Goal: Transaction & Acquisition: Purchase product/service

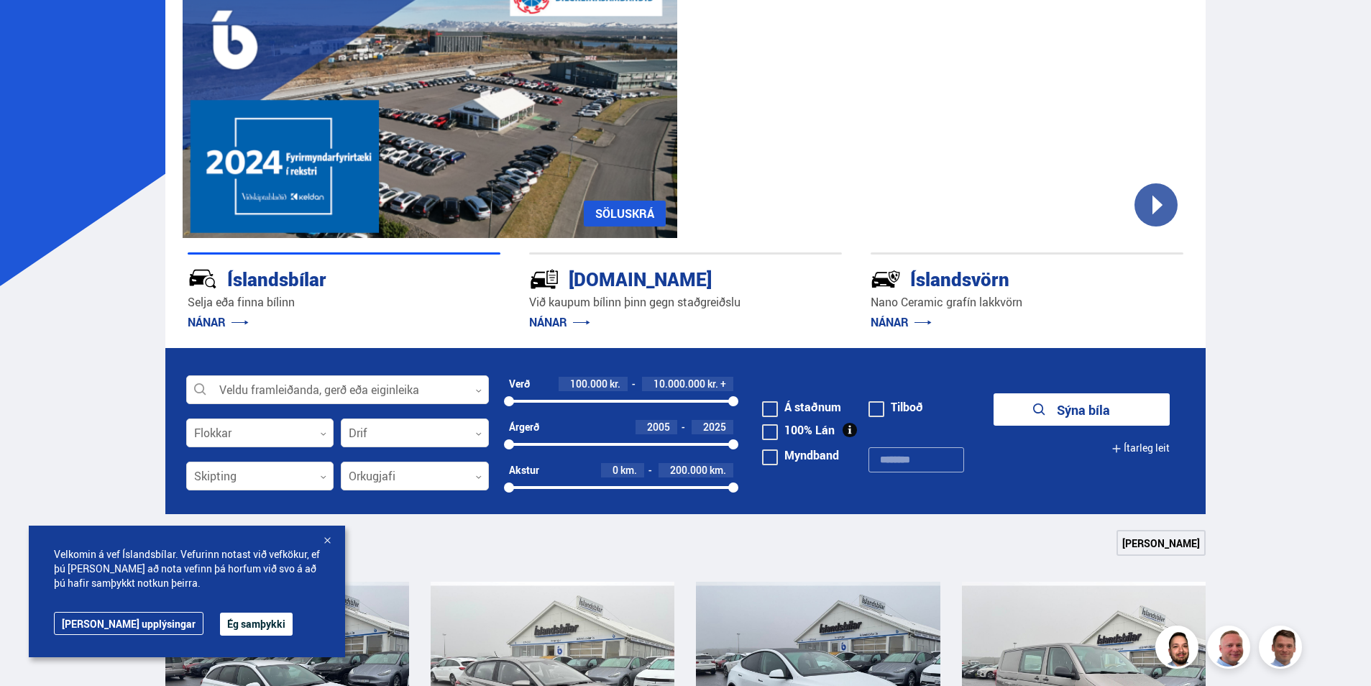
scroll to position [144, 0]
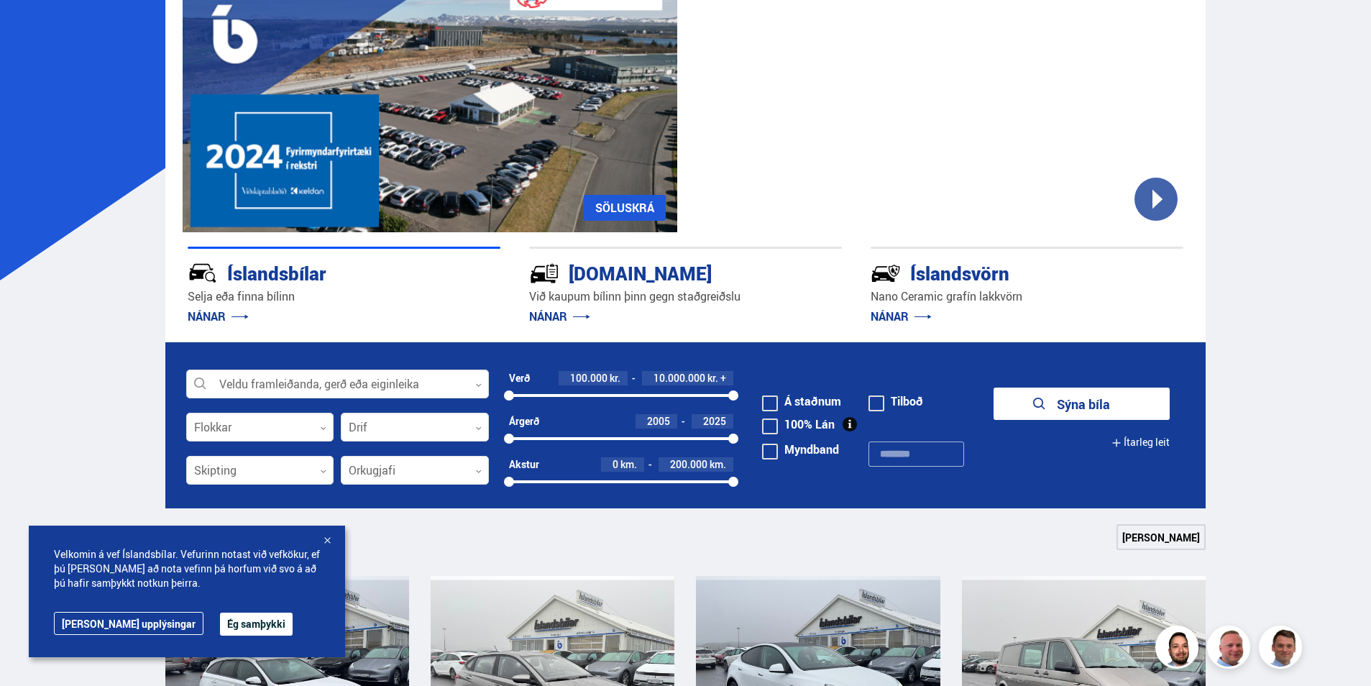
click at [540, 393] on div "100000 10000000" at bounding box center [621, 395] width 225 height 13
drag, startPoint x: 539, startPoint y: 395, endPoint x: 526, endPoint y: 407, distance: 17.8
click at [506, 398] on div at bounding box center [509, 395] width 10 height 10
drag, startPoint x: 730, startPoint y: 393, endPoint x: 527, endPoint y: 393, distance: 203.4
click at [526, 393] on div at bounding box center [525, 395] width 10 height 10
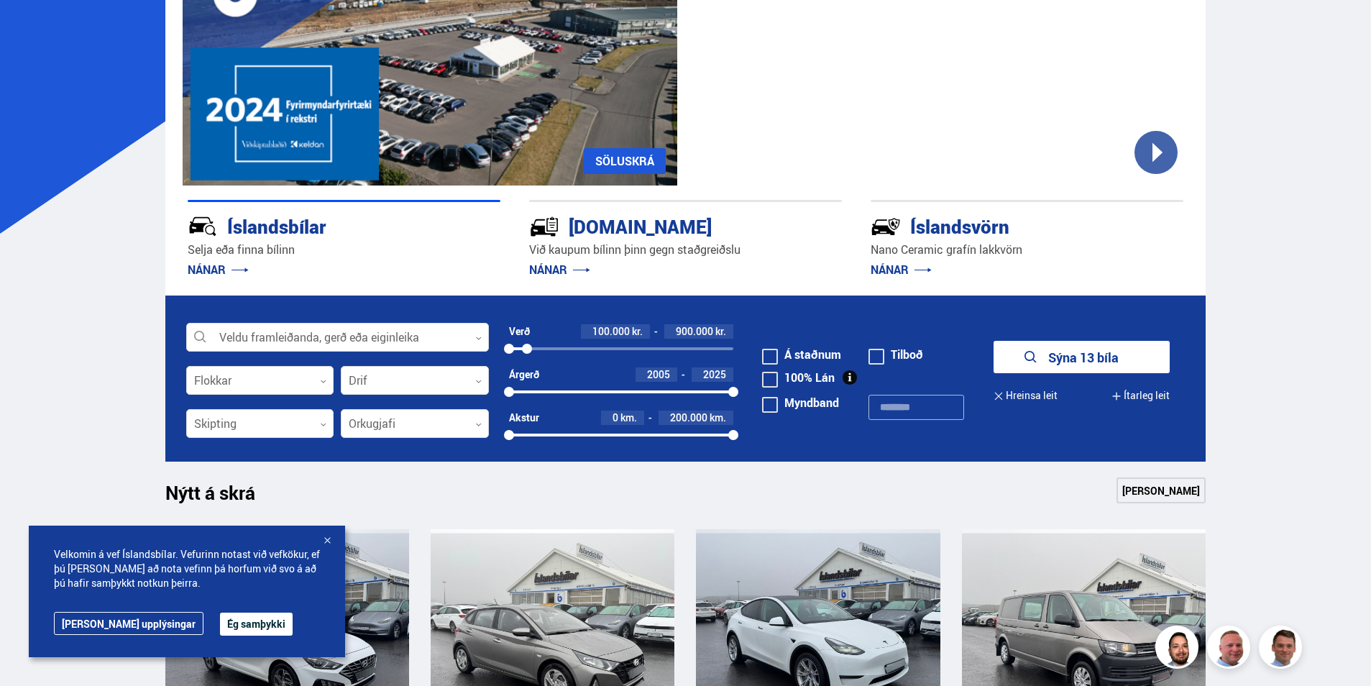
scroll to position [216, 0]
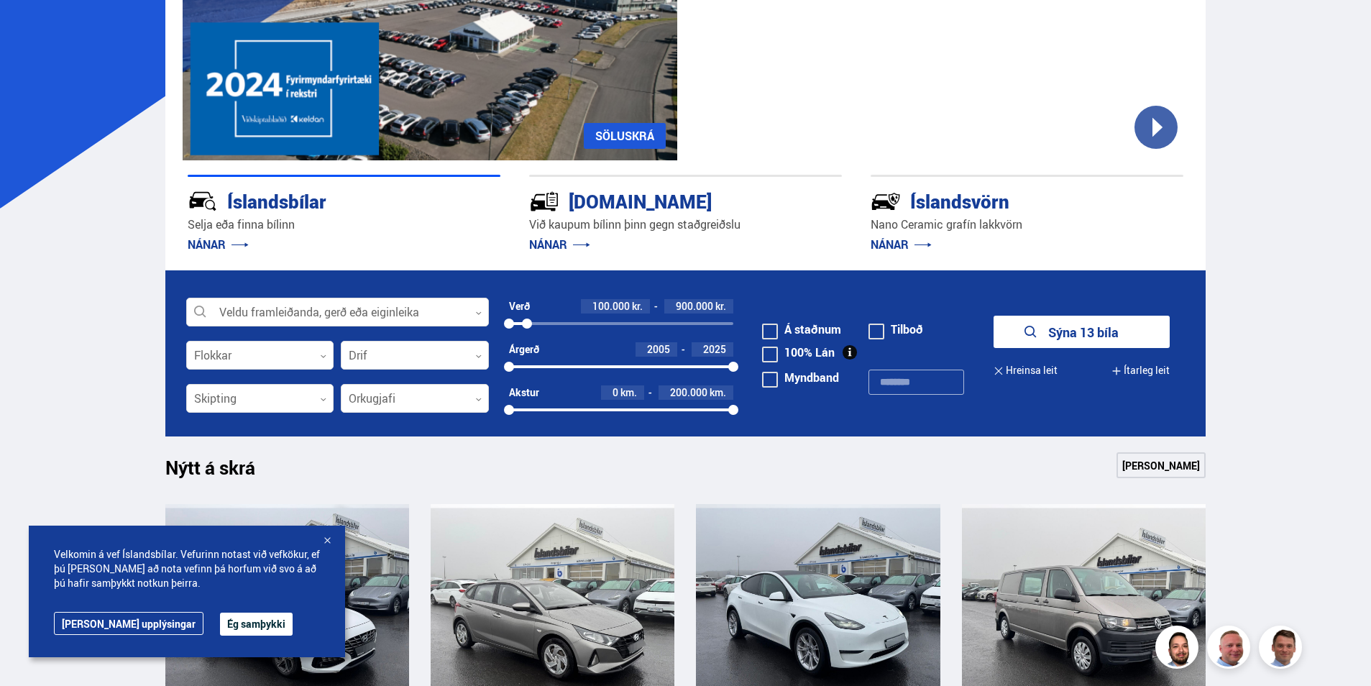
click at [1047, 329] on button "Sýna 13 bíla" at bounding box center [1081, 332] width 176 height 32
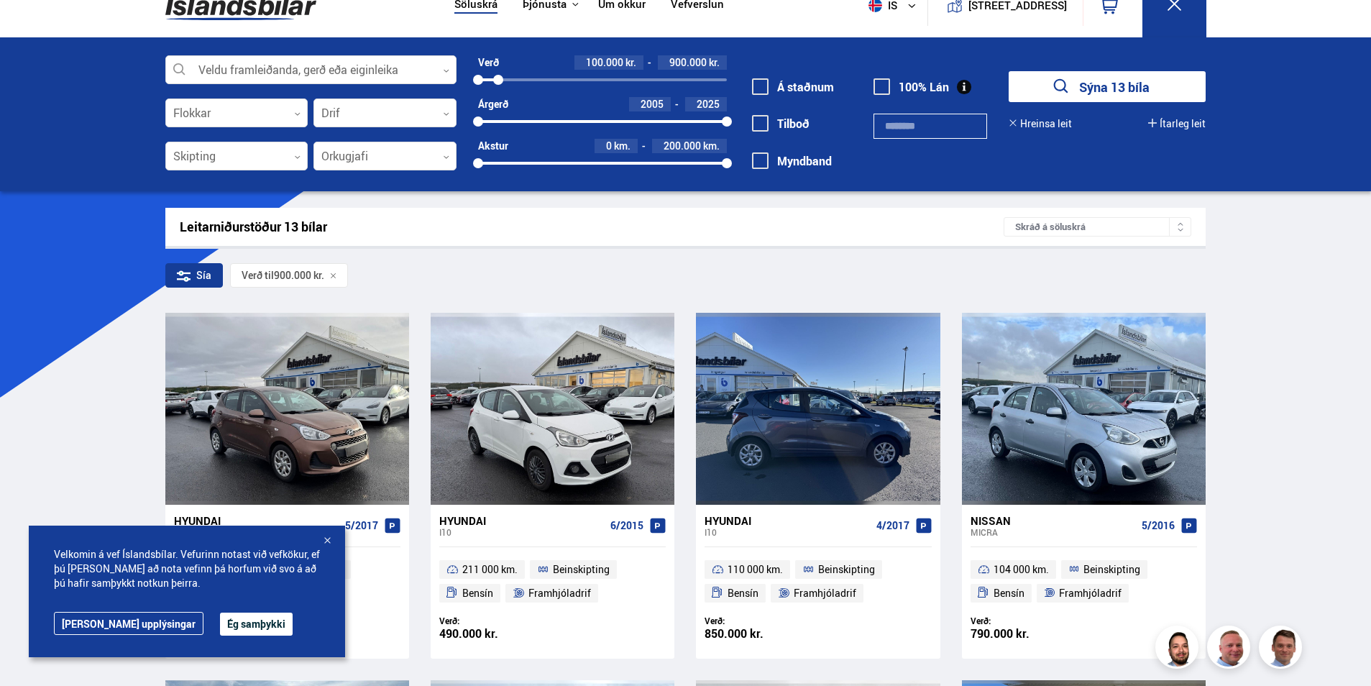
scroll to position [72, 0]
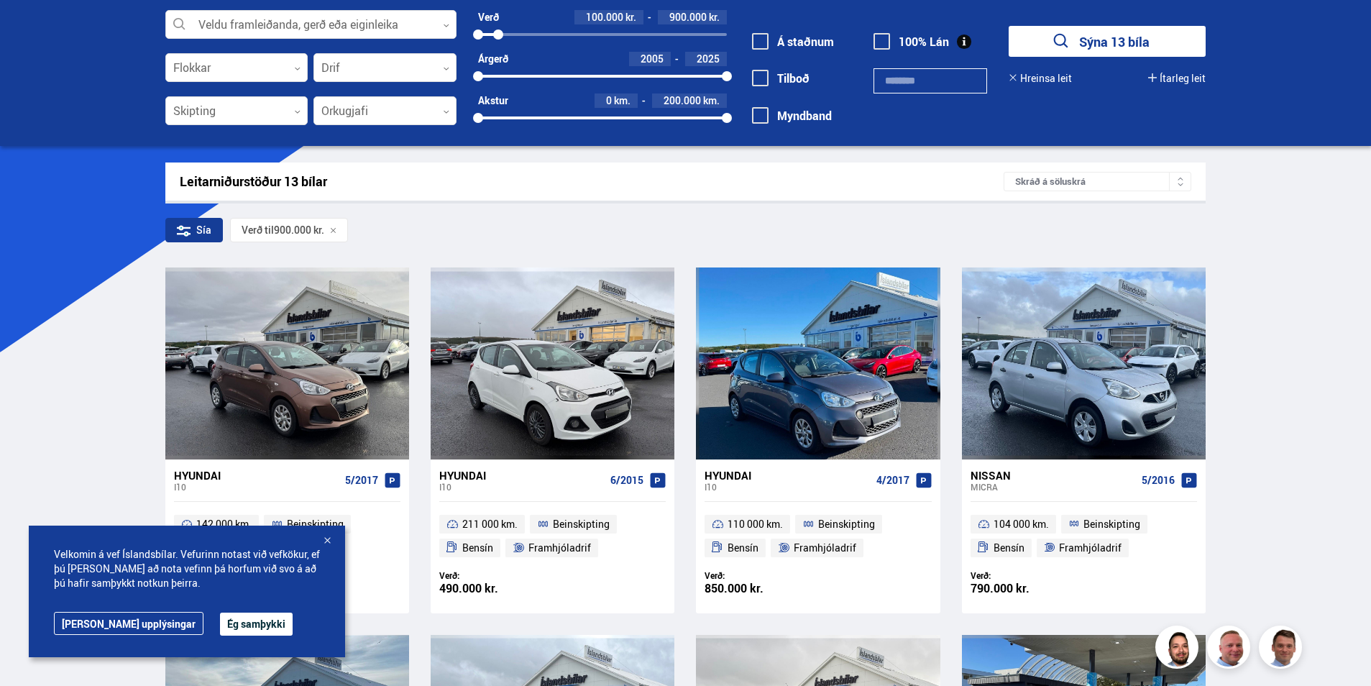
click at [324, 537] on div at bounding box center [327, 541] width 14 height 14
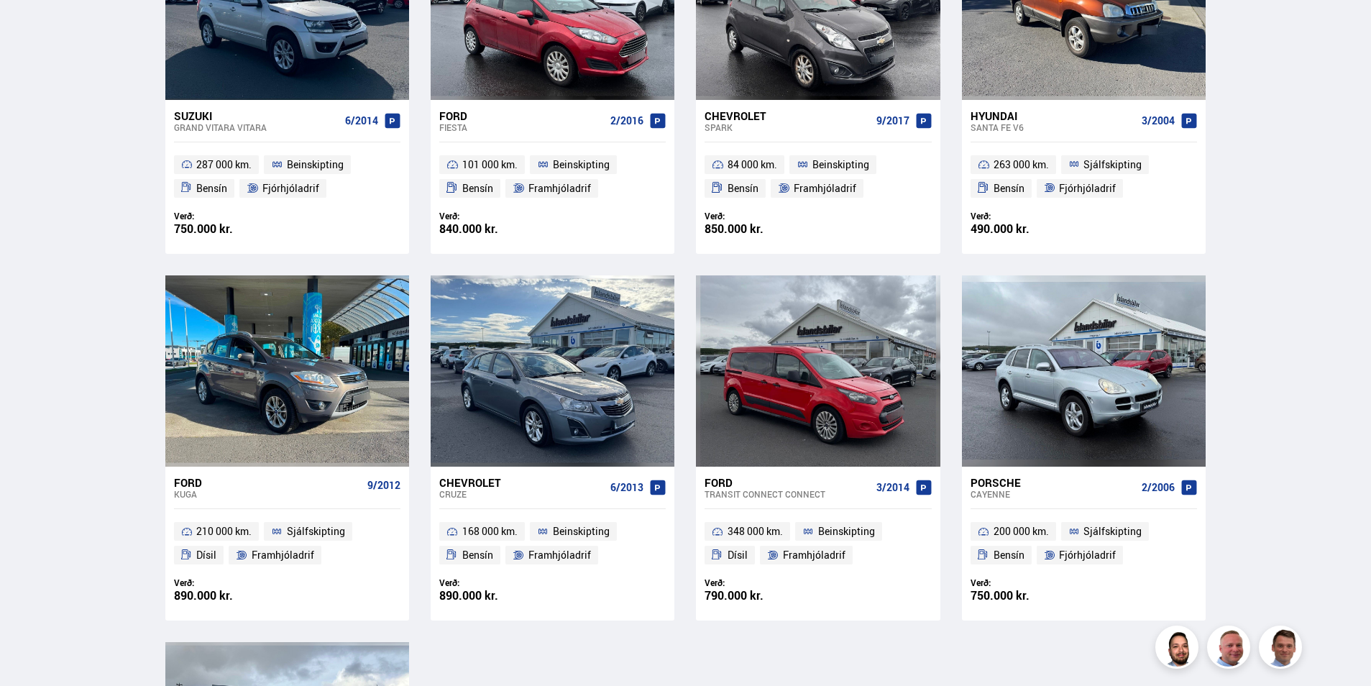
scroll to position [791, 0]
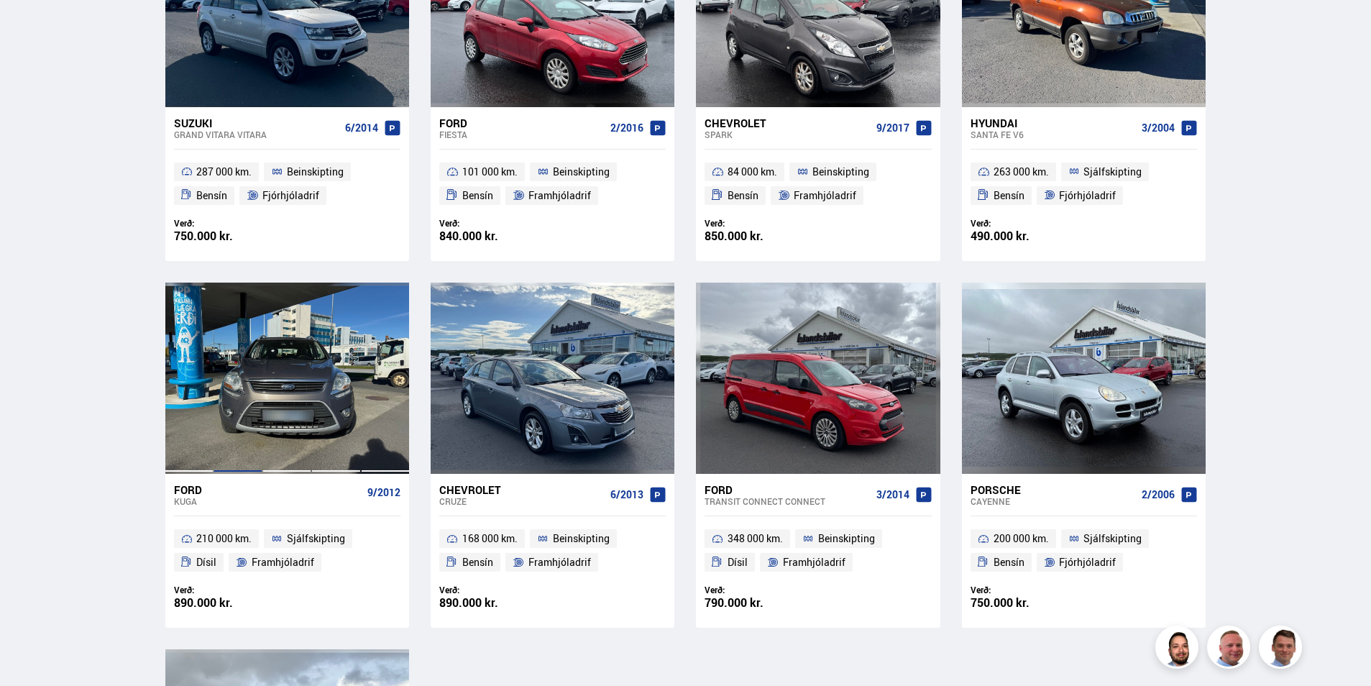
click at [226, 430] on div at bounding box center [237, 377] width 49 height 191
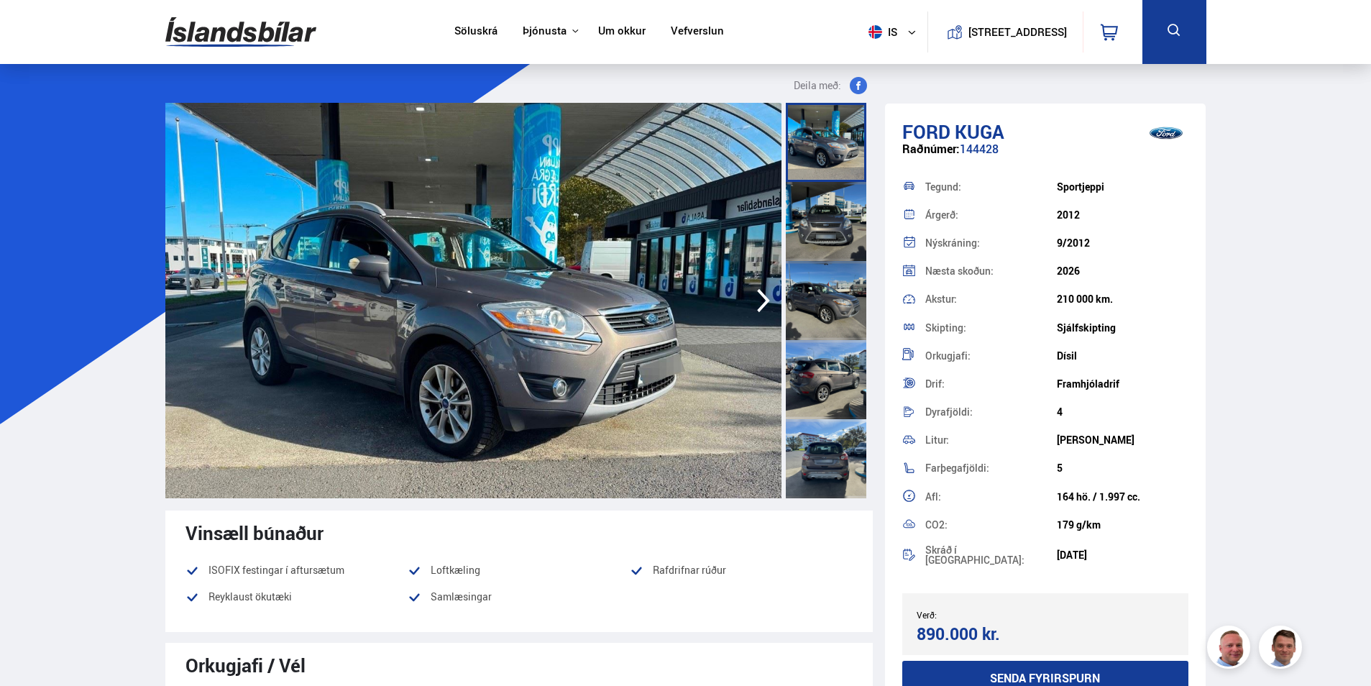
click at [584, 358] on img at bounding box center [473, 300] width 616 height 395
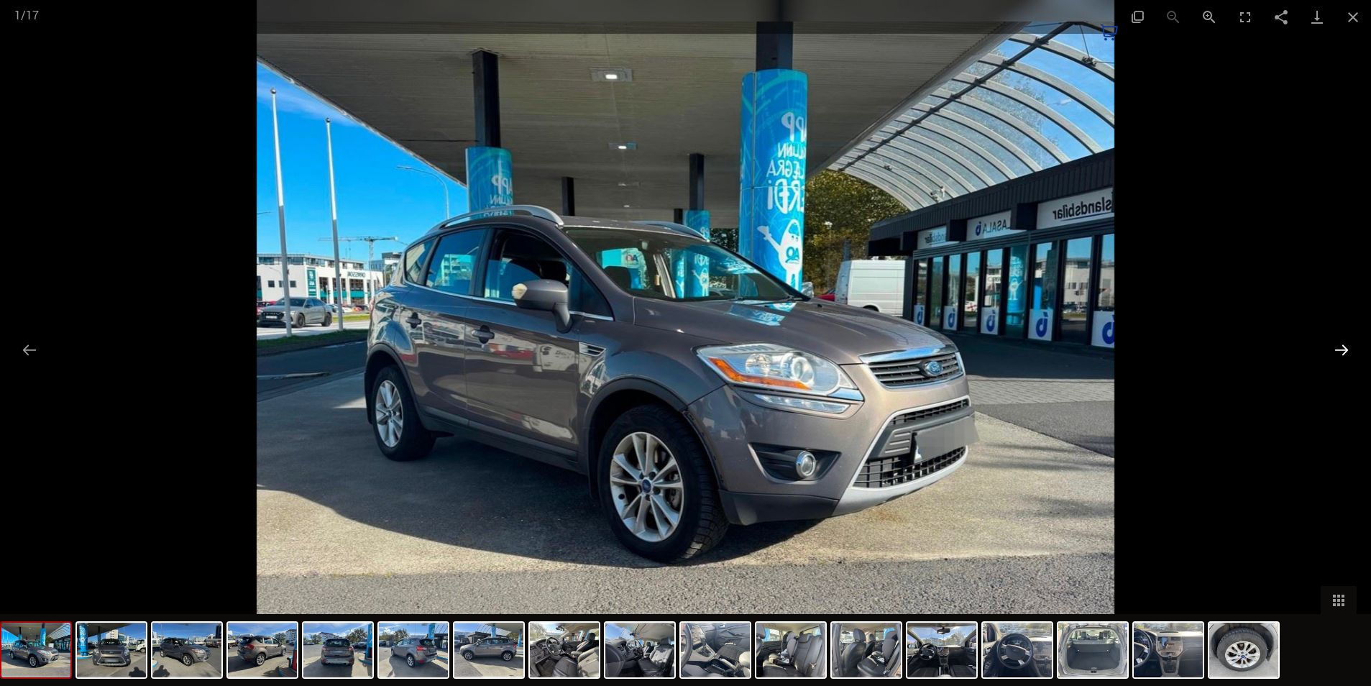
click at [1342, 350] on button "Next slide" at bounding box center [1341, 350] width 30 height 28
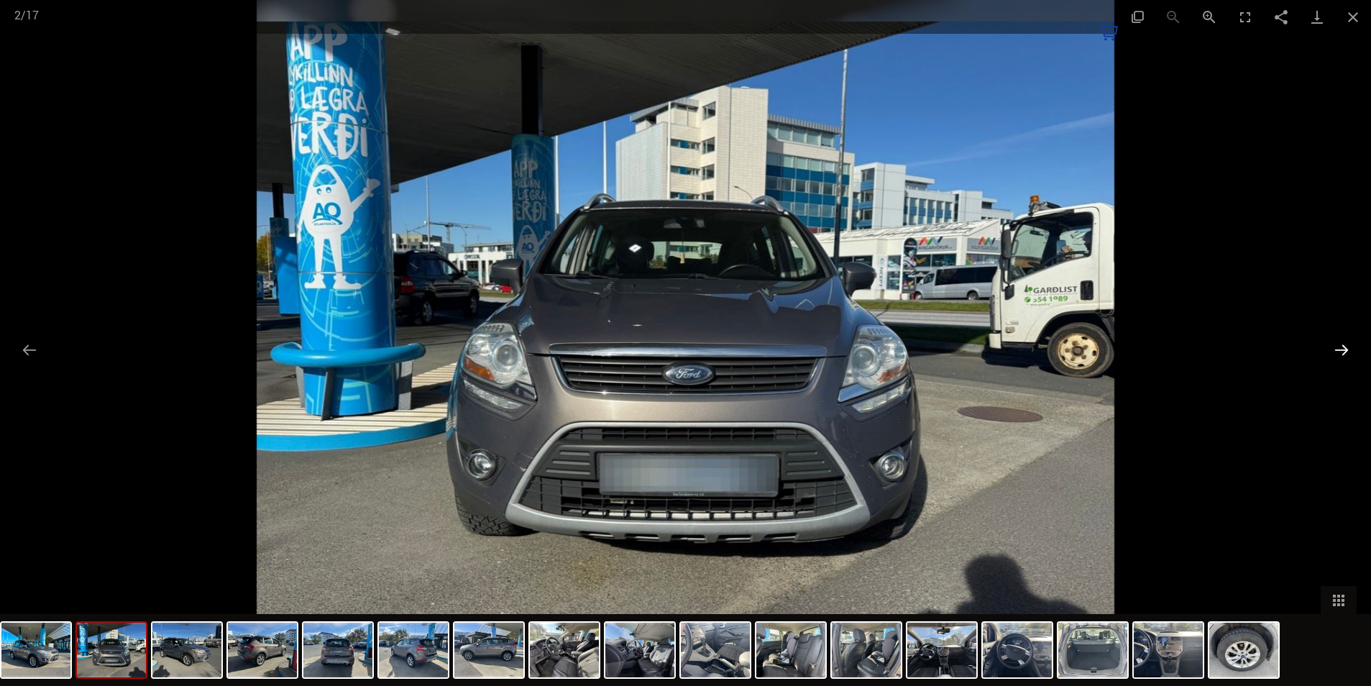
click at [1342, 350] on button "Next slide" at bounding box center [1341, 350] width 30 height 28
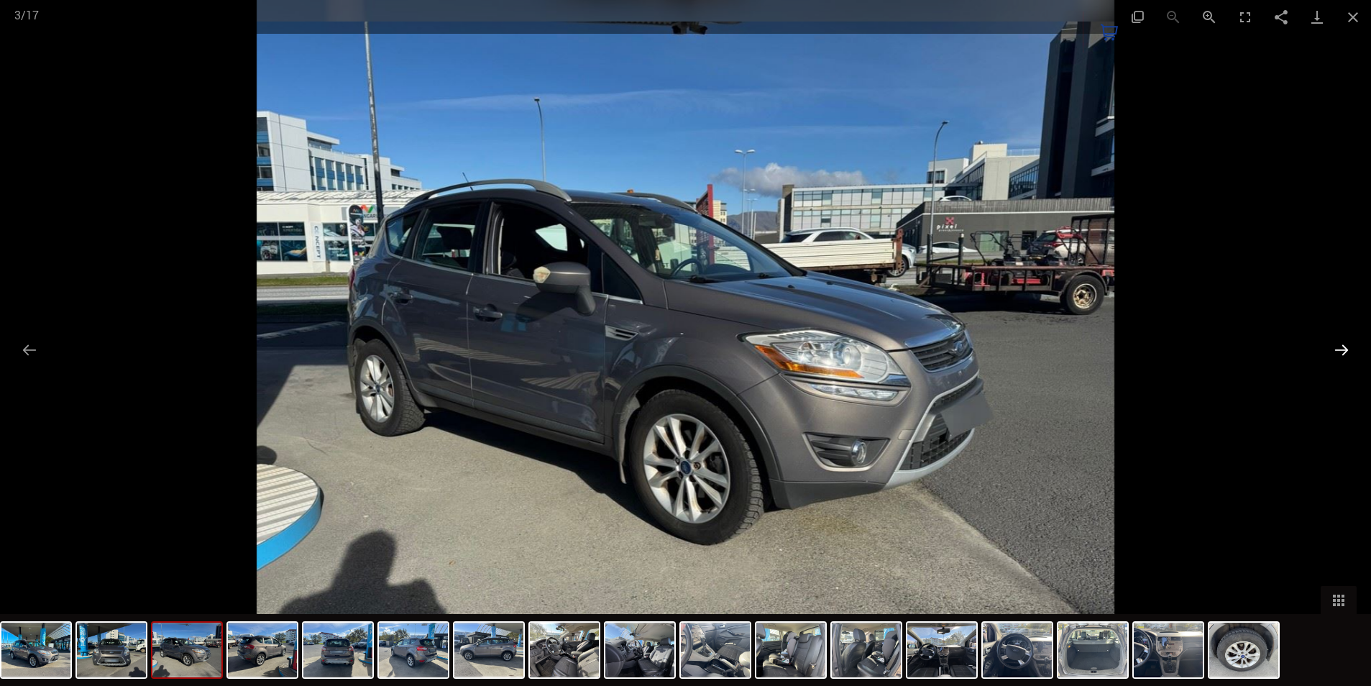
click at [1342, 350] on button "Next slide" at bounding box center [1341, 350] width 30 height 28
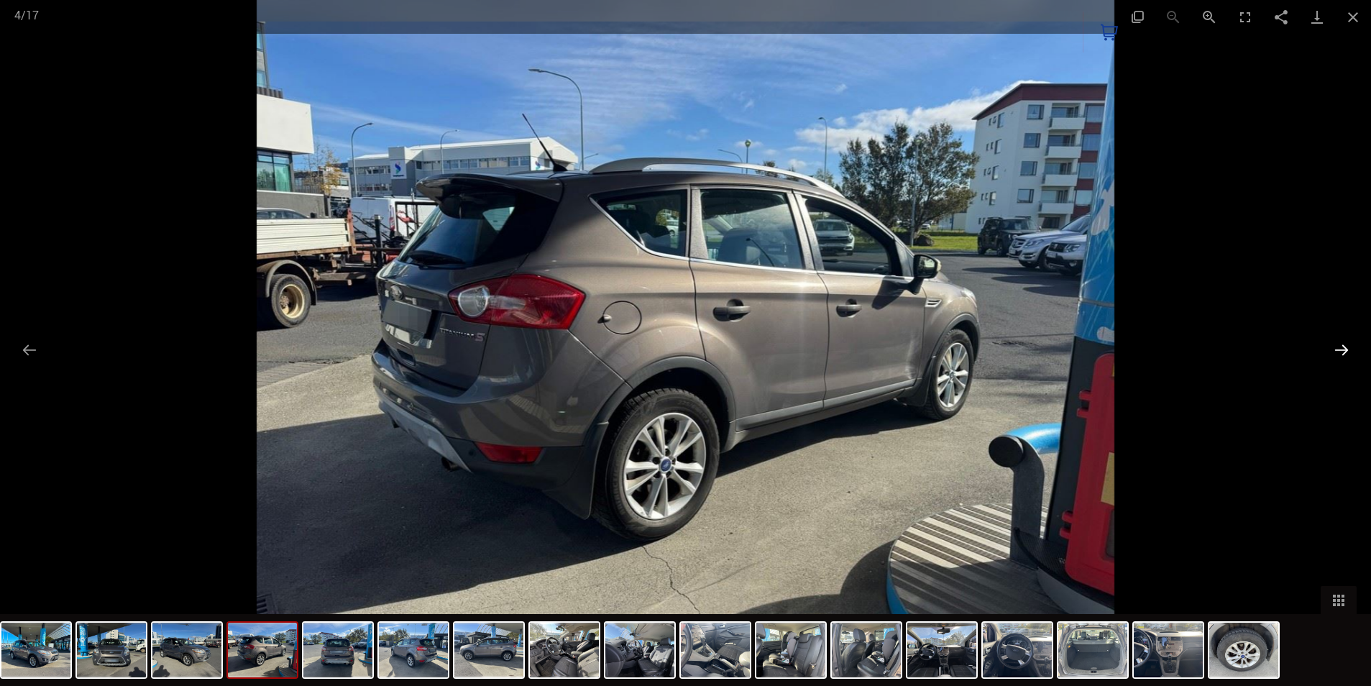
click at [1342, 350] on button "Next slide" at bounding box center [1341, 350] width 30 height 28
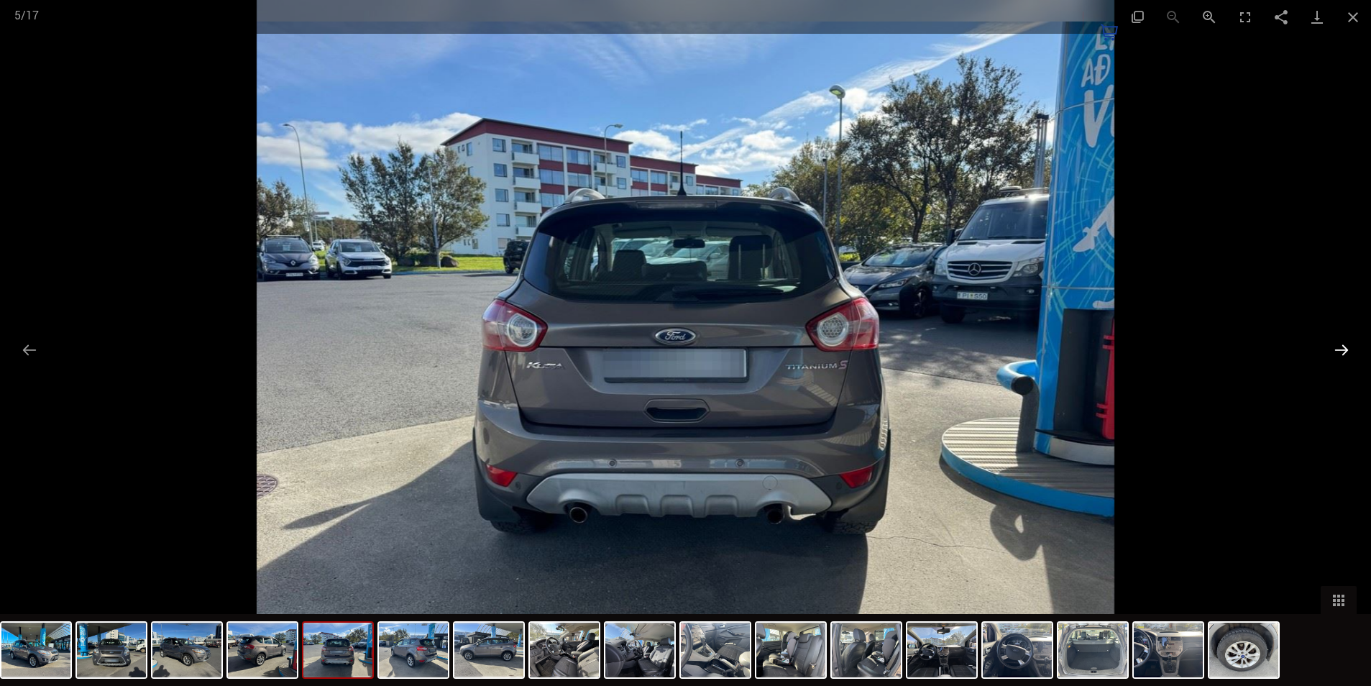
click at [1342, 350] on button "Next slide" at bounding box center [1341, 350] width 30 height 28
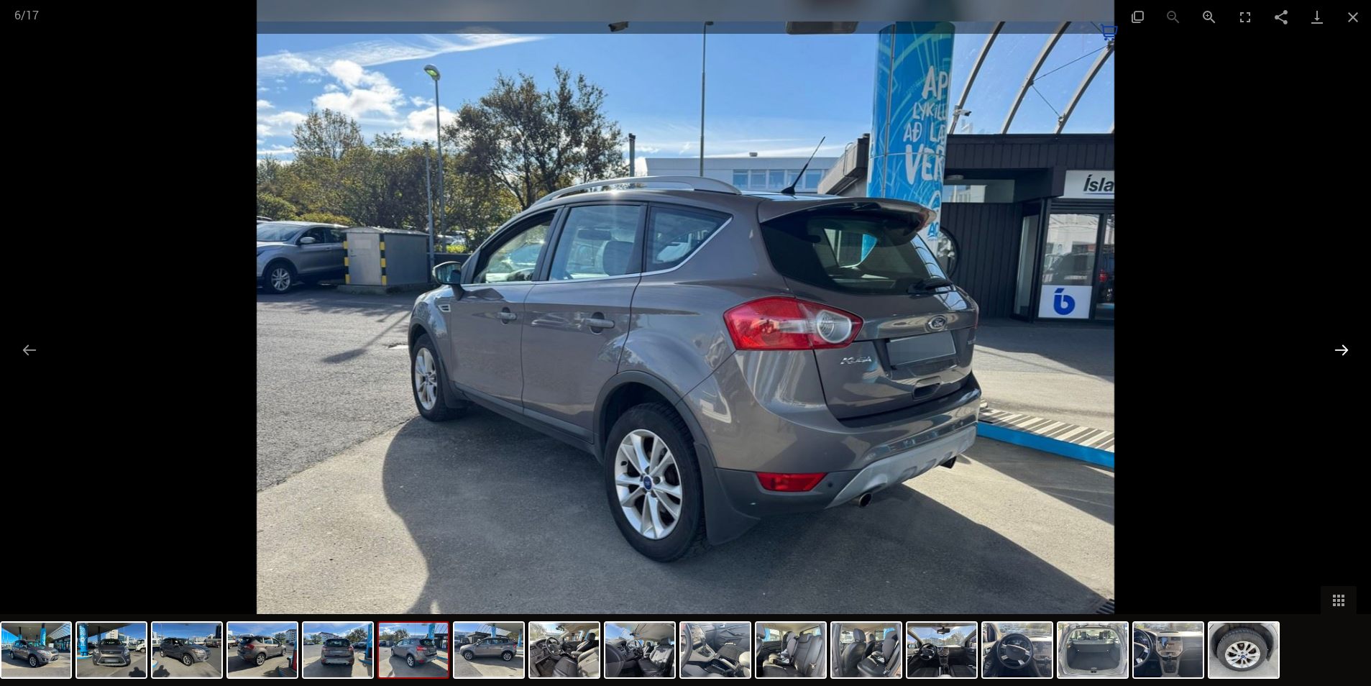
click at [1342, 350] on button "Next slide" at bounding box center [1341, 350] width 30 height 28
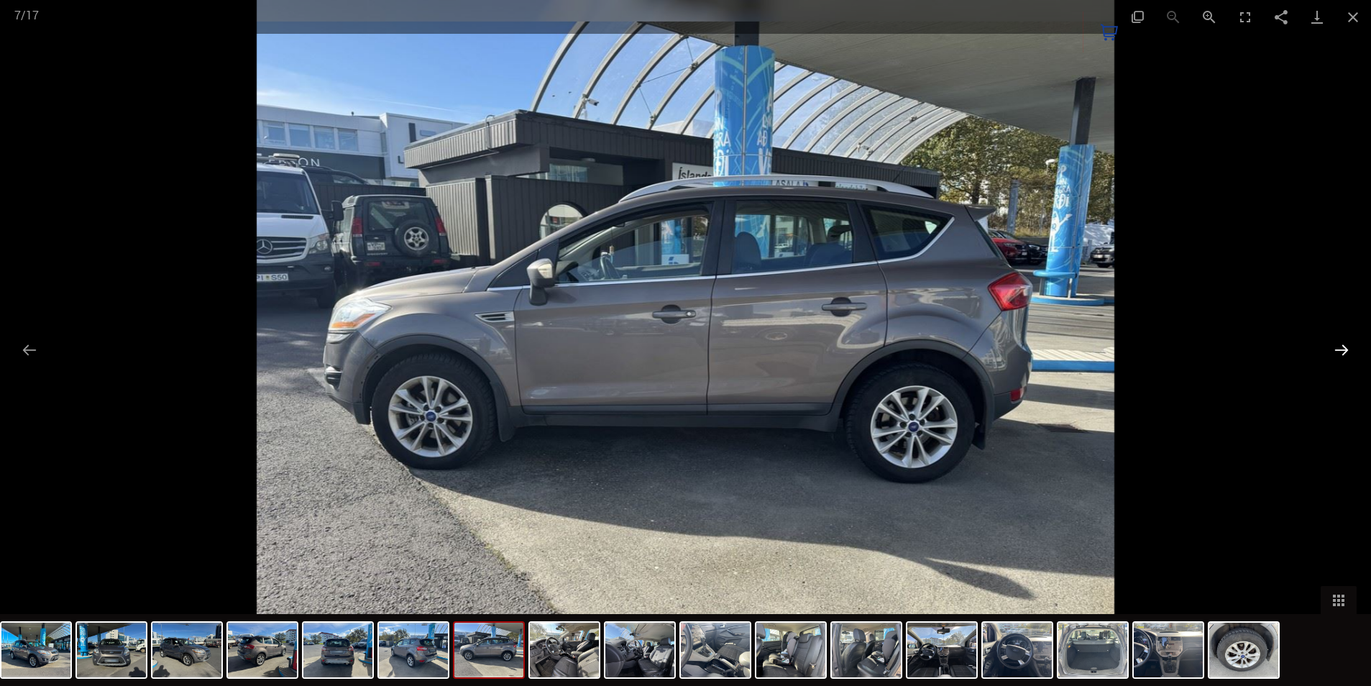
click at [1342, 350] on button "Next slide" at bounding box center [1341, 350] width 30 height 28
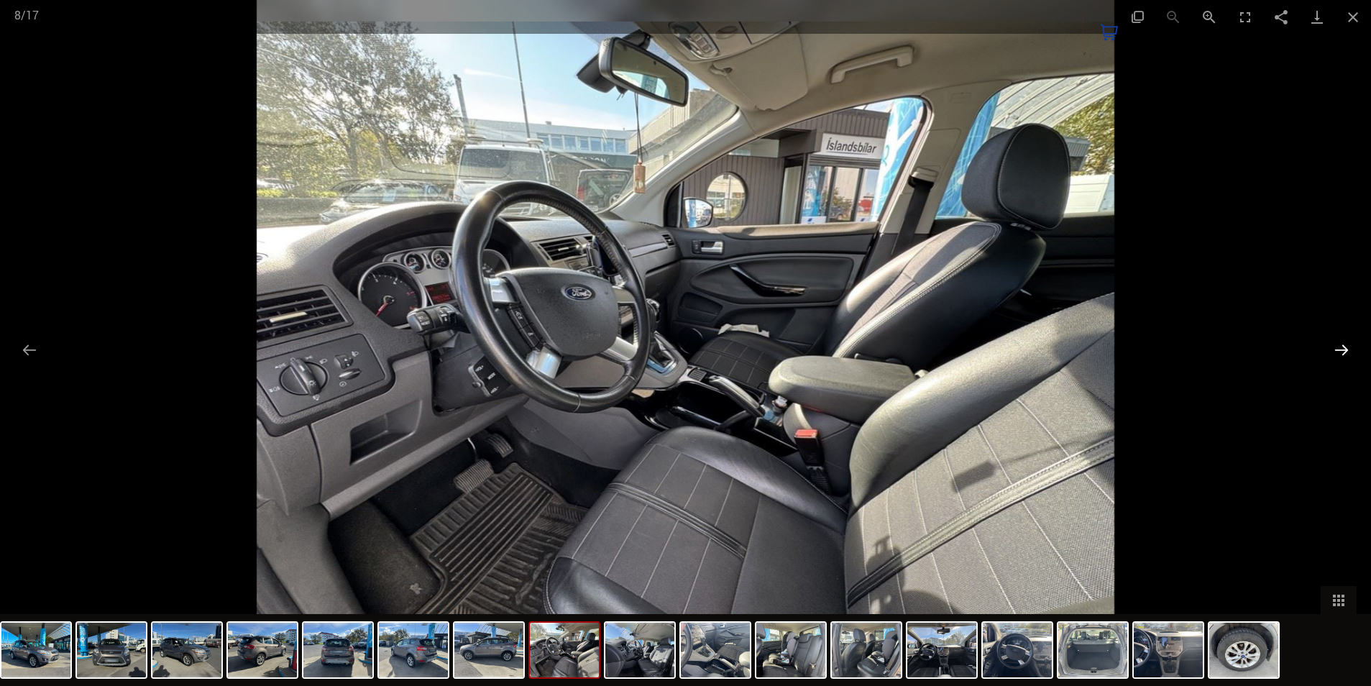
click at [1342, 350] on button "Next slide" at bounding box center [1341, 350] width 30 height 28
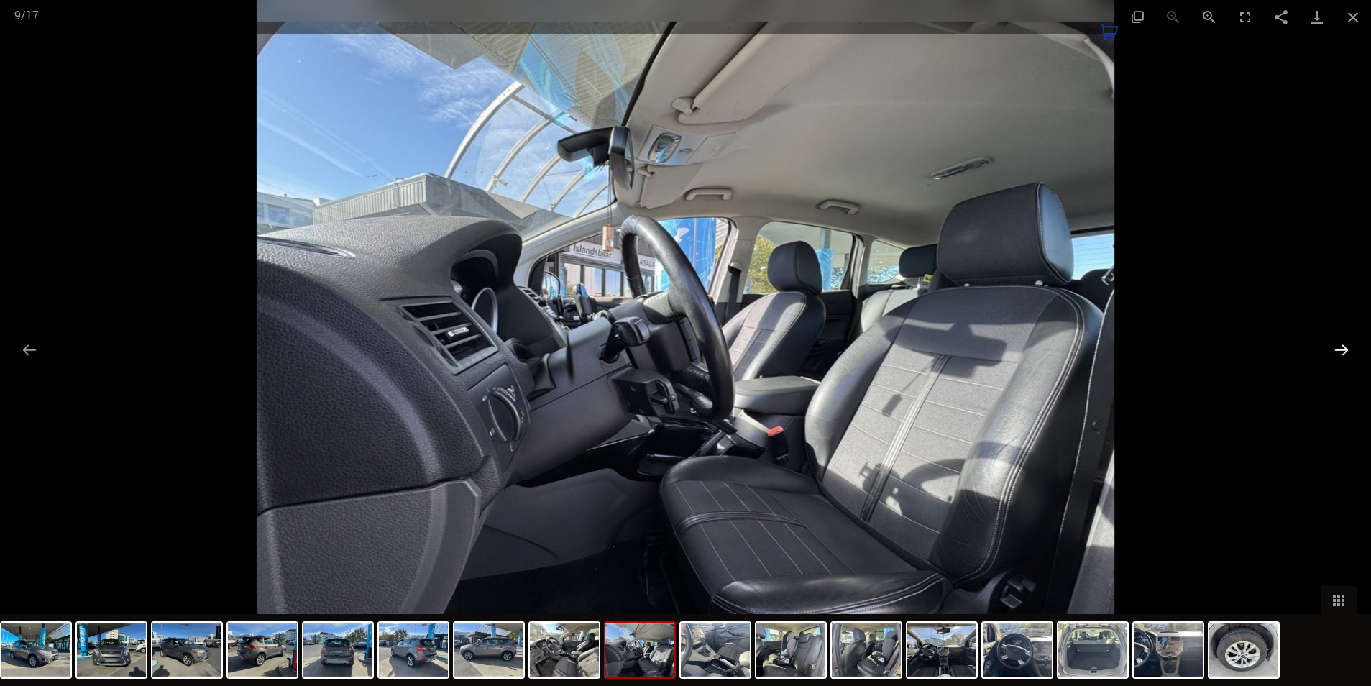
click at [1342, 350] on button "Next slide" at bounding box center [1341, 350] width 30 height 28
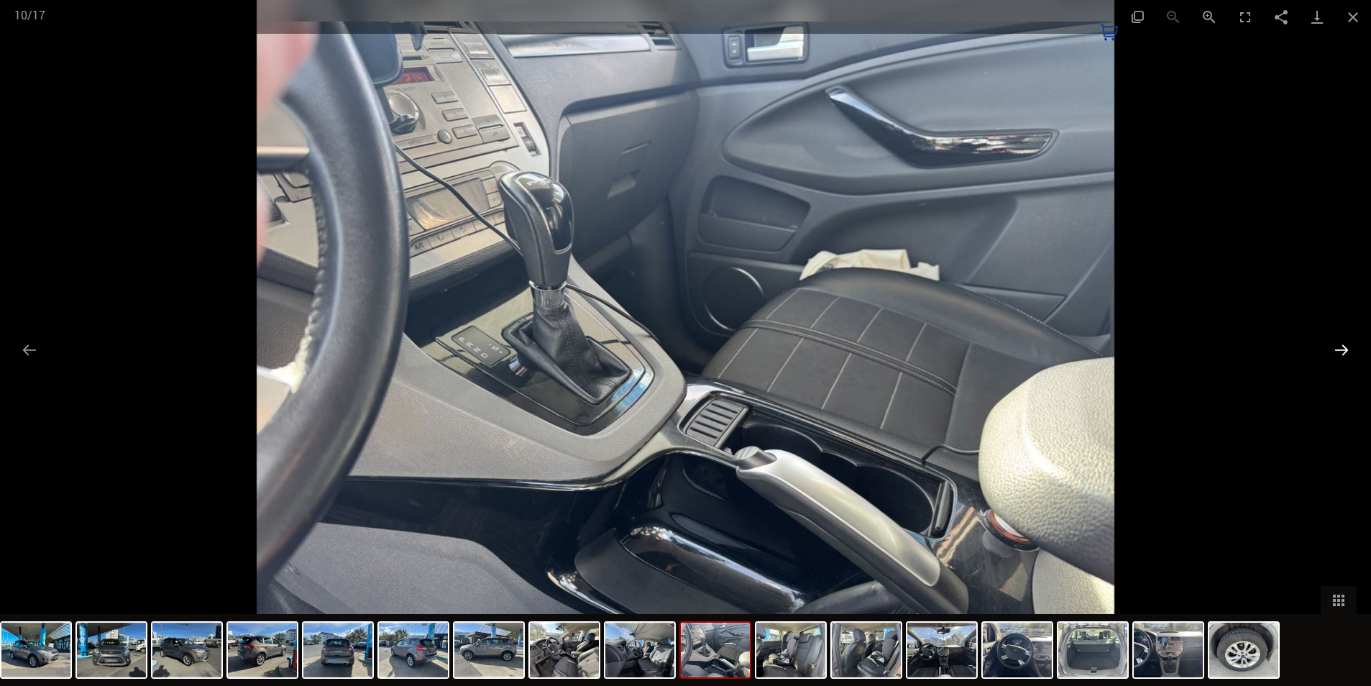
click at [1342, 350] on button "Next slide" at bounding box center [1341, 350] width 30 height 28
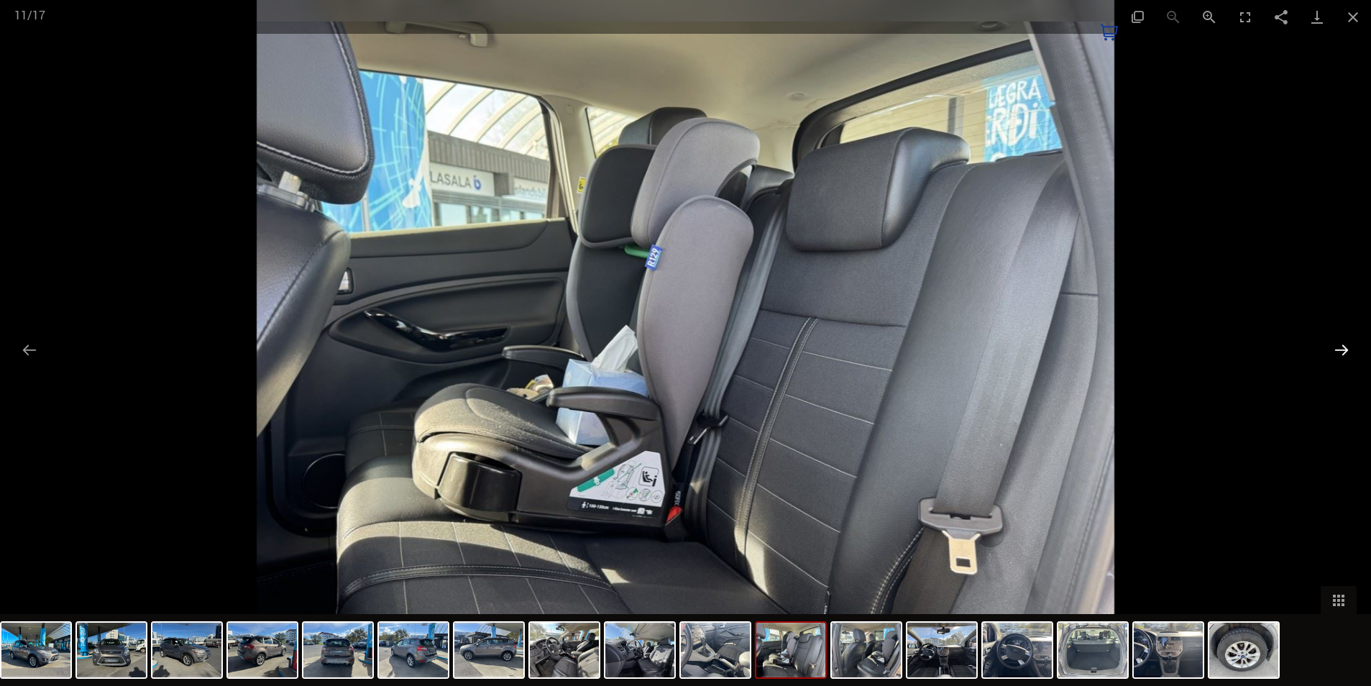
click at [1342, 350] on button "Next slide" at bounding box center [1341, 350] width 30 height 28
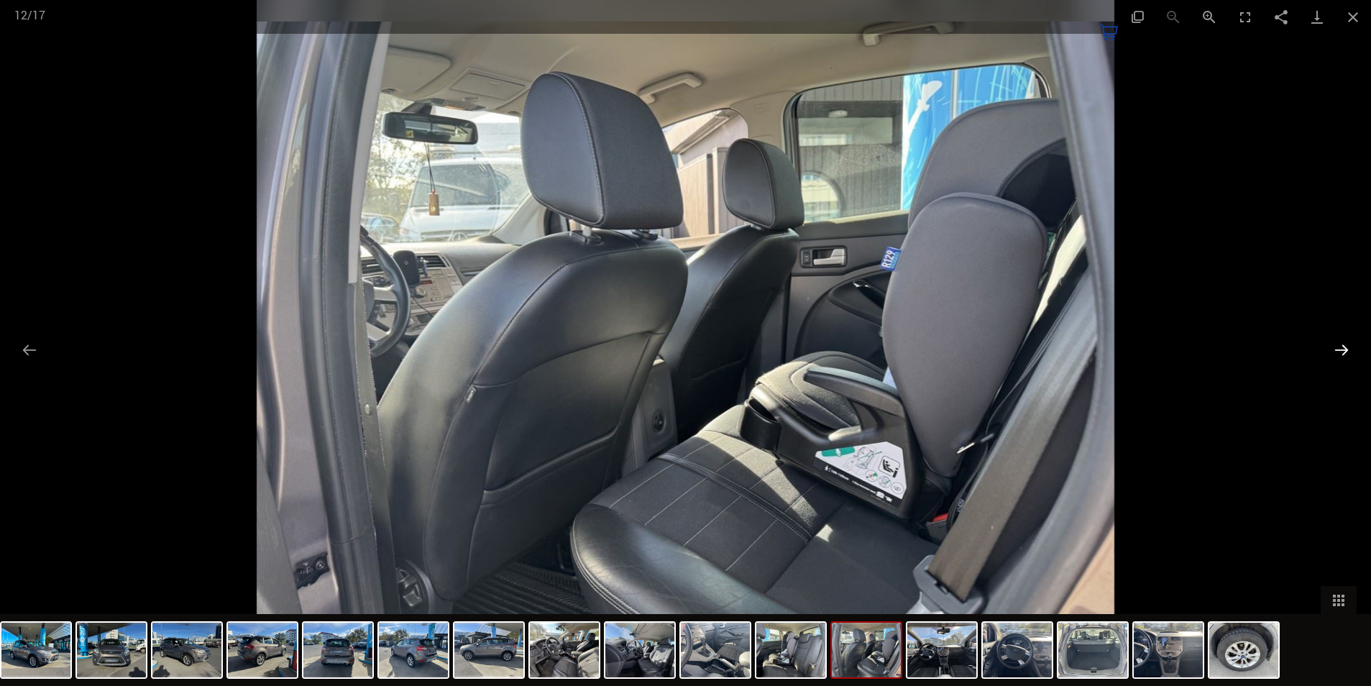
click at [1343, 350] on button "Next slide" at bounding box center [1341, 350] width 30 height 28
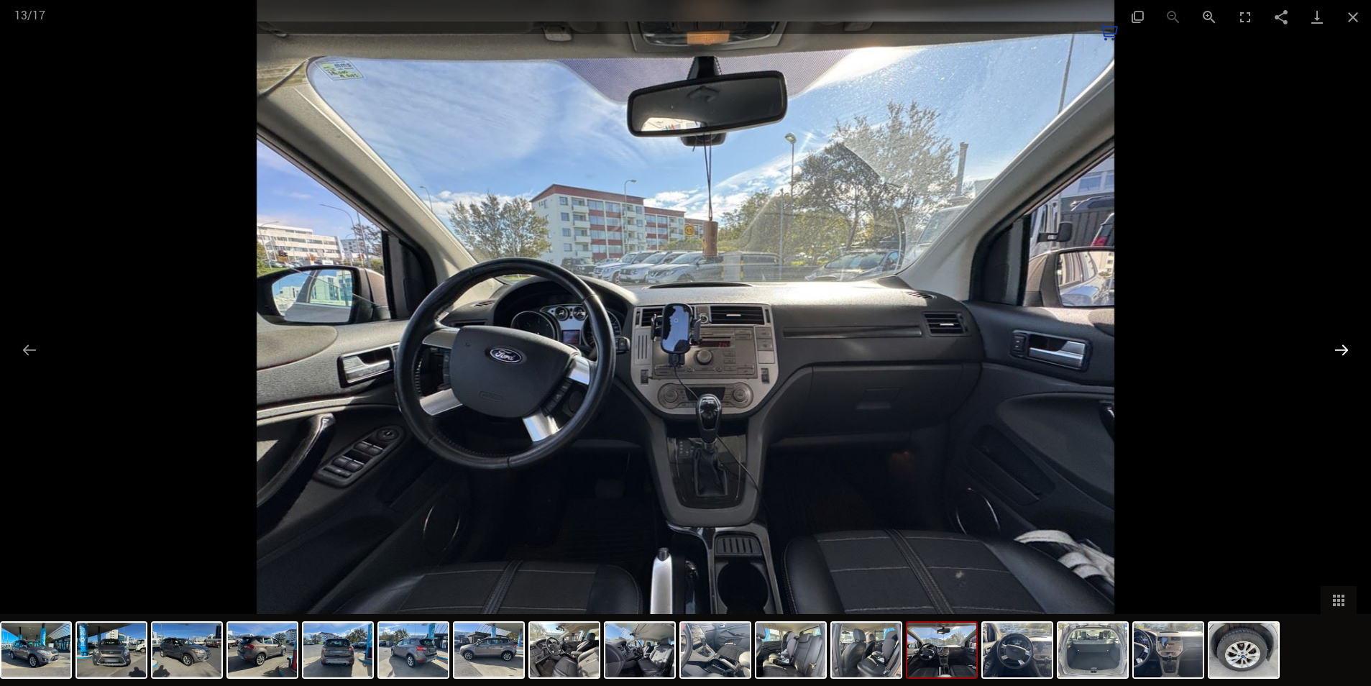
click at [1343, 350] on button "Next slide" at bounding box center [1341, 350] width 30 height 28
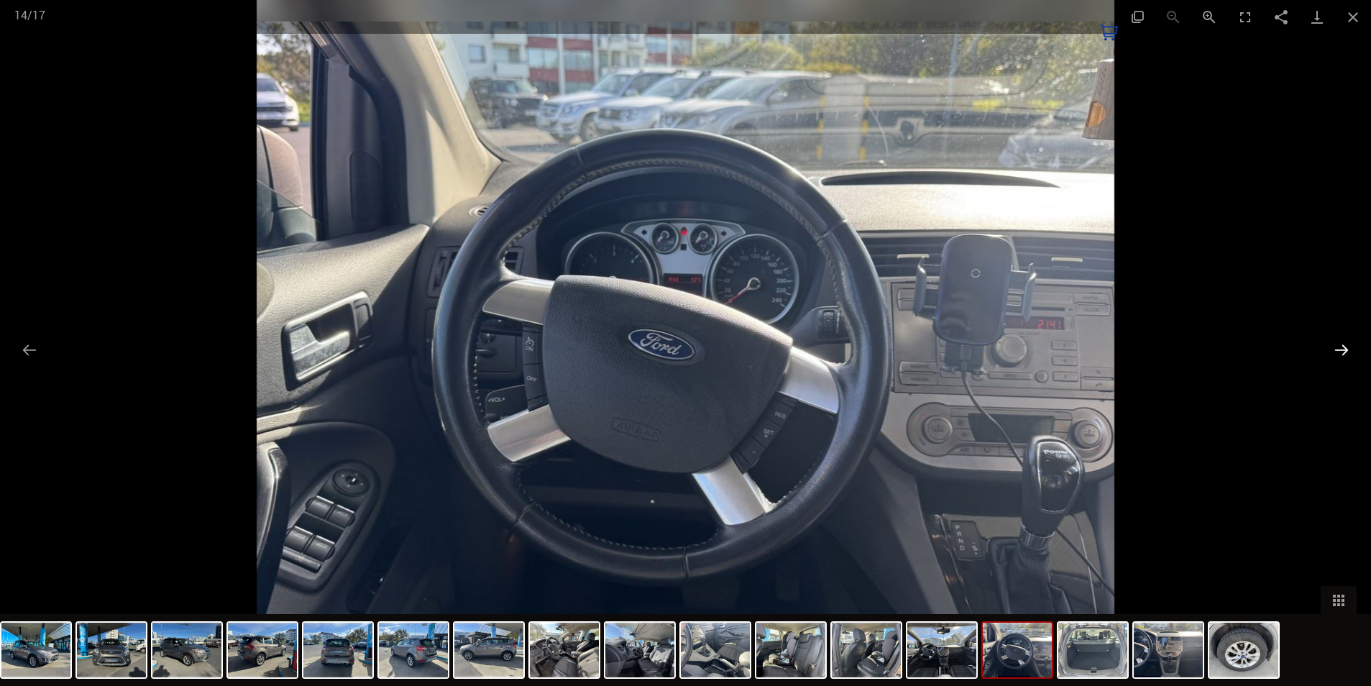
click at [1343, 350] on button "Next slide" at bounding box center [1341, 350] width 30 height 28
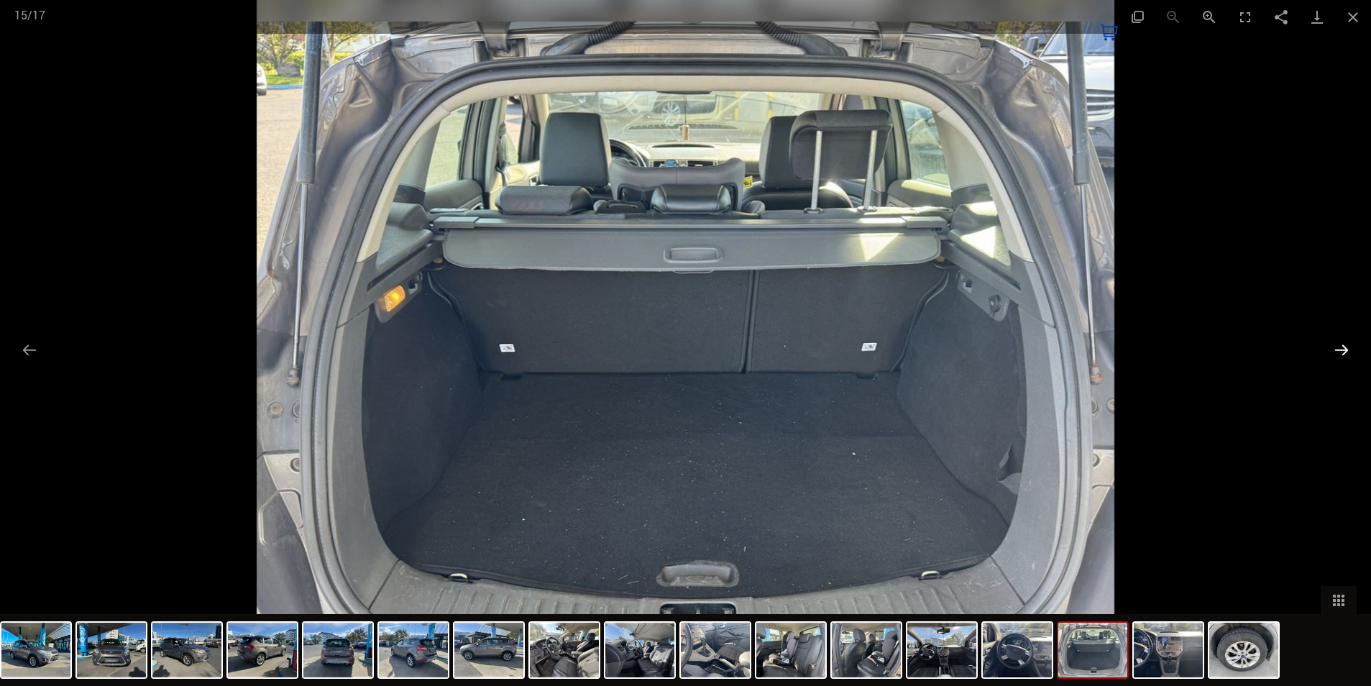
click at [1344, 351] on button "Next slide" at bounding box center [1341, 350] width 30 height 28
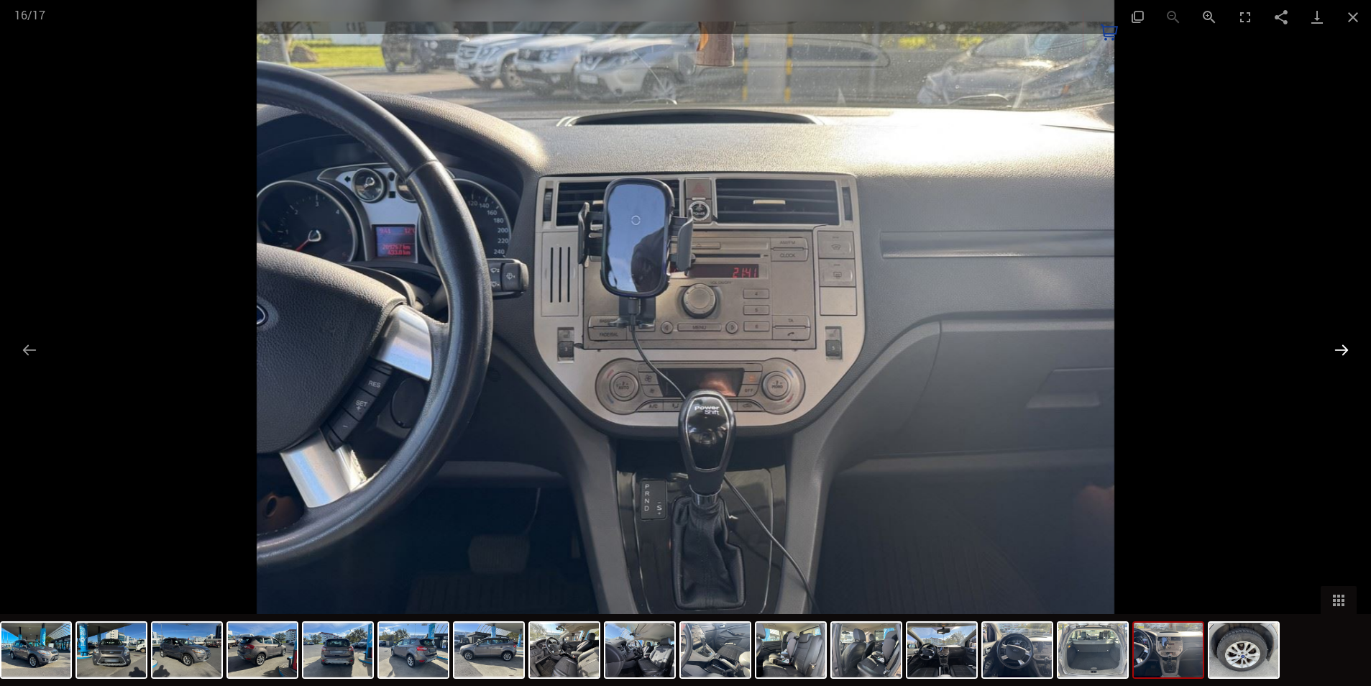
click at [1345, 351] on button "Next slide" at bounding box center [1341, 350] width 30 height 28
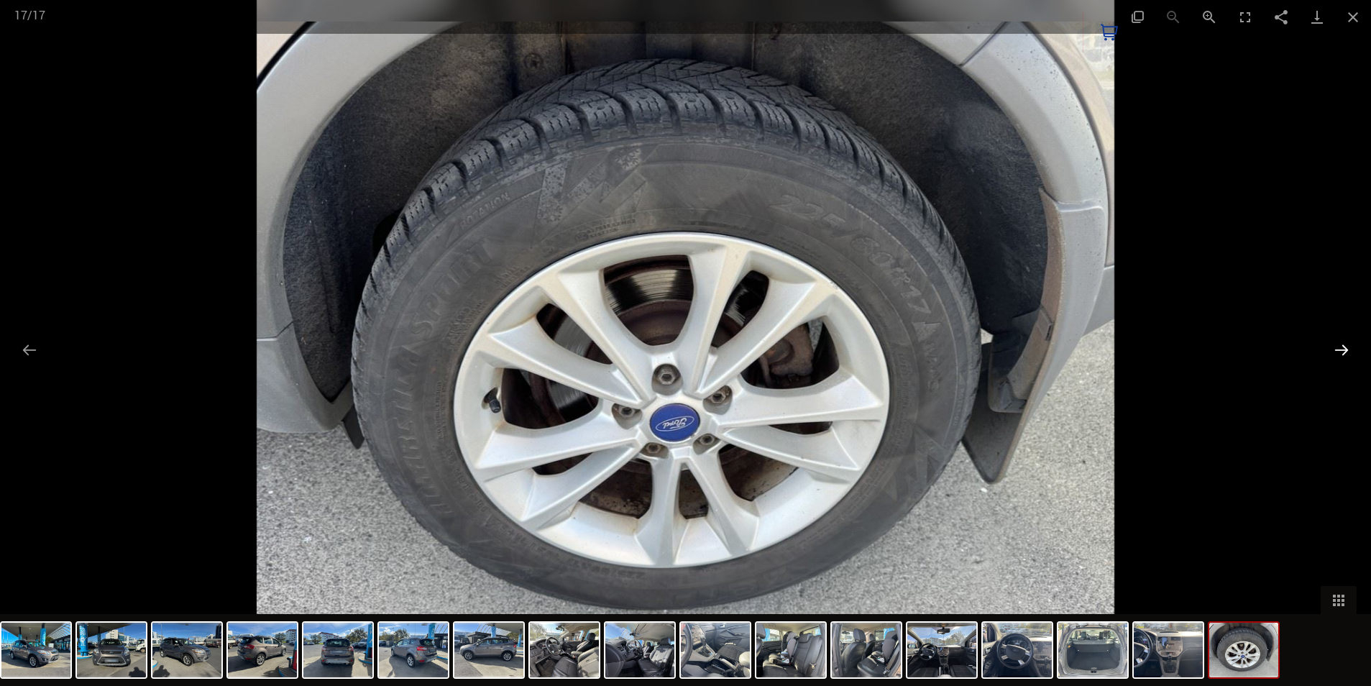
click at [1345, 351] on button "Next slide" at bounding box center [1341, 350] width 30 height 28
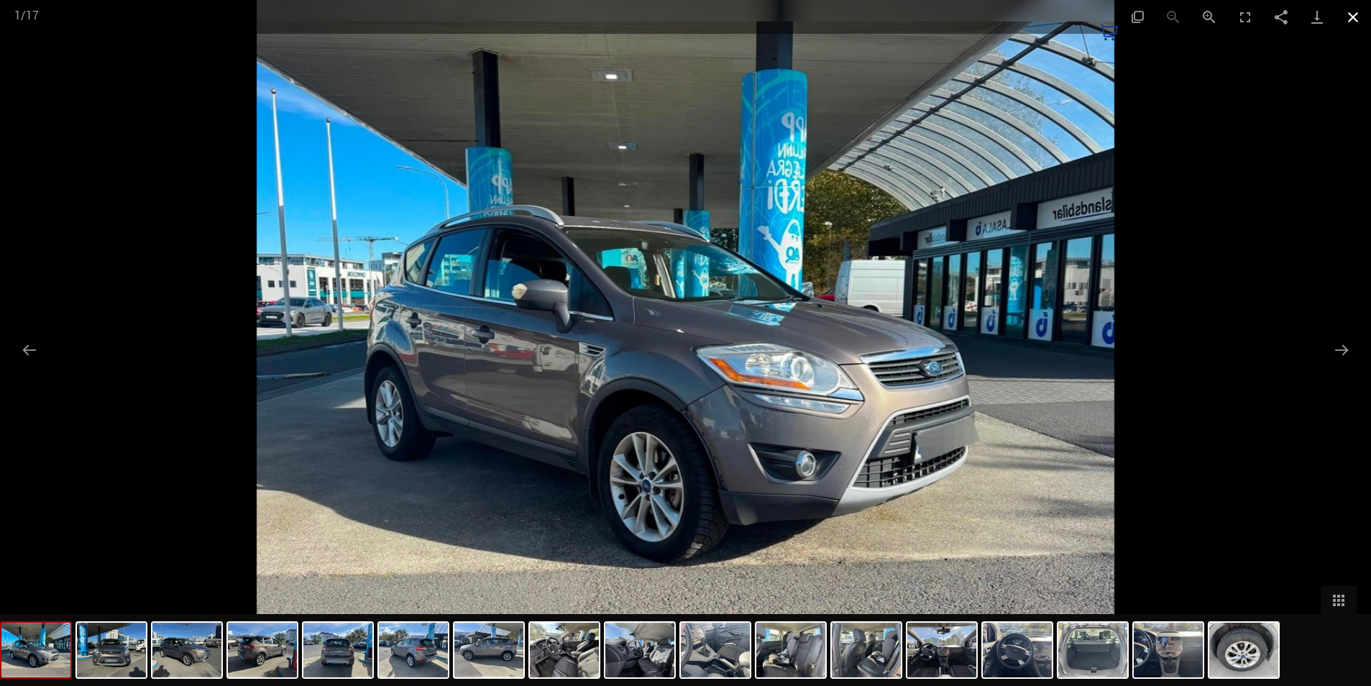
click at [1347, 19] on button "Close gallery" at bounding box center [1353, 17] width 36 height 34
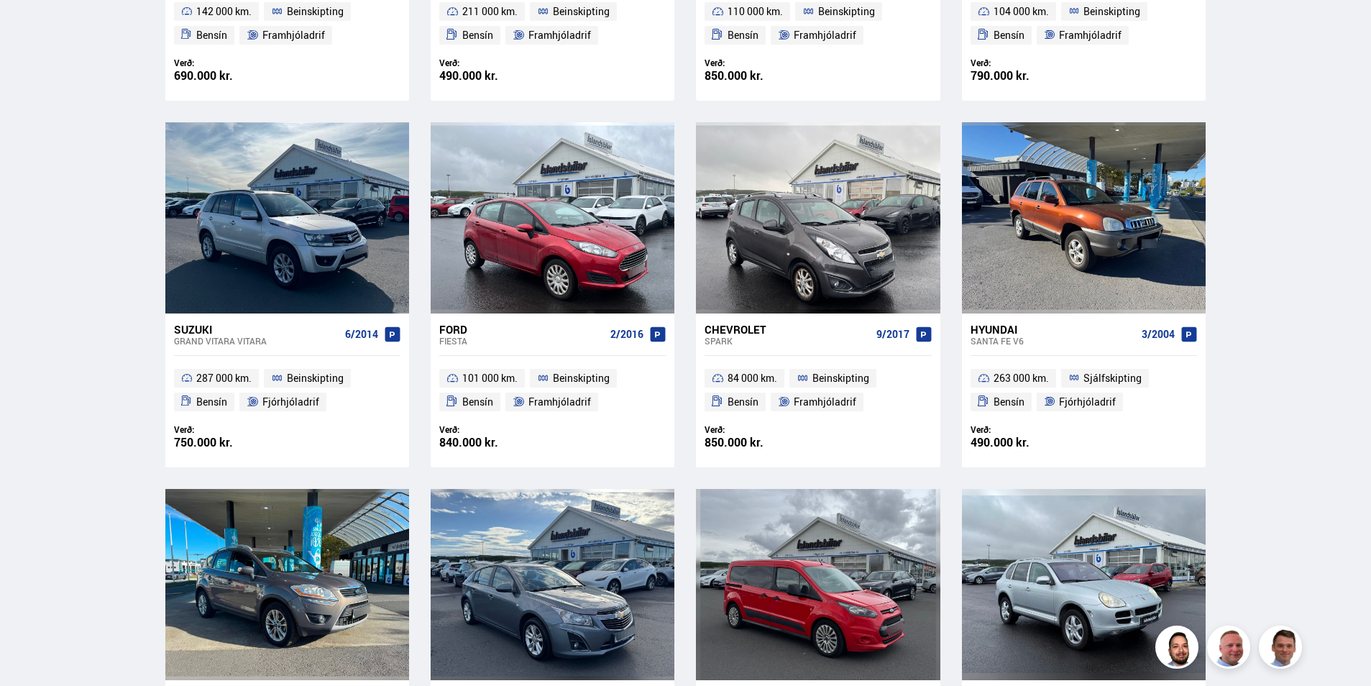
scroll to position [585, 0]
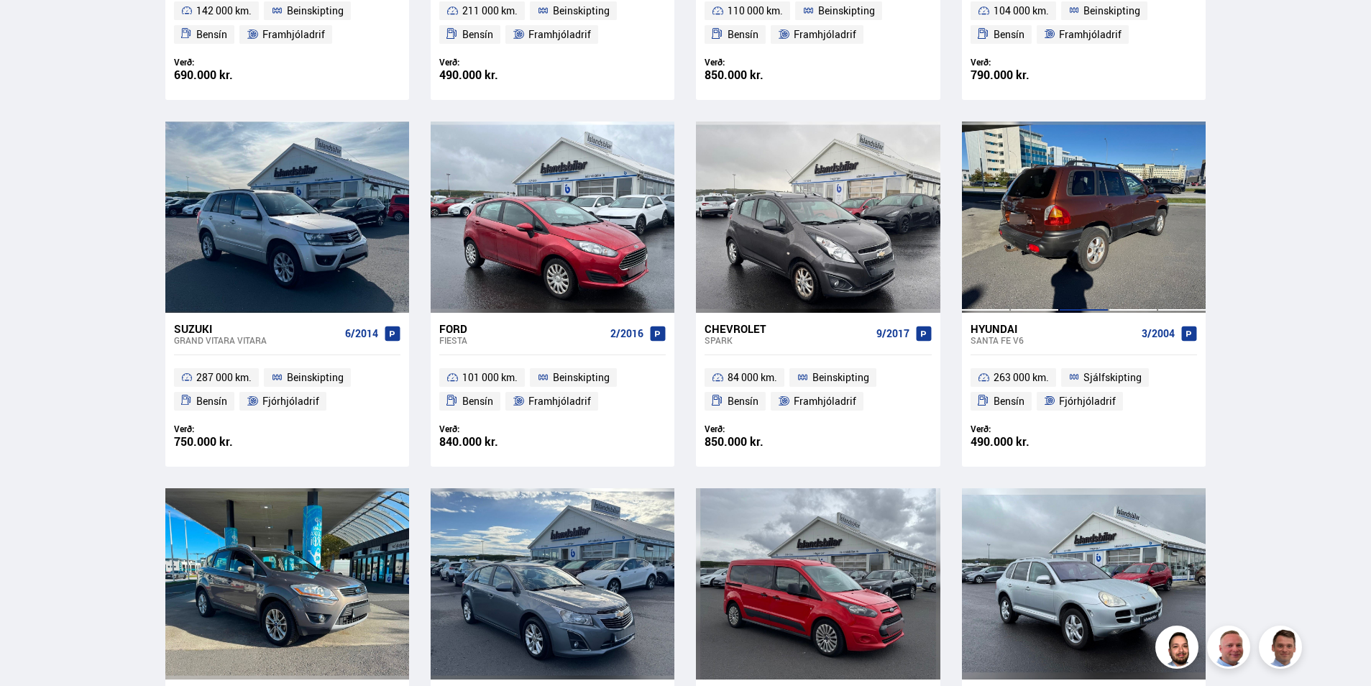
click at [1072, 294] on div at bounding box center [1083, 216] width 49 height 191
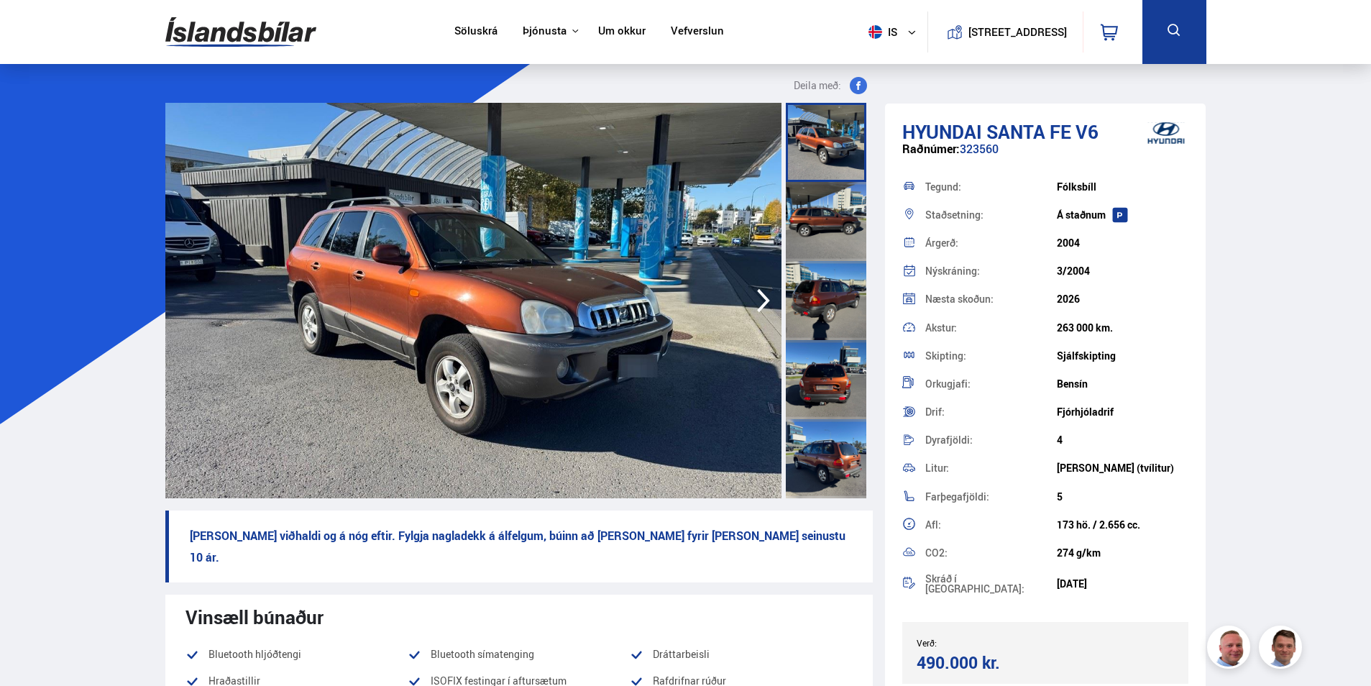
click at [471, 237] on img at bounding box center [473, 300] width 616 height 395
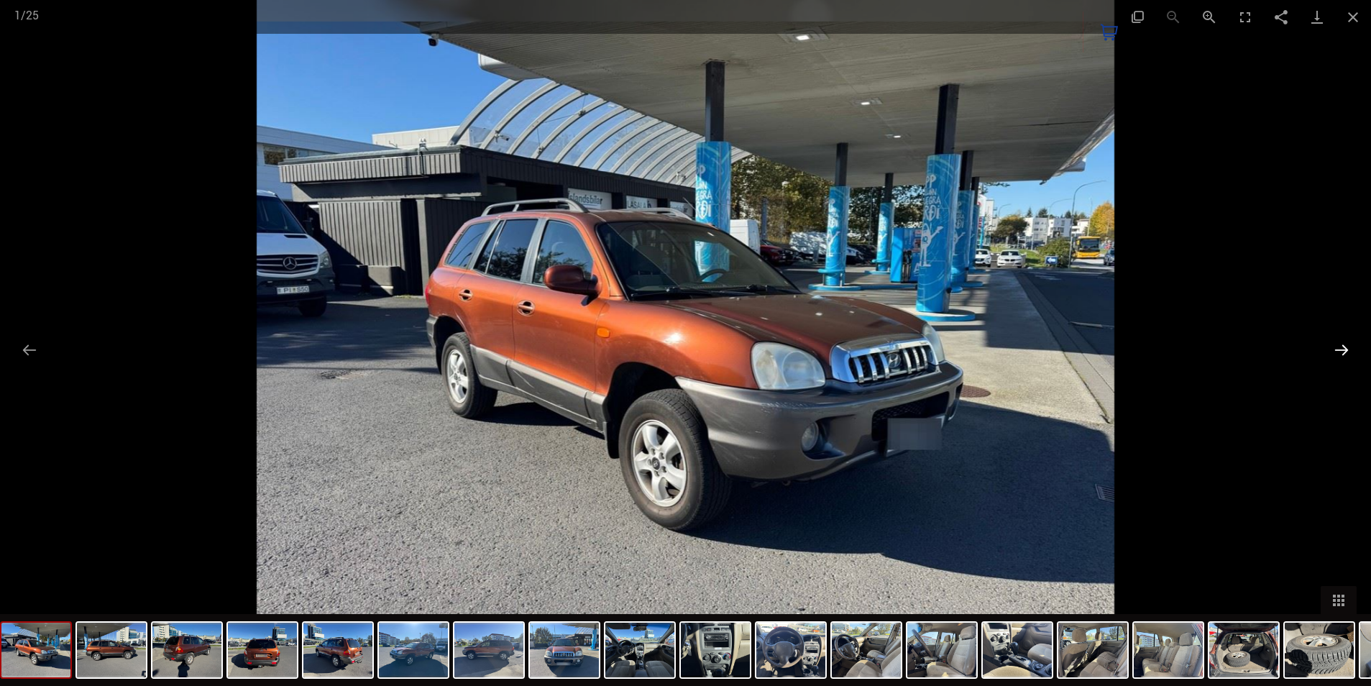
click at [1344, 346] on button "Next slide" at bounding box center [1341, 350] width 30 height 28
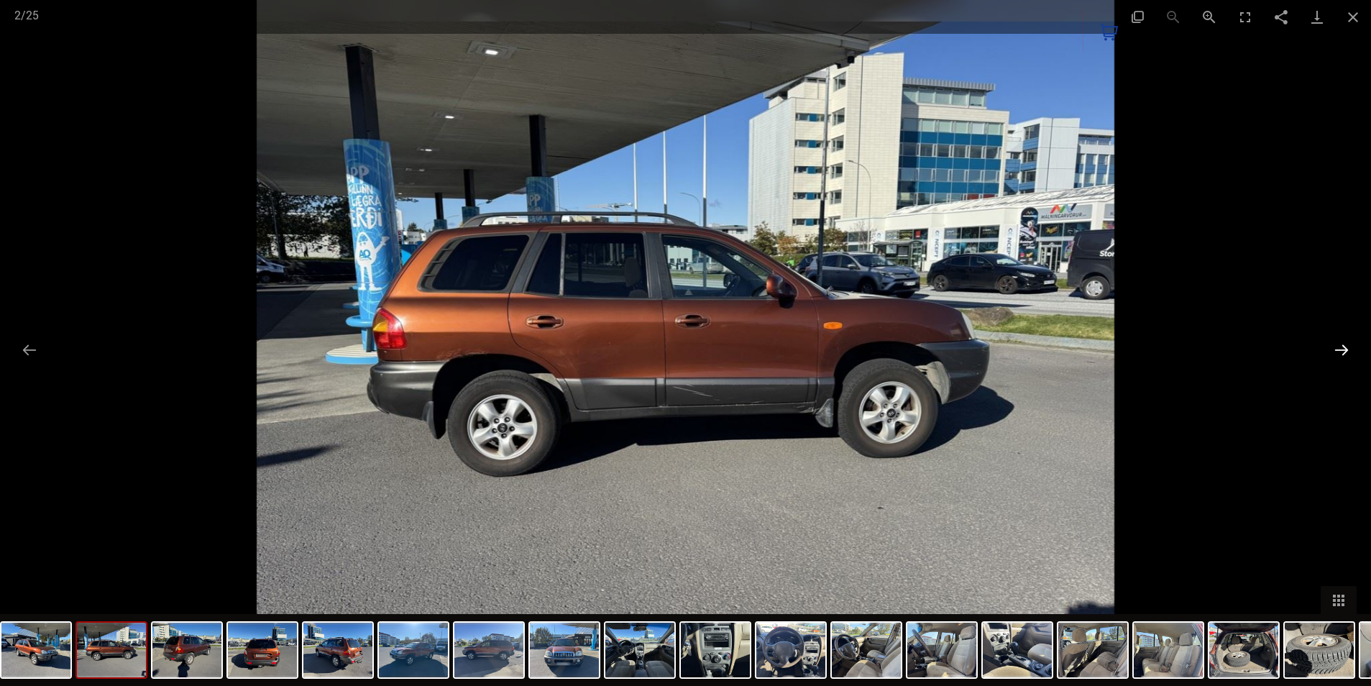
click at [1344, 346] on button "Next slide" at bounding box center [1341, 350] width 30 height 28
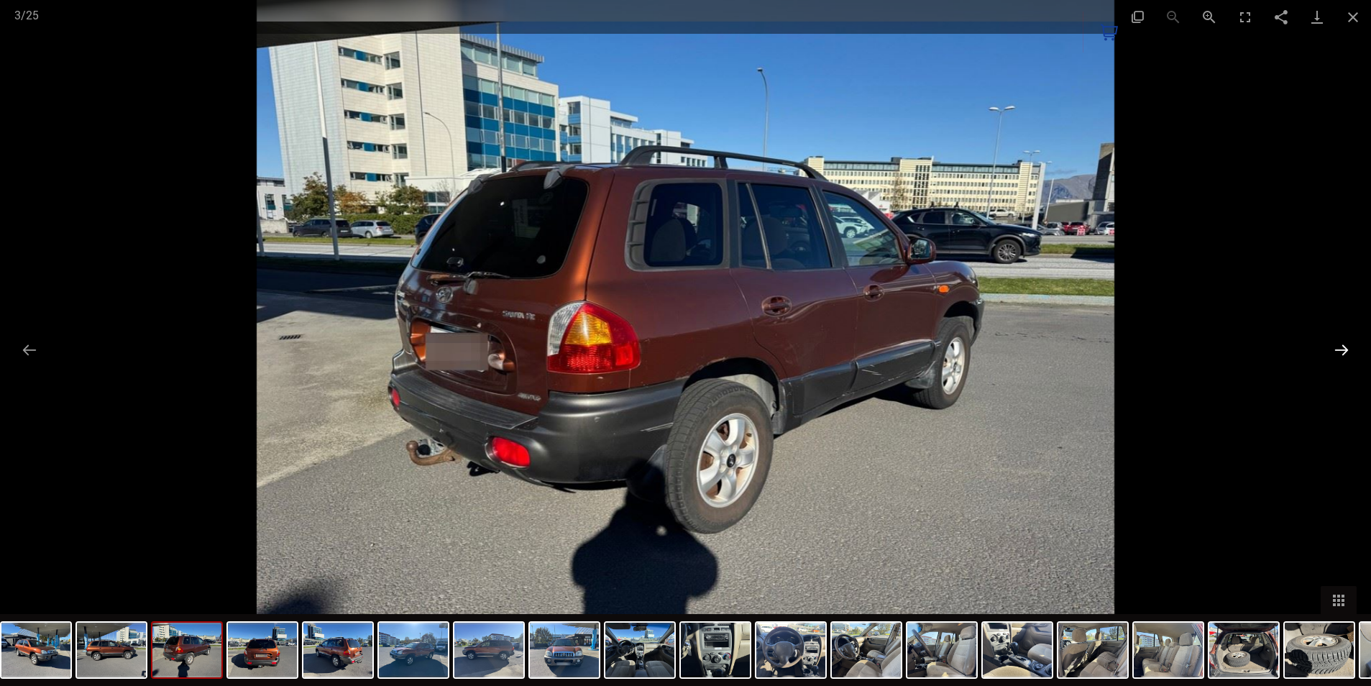
click at [1344, 346] on button "Next slide" at bounding box center [1341, 350] width 30 height 28
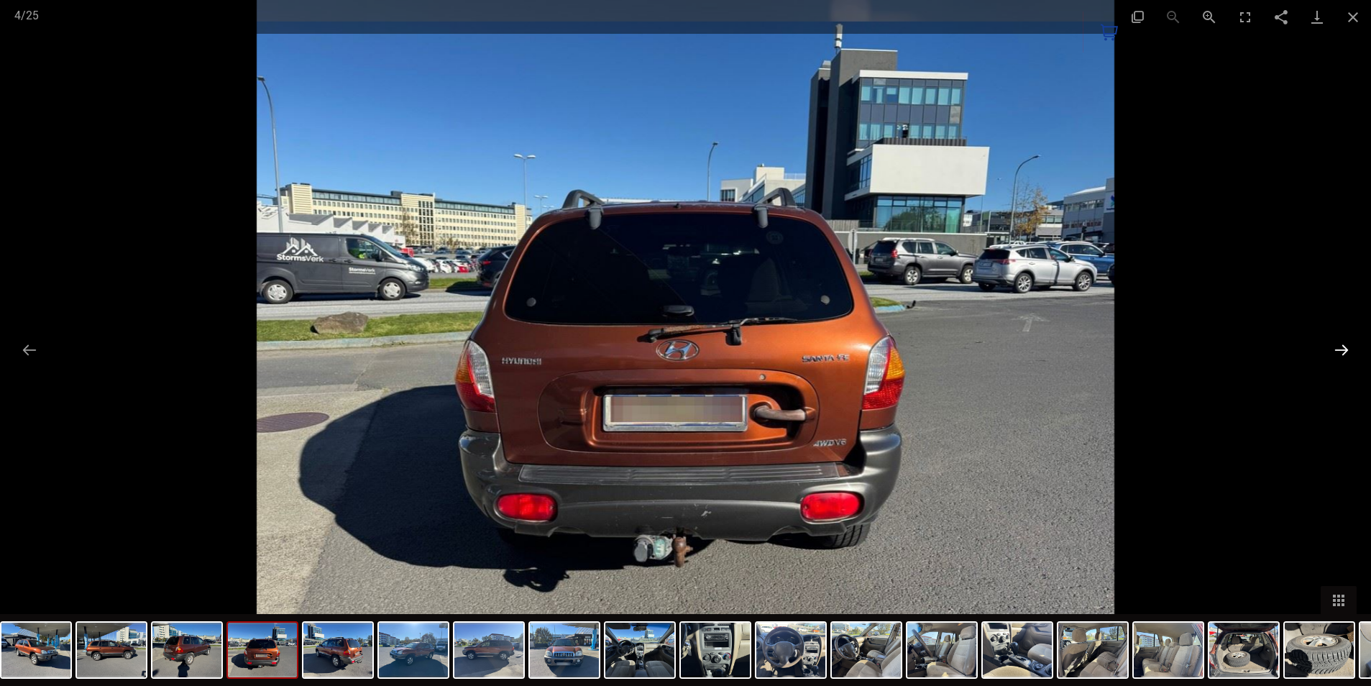
click at [1344, 346] on button "Next slide" at bounding box center [1341, 350] width 30 height 28
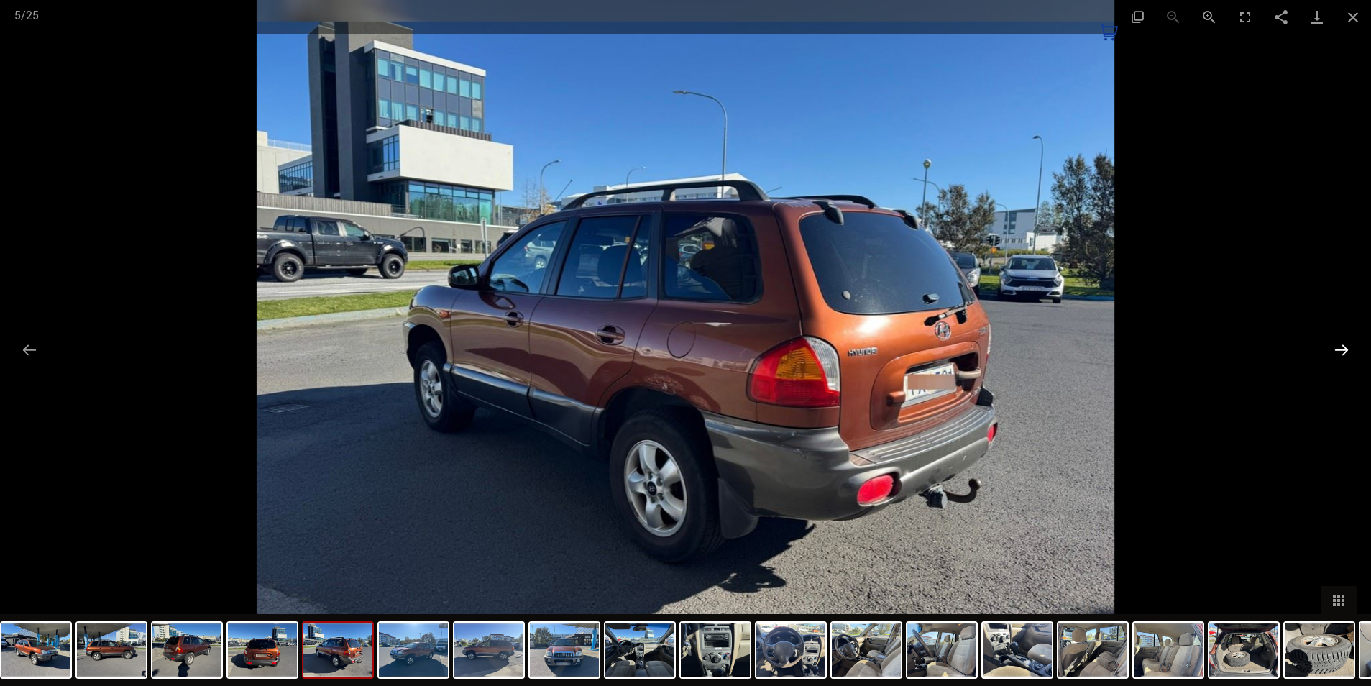
click at [1344, 347] on button "Next slide" at bounding box center [1341, 350] width 30 height 28
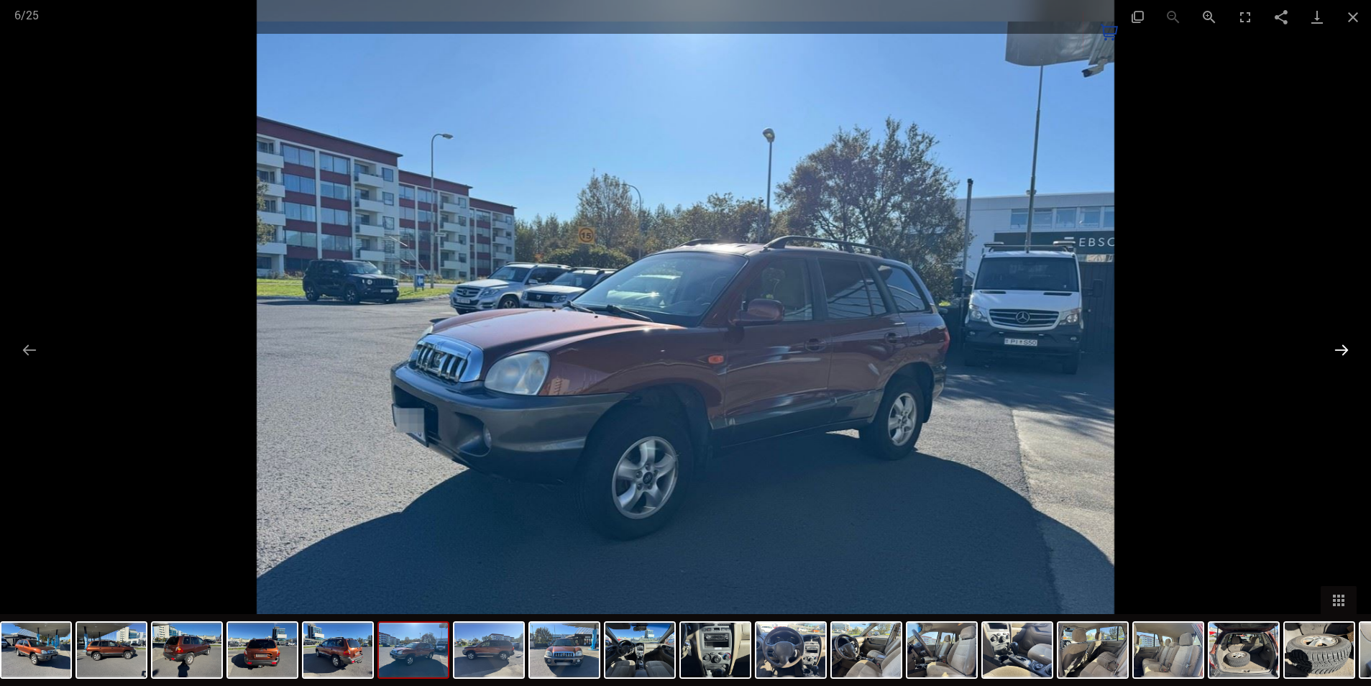
click at [1344, 347] on button "Next slide" at bounding box center [1341, 350] width 30 height 28
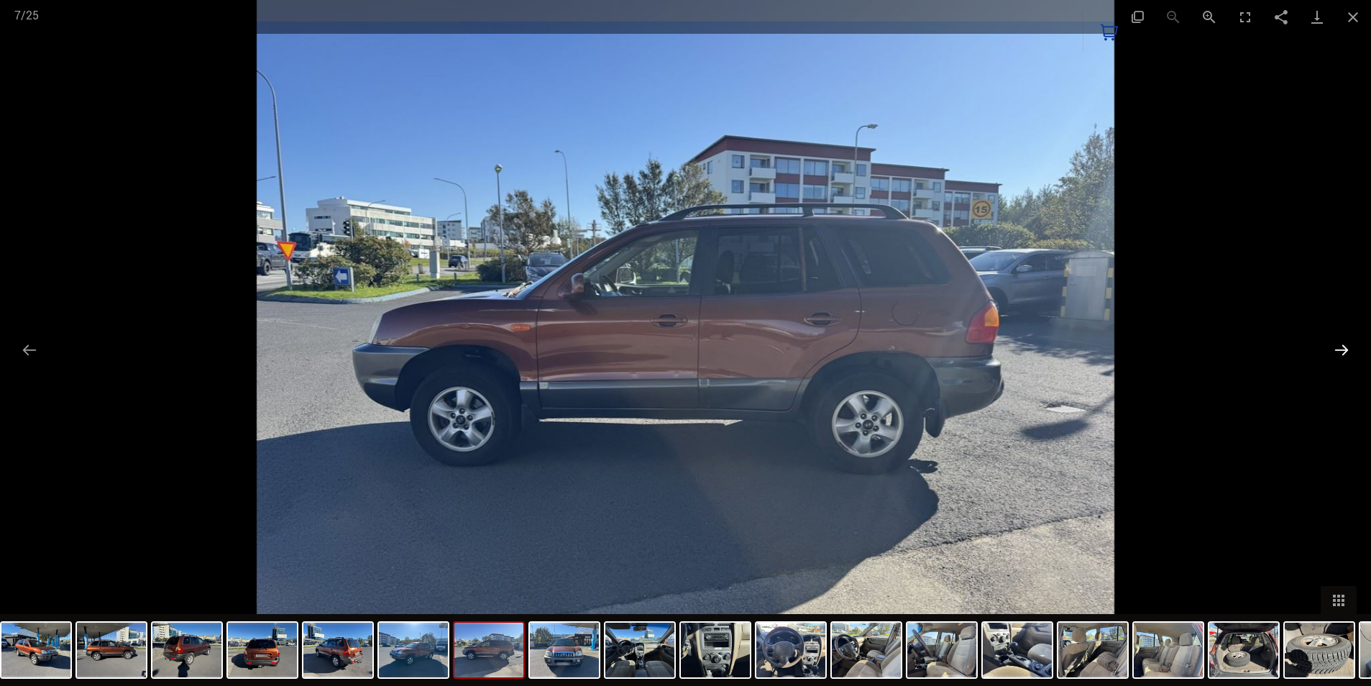
click at [1344, 347] on button "Next slide" at bounding box center [1341, 350] width 30 height 28
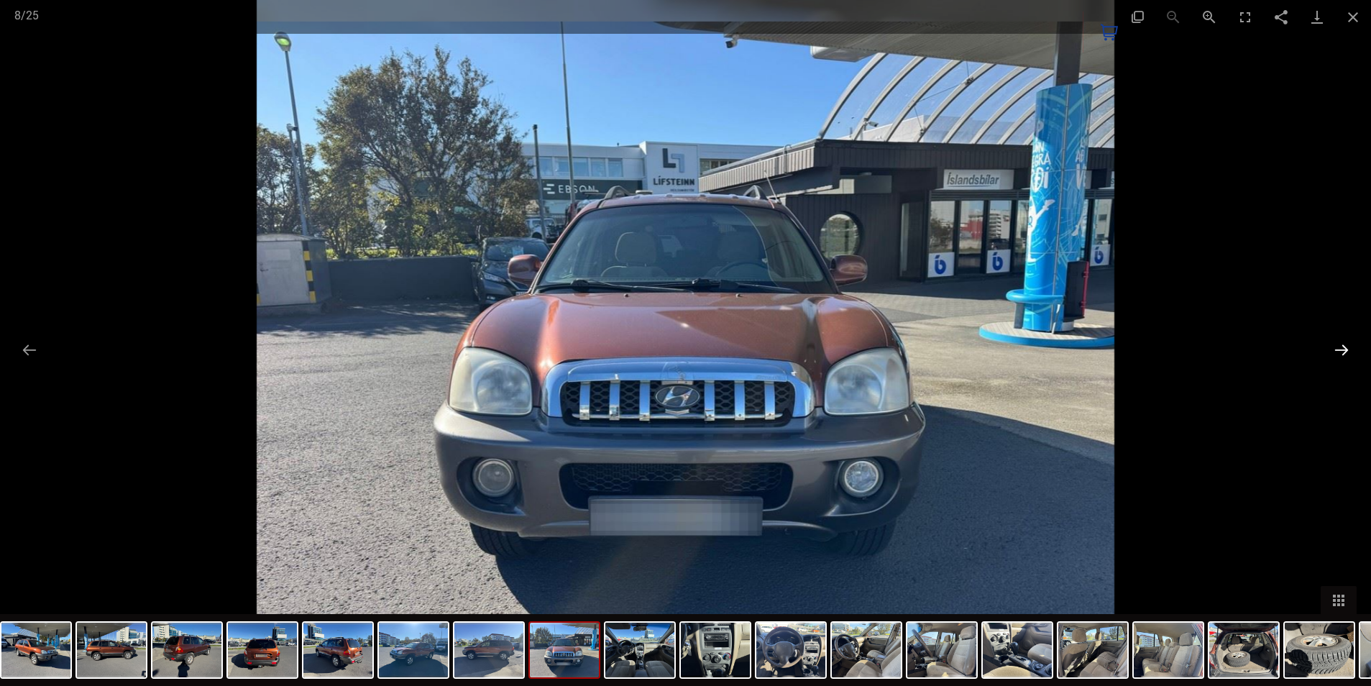
click at [1344, 347] on button "Next slide" at bounding box center [1341, 350] width 30 height 28
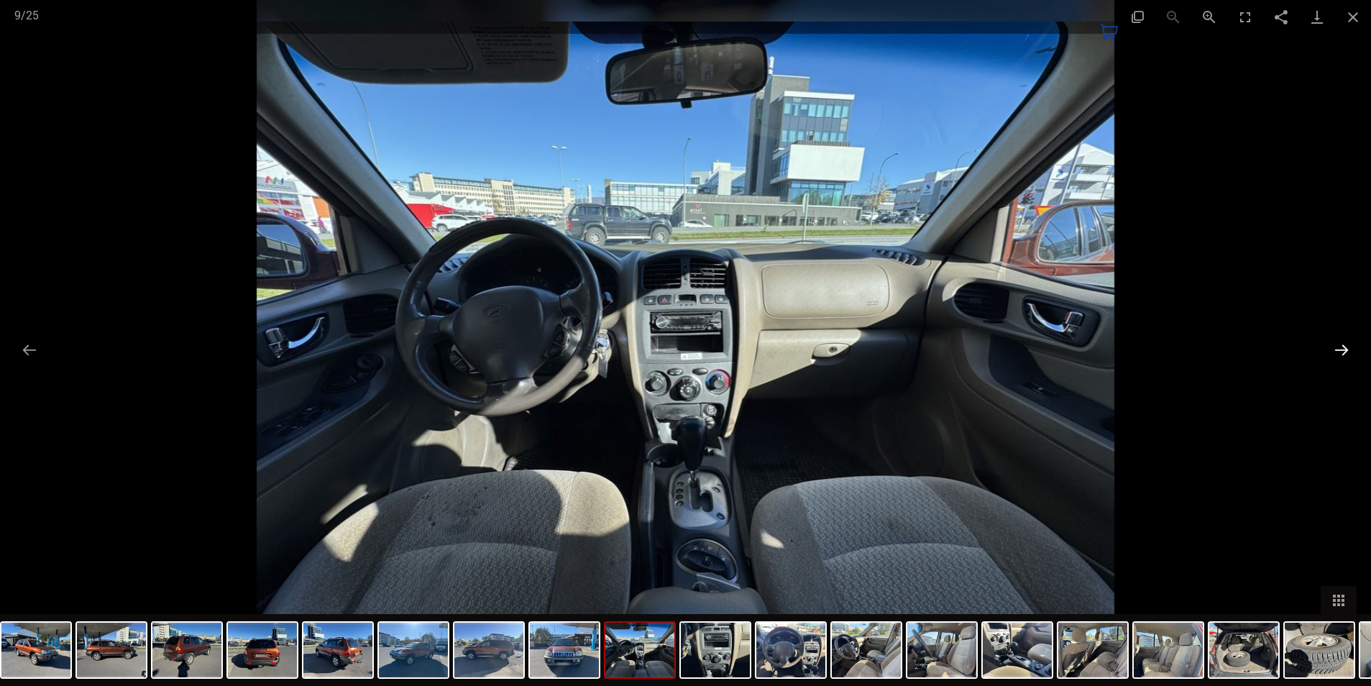
click at [1344, 348] on button "Next slide" at bounding box center [1341, 350] width 30 height 28
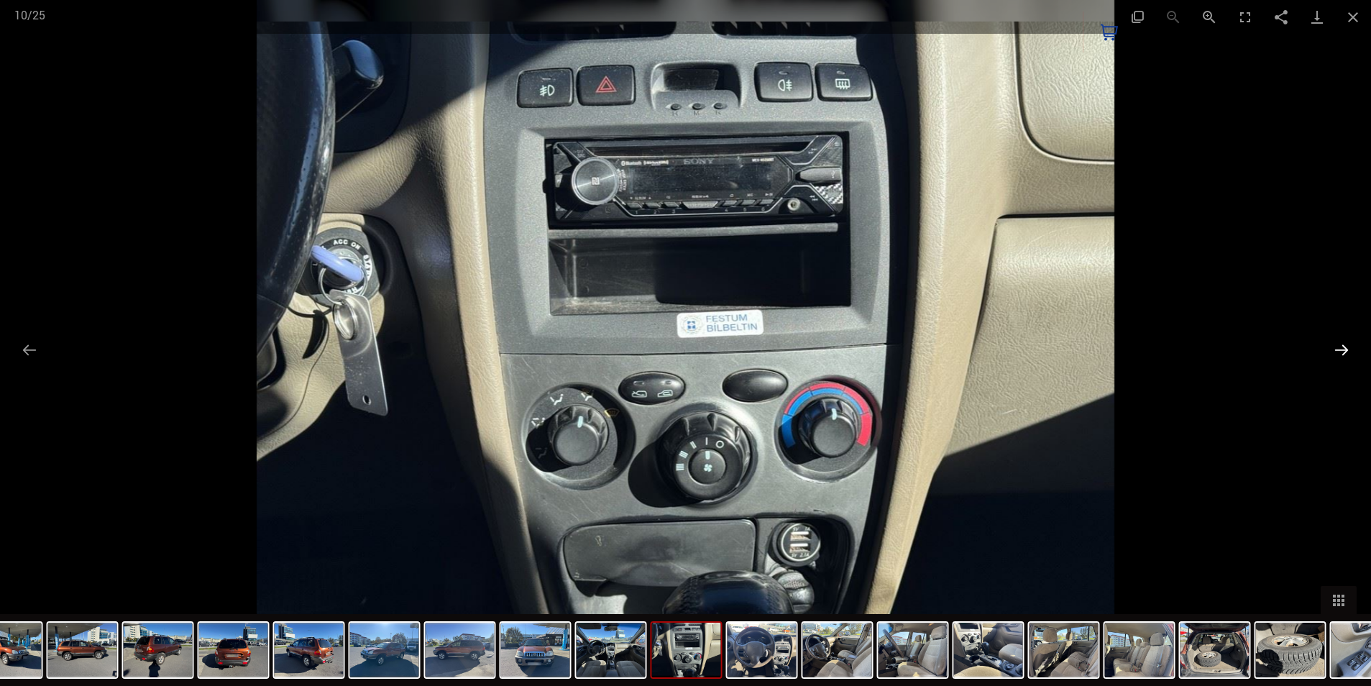
click at [1344, 348] on button "Next slide" at bounding box center [1341, 350] width 30 height 28
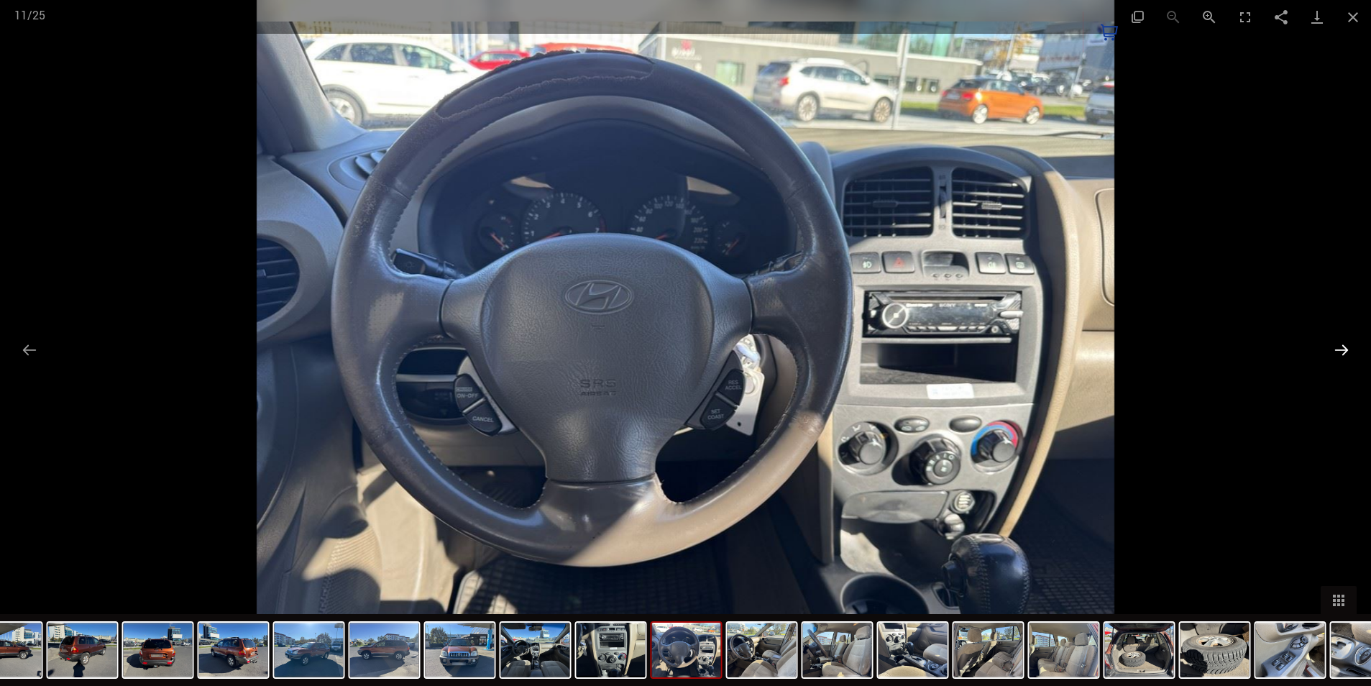
click at [1344, 349] on button "Next slide" at bounding box center [1341, 350] width 30 height 28
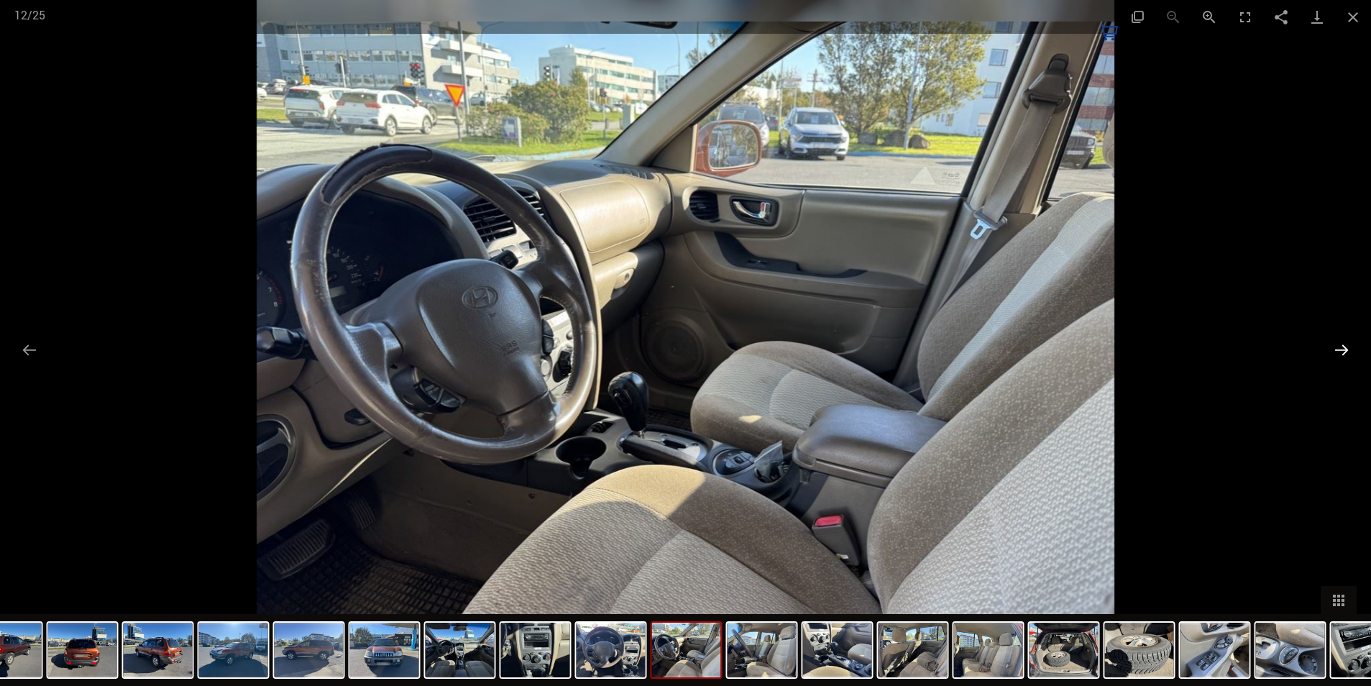
click at [1345, 349] on button "Next slide" at bounding box center [1341, 350] width 30 height 28
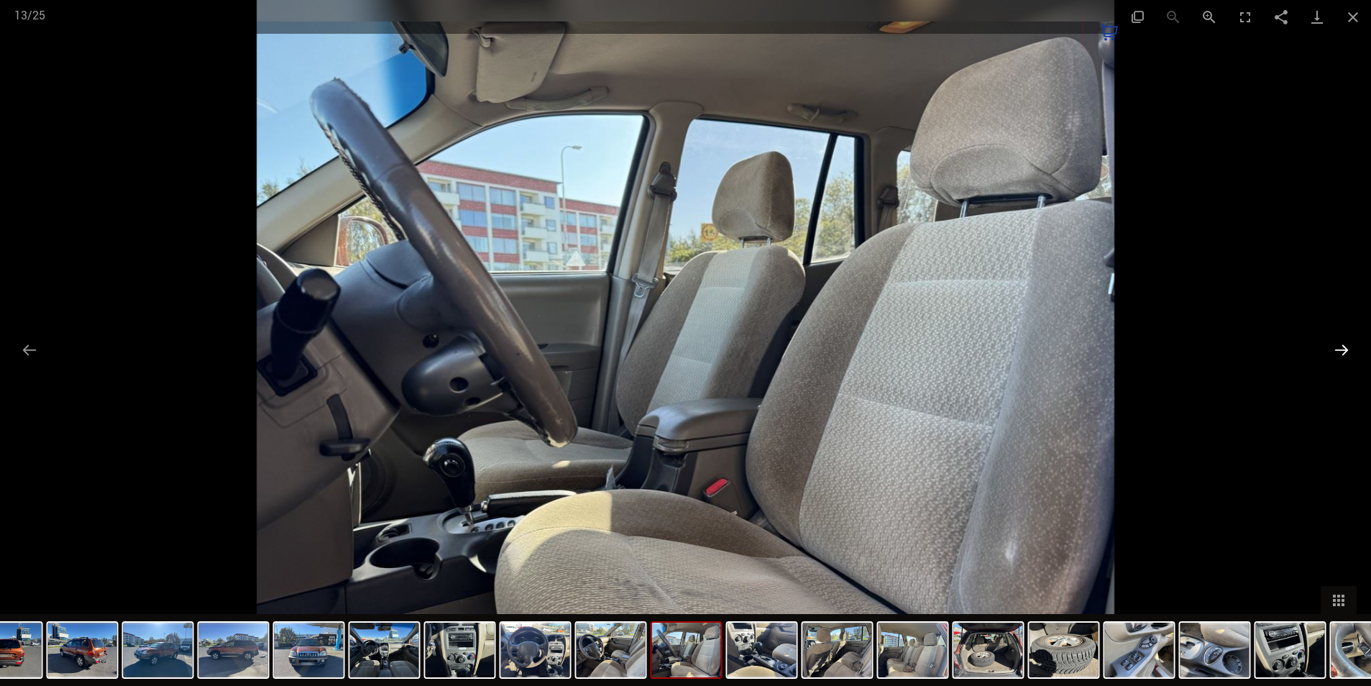
click at [1345, 349] on button "Next slide" at bounding box center [1341, 350] width 30 height 28
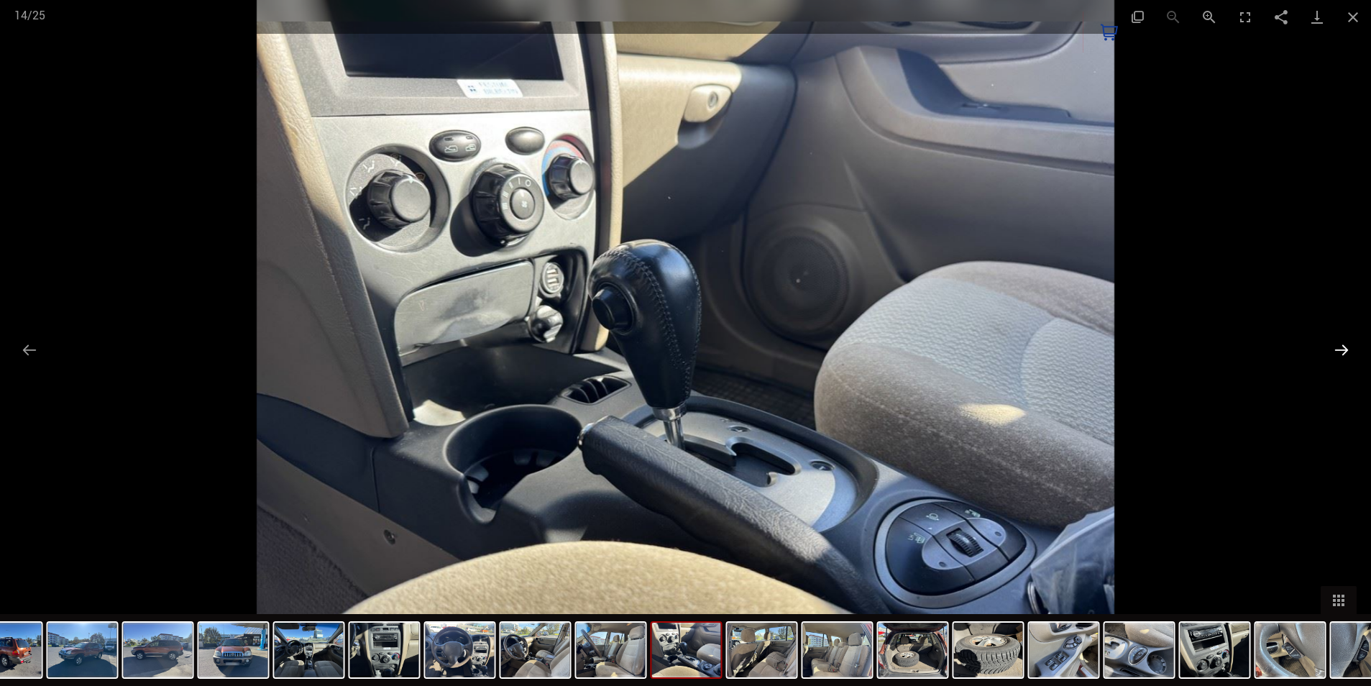
click at [1345, 351] on button "Next slide" at bounding box center [1341, 350] width 30 height 28
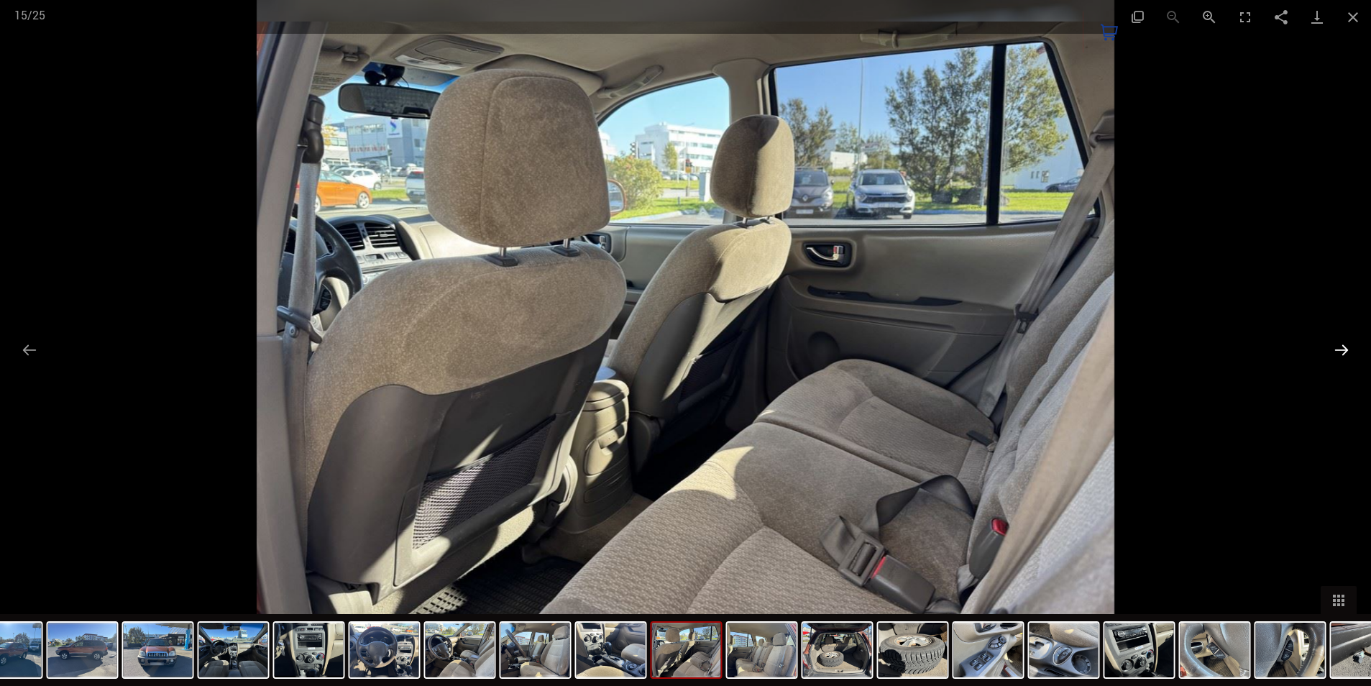
click at [1345, 351] on button "Next slide" at bounding box center [1341, 350] width 30 height 28
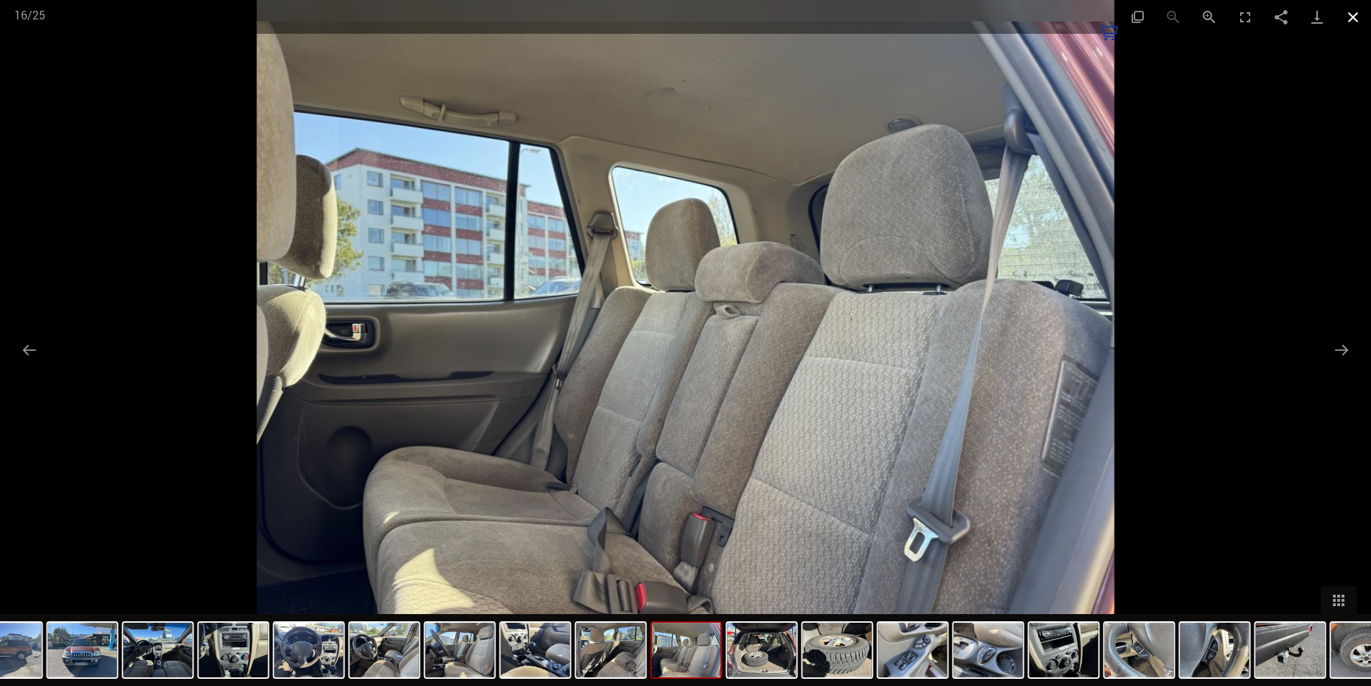
click at [1357, 11] on button "Close gallery" at bounding box center [1353, 17] width 36 height 34
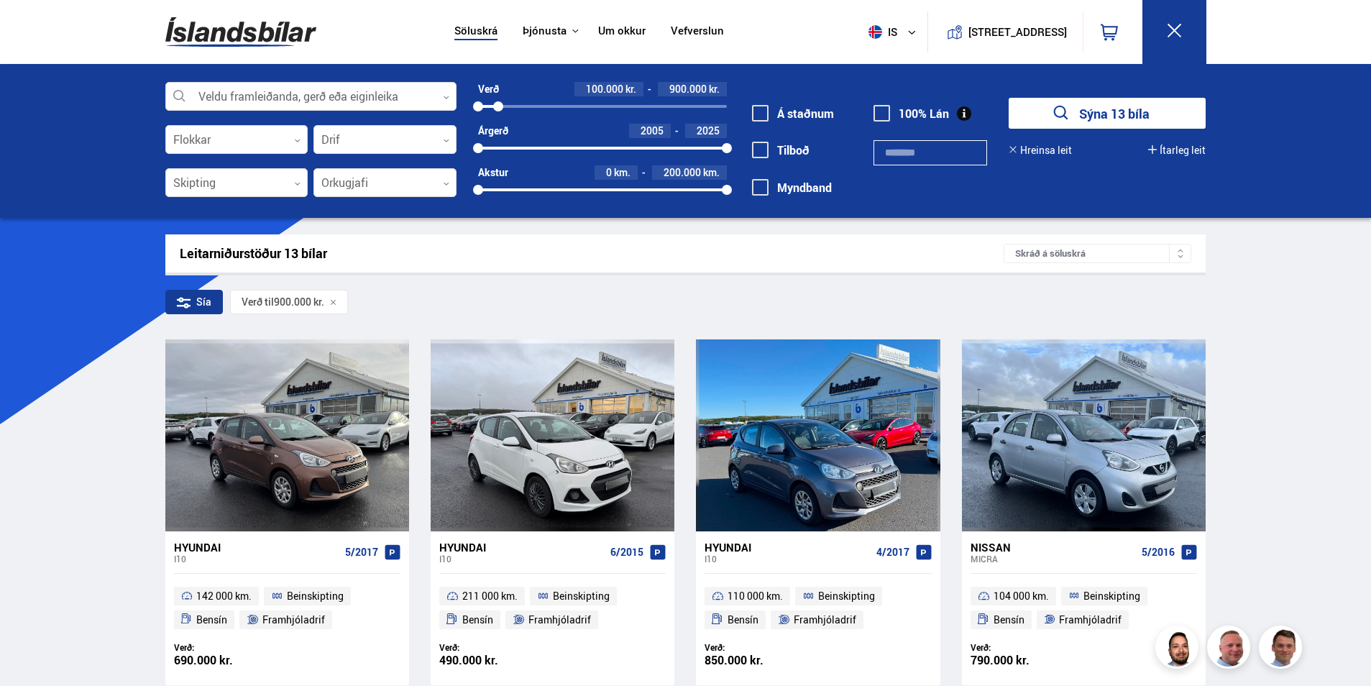
click at [504, 105] on div "100000 900000" at bounding box center [602, 106] width 249 height 3
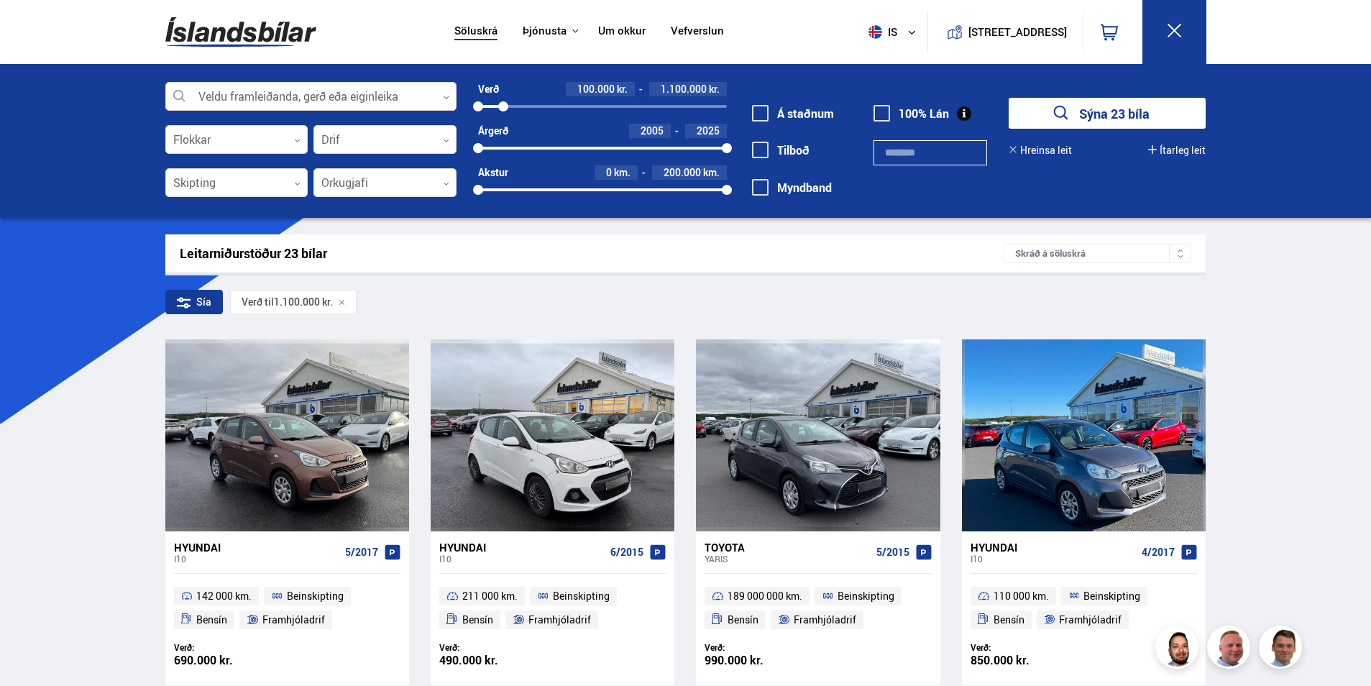
click at [1052, 116] on icon "submit" at bounding box center [1061, 113] width 21 height 21
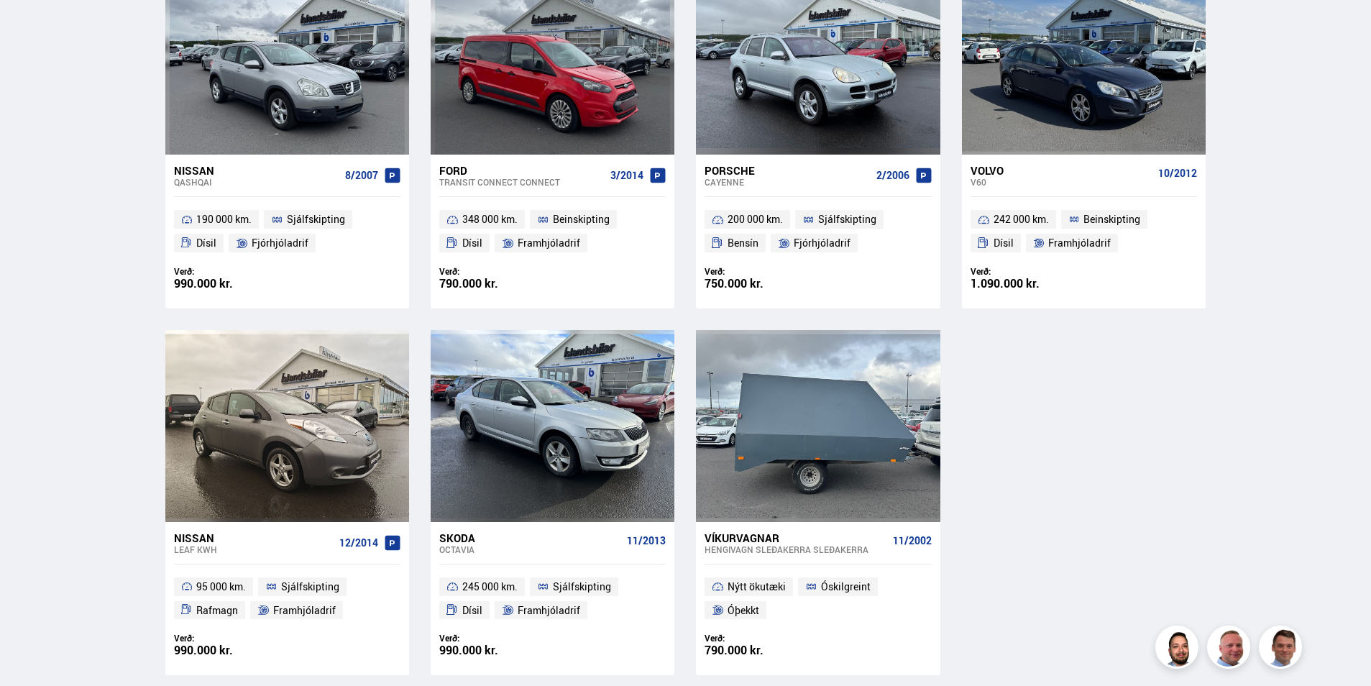
scroll to position [2012, 0]
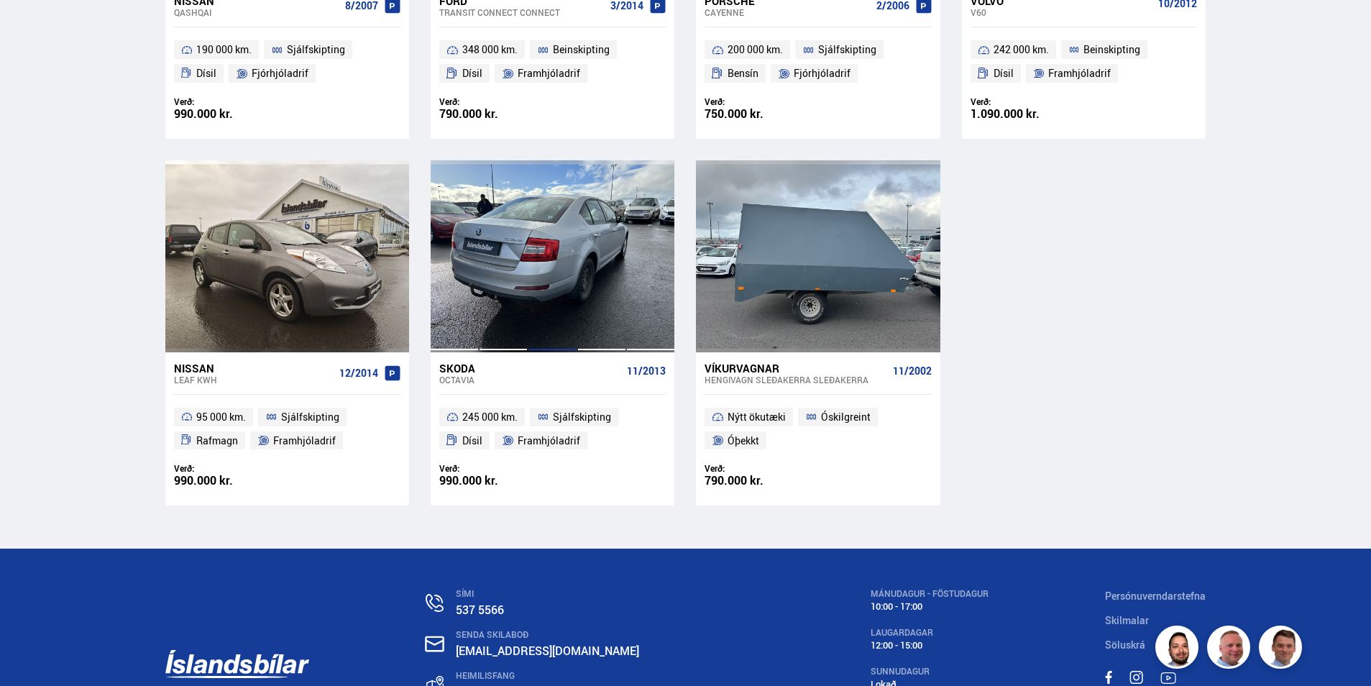
click at [567, 330] on div at bounding box center [552, 255] width 49 height 191
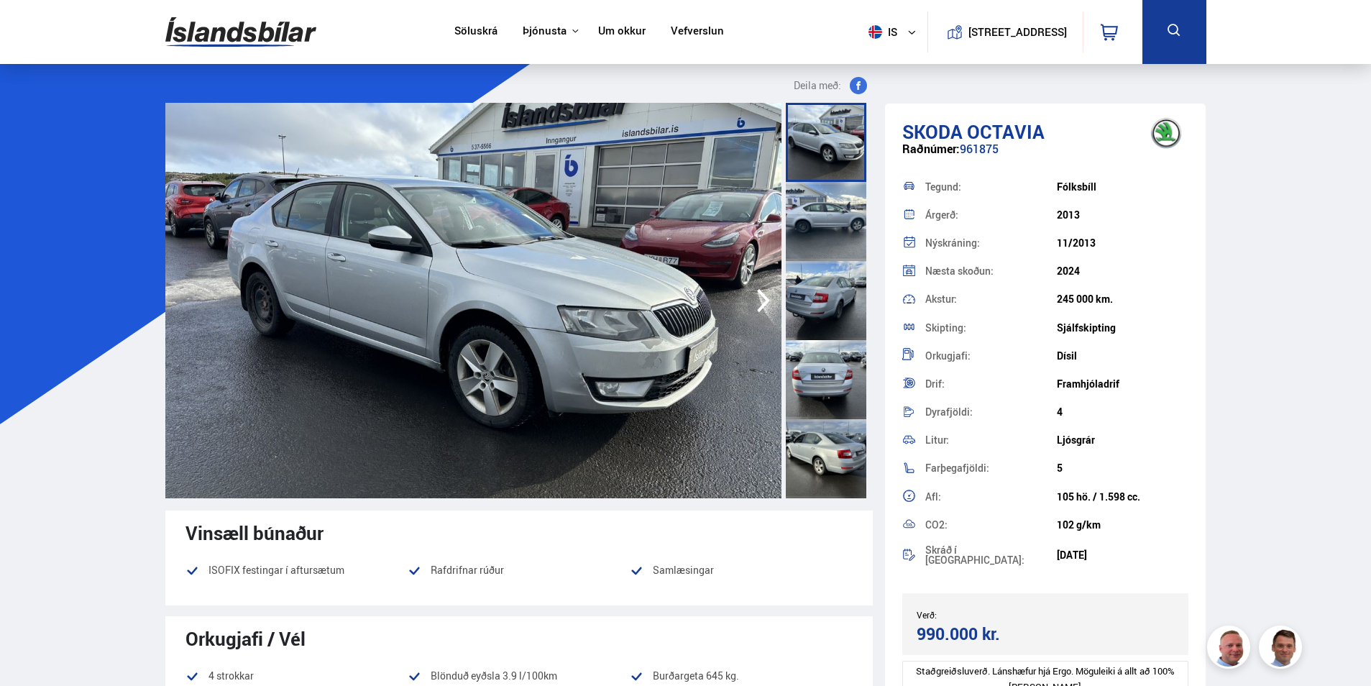
click at [760, 290] on icon "button" at bounding box center [763, 300] width 29 height 34
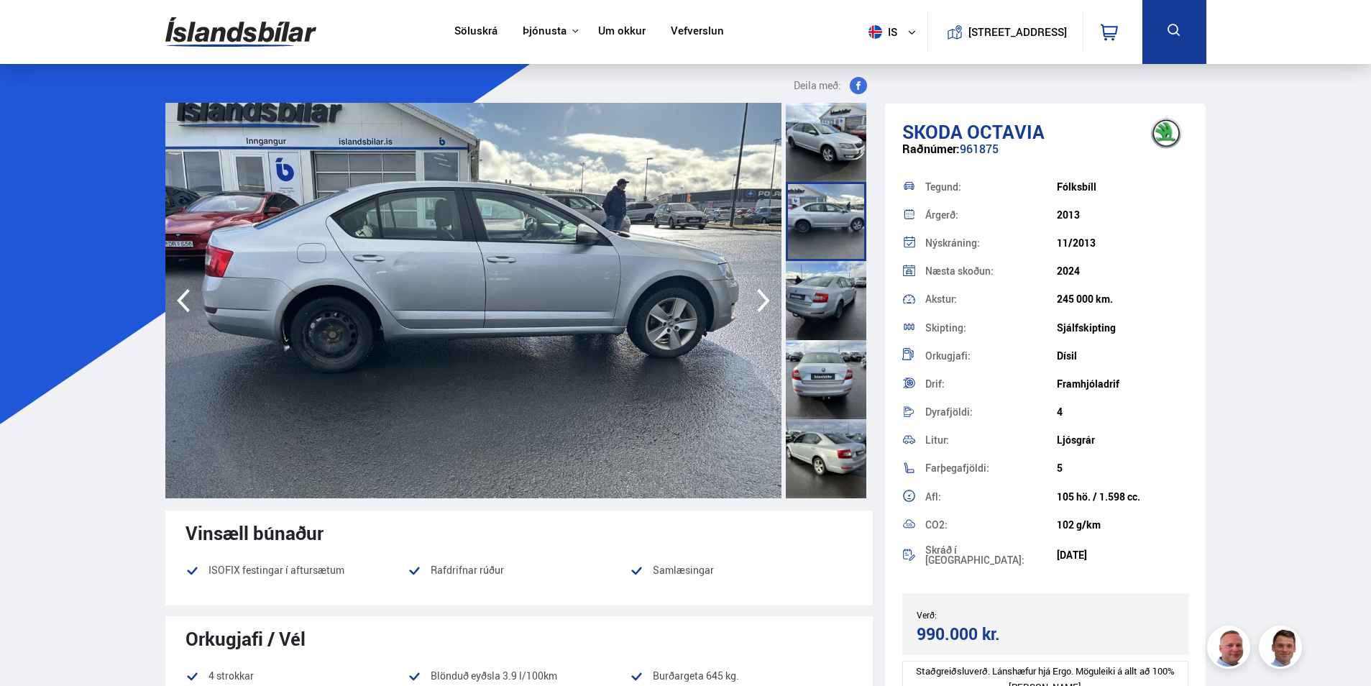
click at [760, 290] on icon "button" at bounding box center [763, 300] width 29 height 34
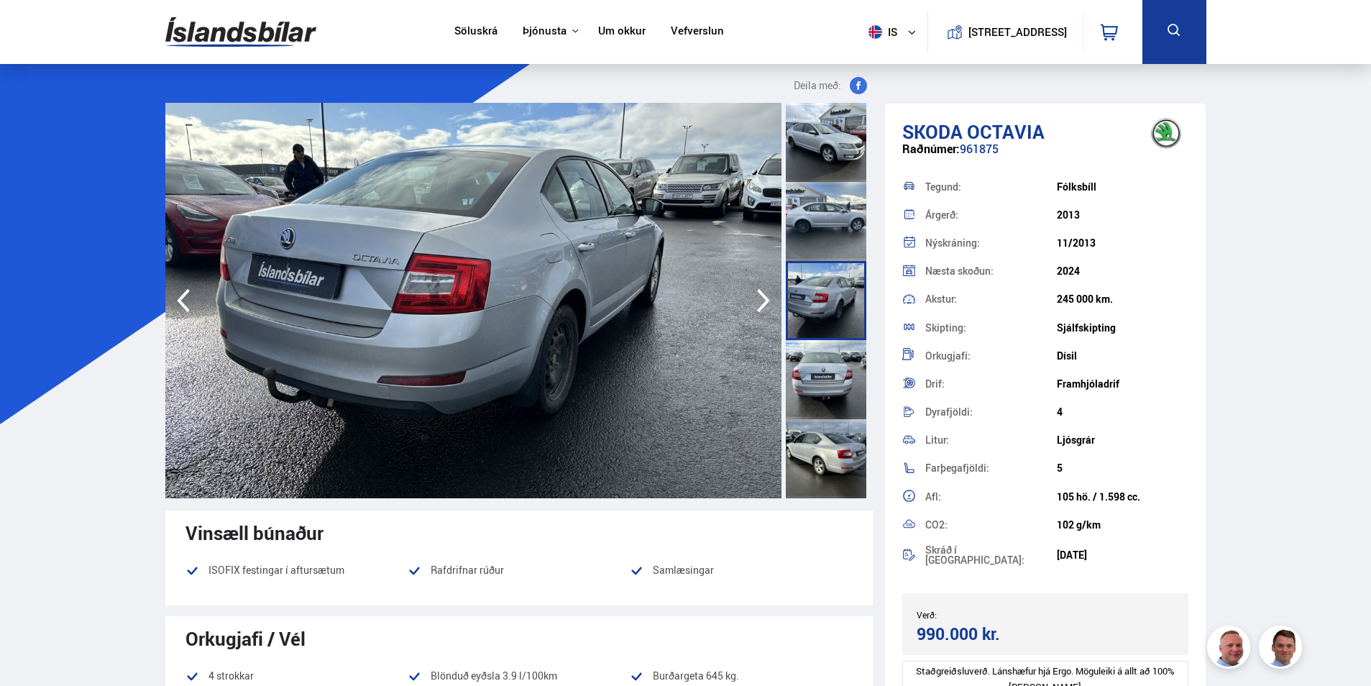
click at [760, 290] on icon "button" at bounding box center [763, 300] width 29 height 34
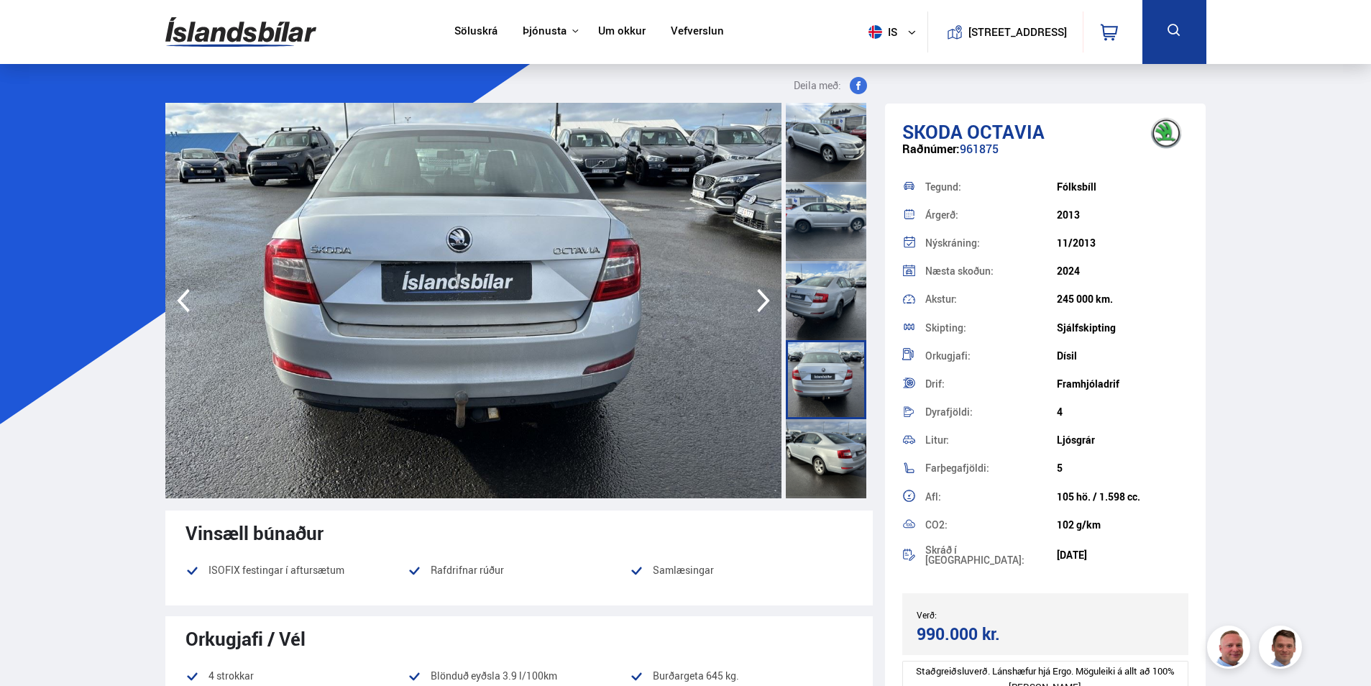
click at [761, 290] on icon "button" at bounding box center [763, 300] width 29 height 34
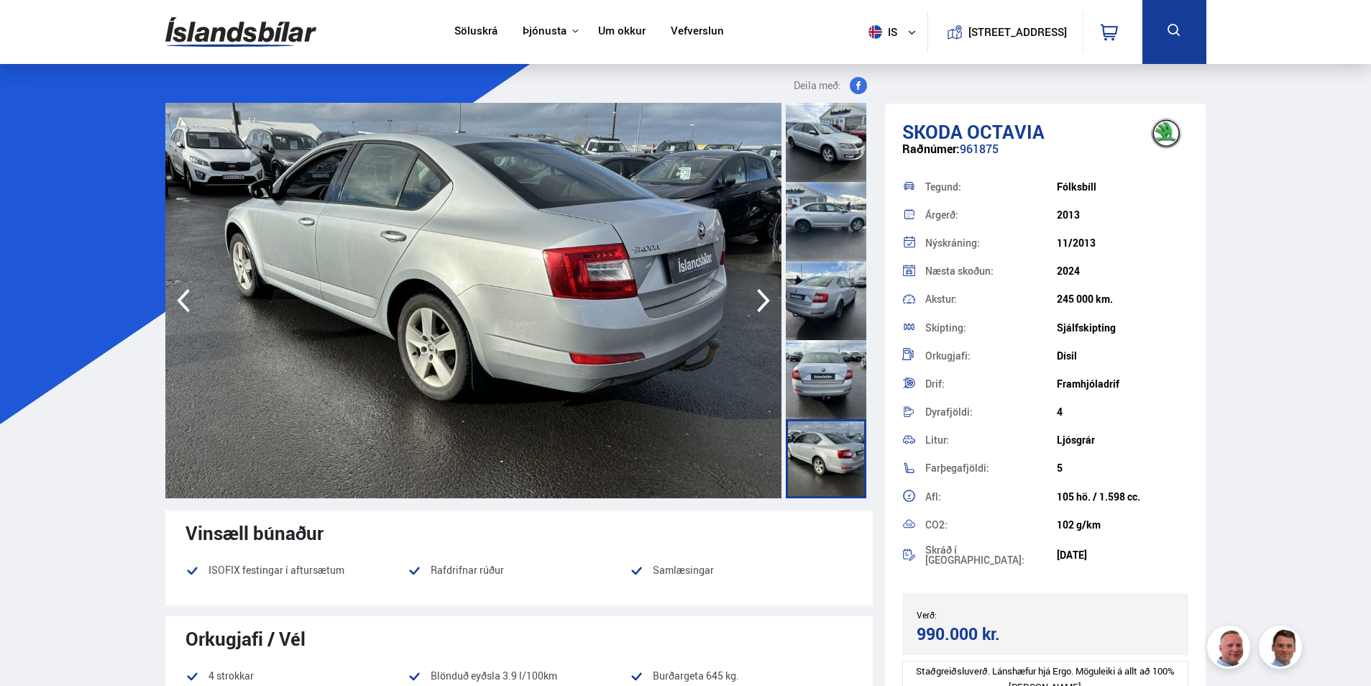
click at [761, 290] on icon "button" at bounding box center [763, 300] width 29 height 34
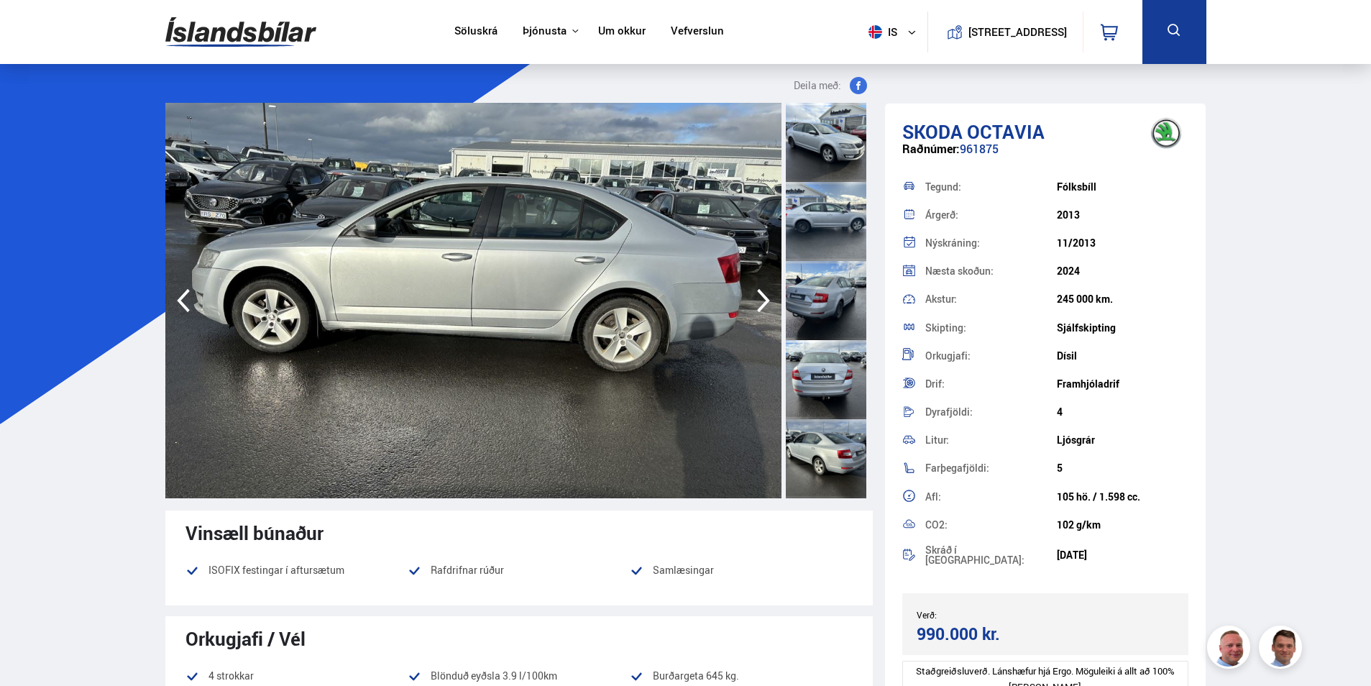
click at [761, 290] on icon "button" at bounding box center [763, 300] width 29 height 34
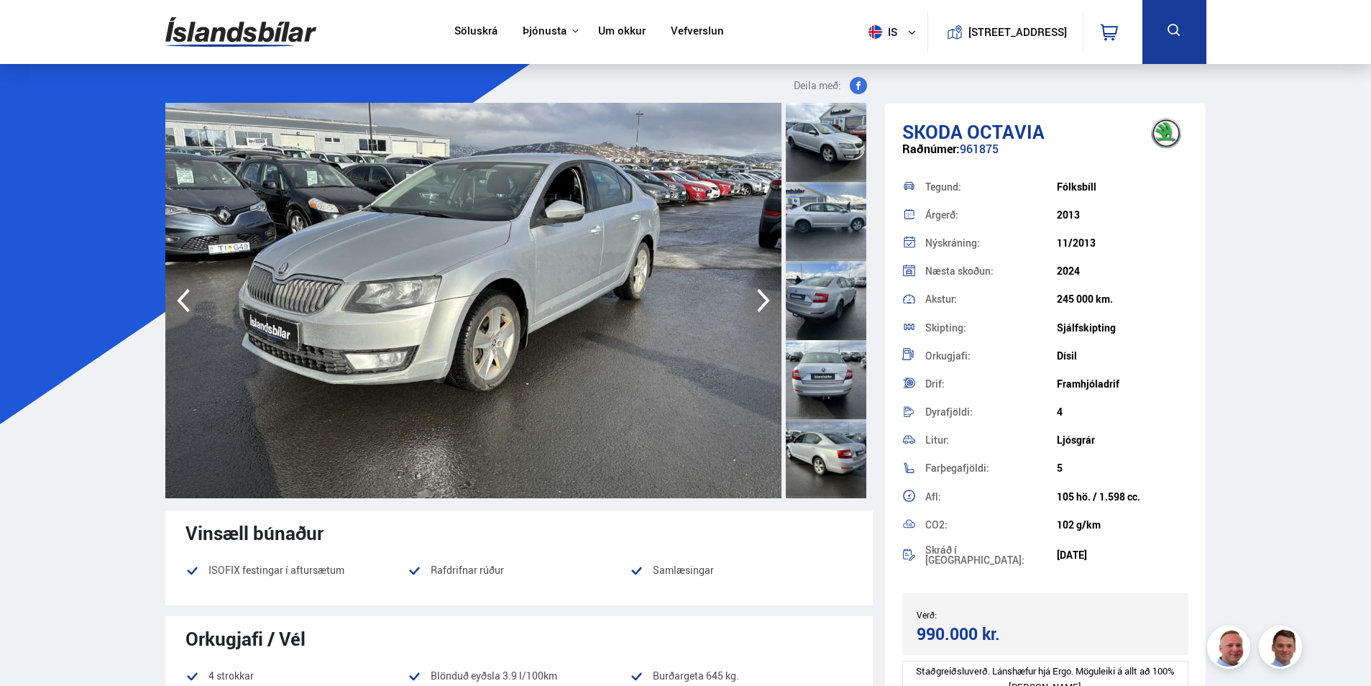
click at [762, 290] on icon "button" at bounding box center [763, 300] width 29 height 34
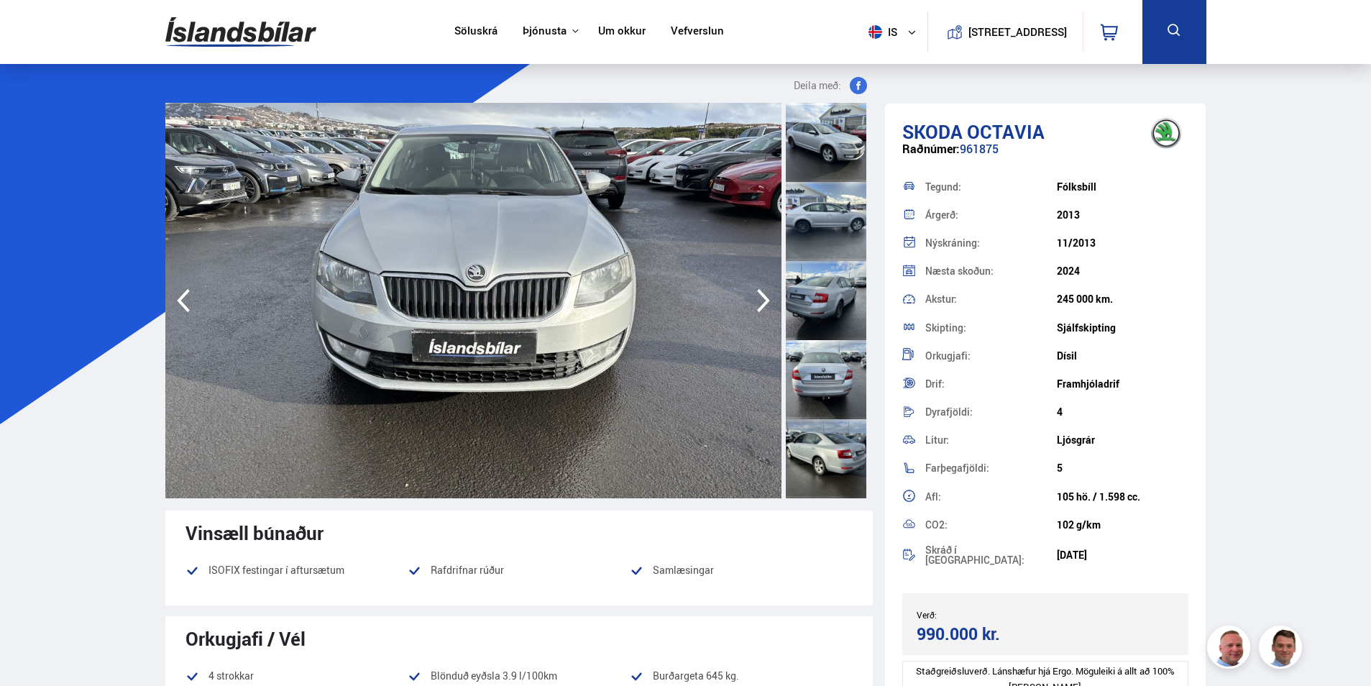
click at [762, 290] on icon "button" at bounding box center [763, 300] width 29 height 34
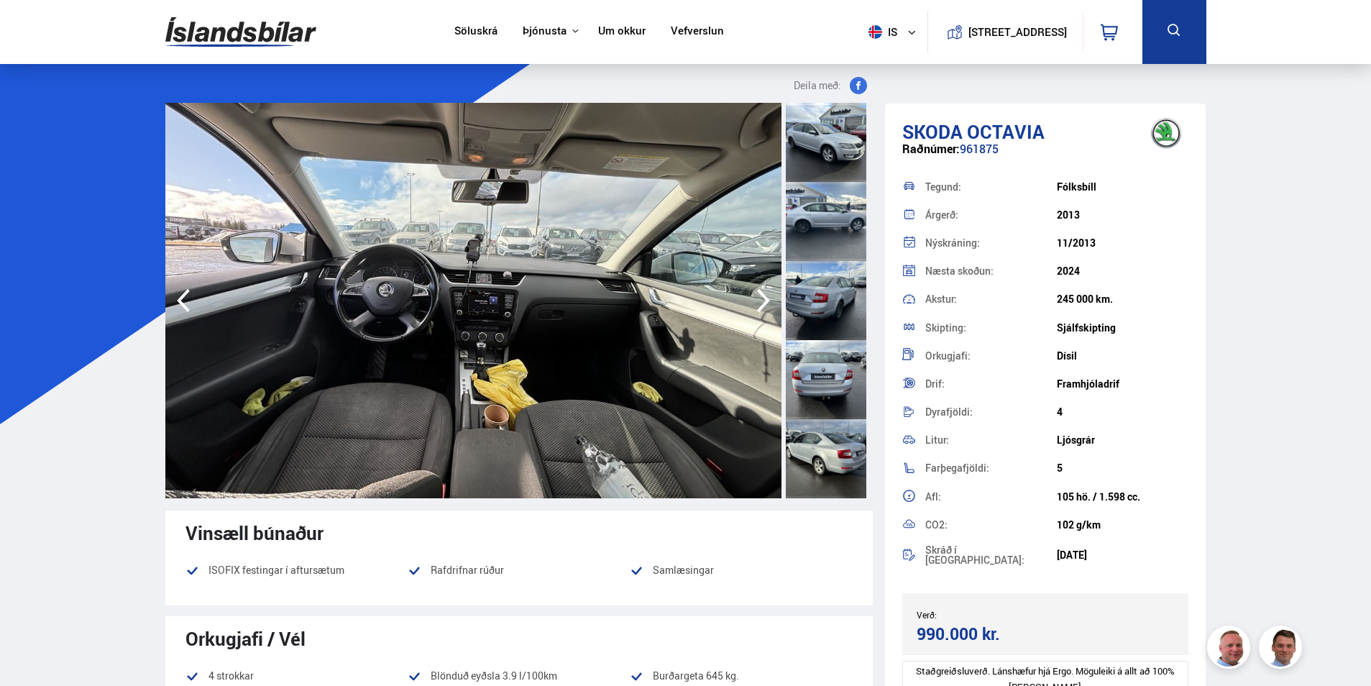
click at [763, 290] on icon "button" at bounding box center [763, 300] width 29 height 34
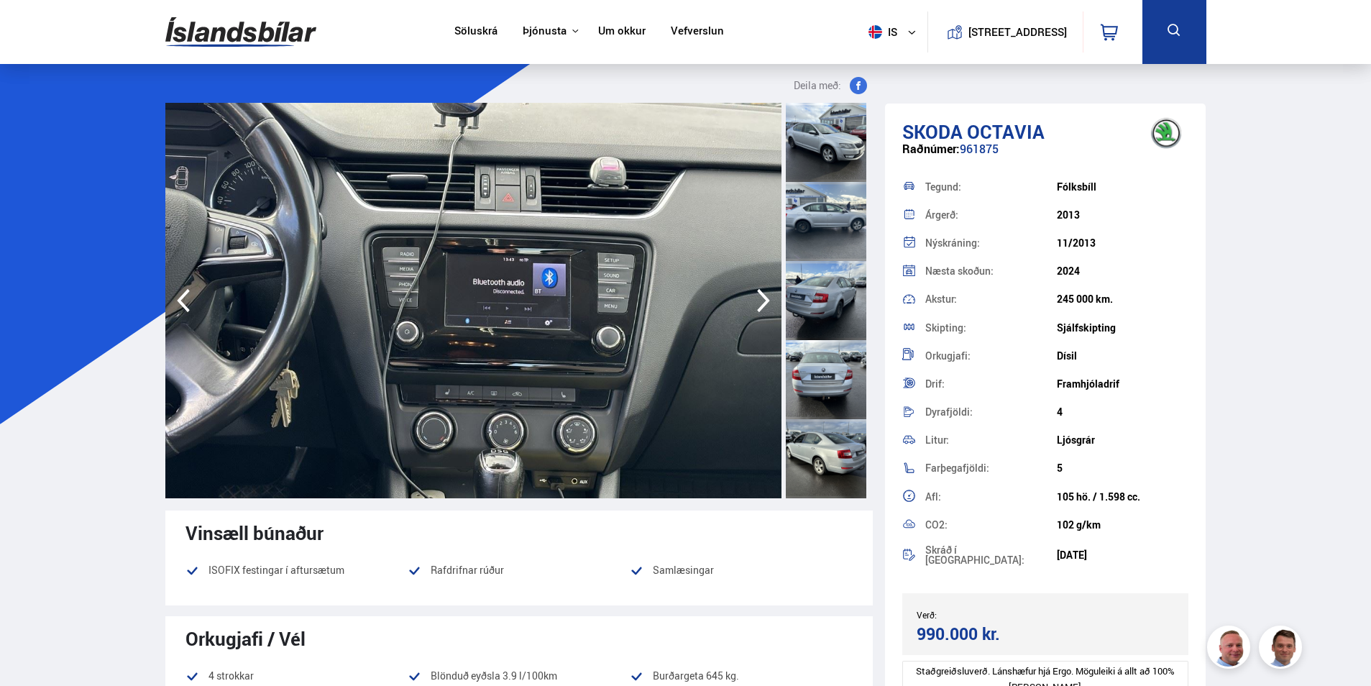
click at [763, 290] on icon "button" at bounding box center [763, 300] width 29 height 34
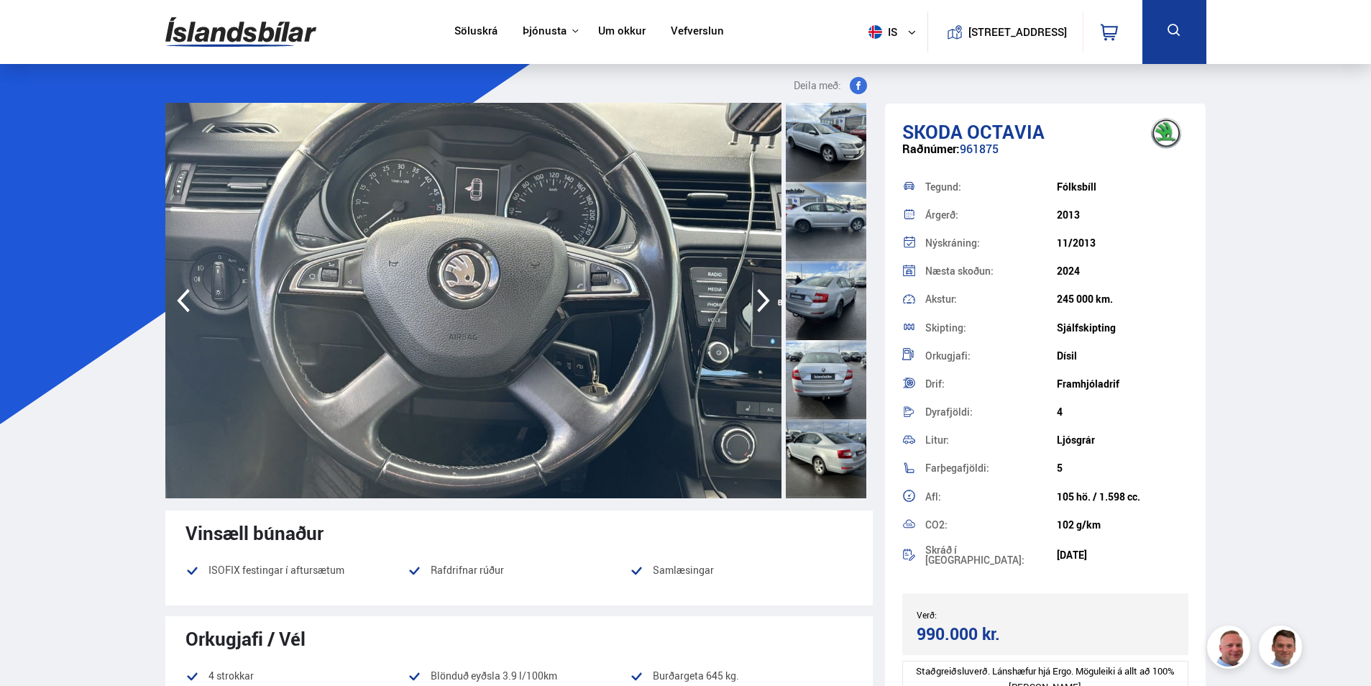
click at [763, 290] on icon "button" at bounding box center [763, 300] width 29 height 34
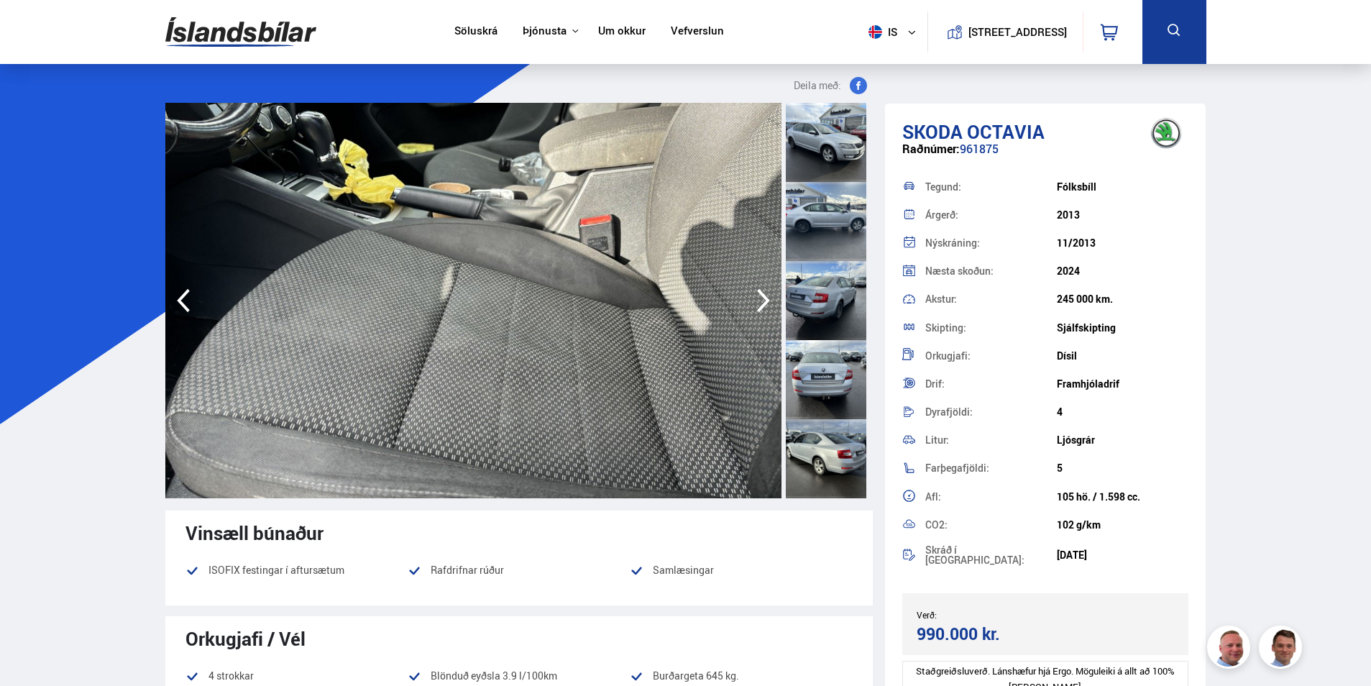
click at [763, 290] on icon "button" at bounding box center [763, 300] width 29 height 34
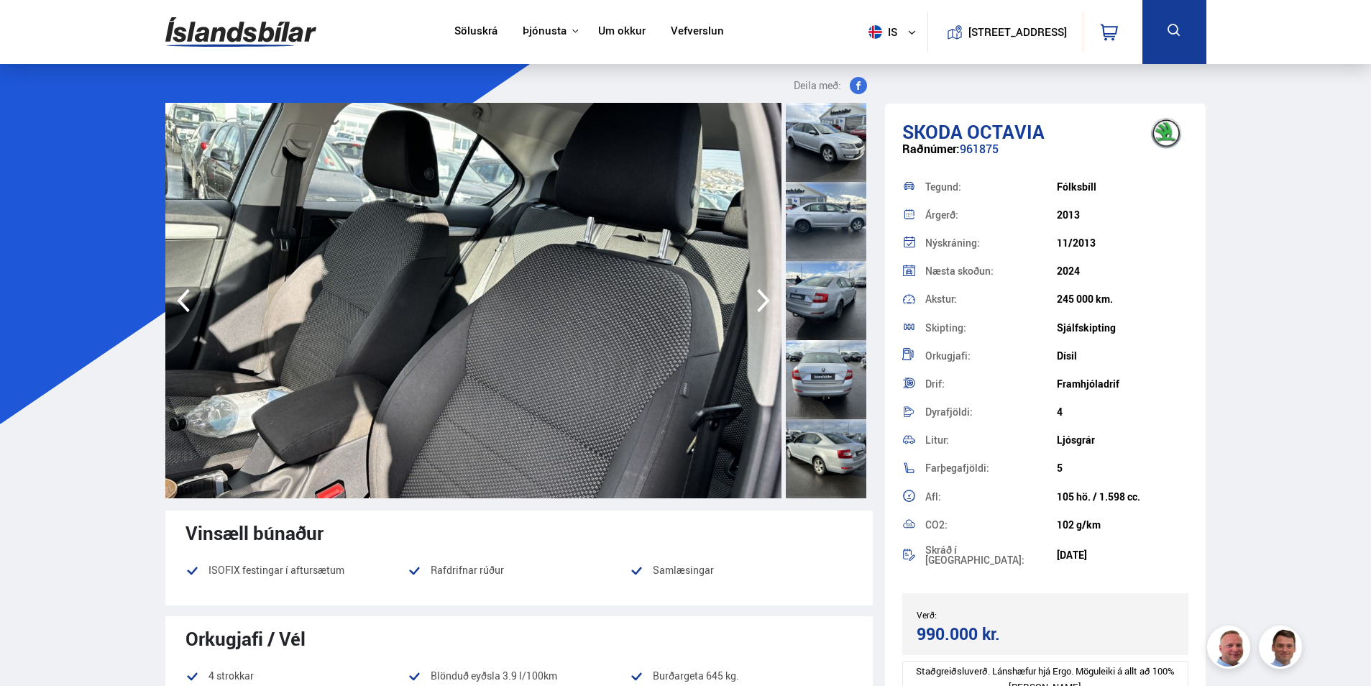
click at [763, 290] on icon "button" at bounding box center [763, 300] width 29 height 34
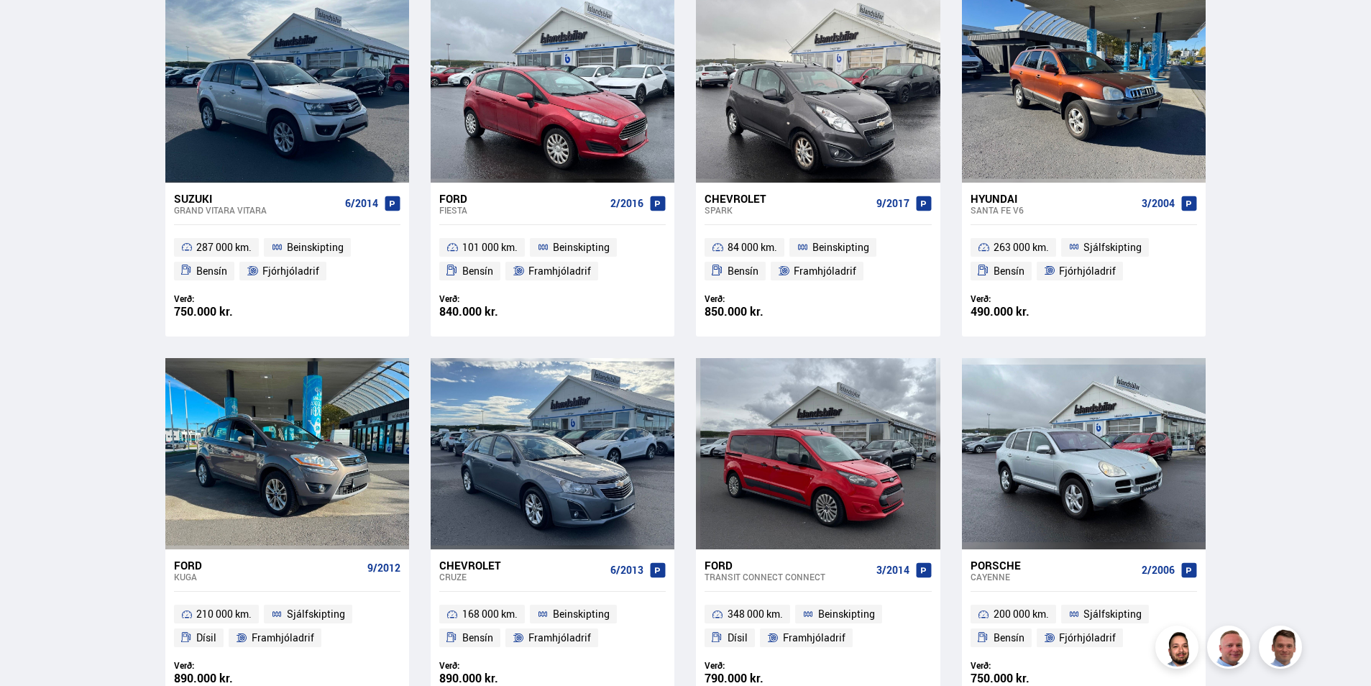
scroll to position [713, 0]
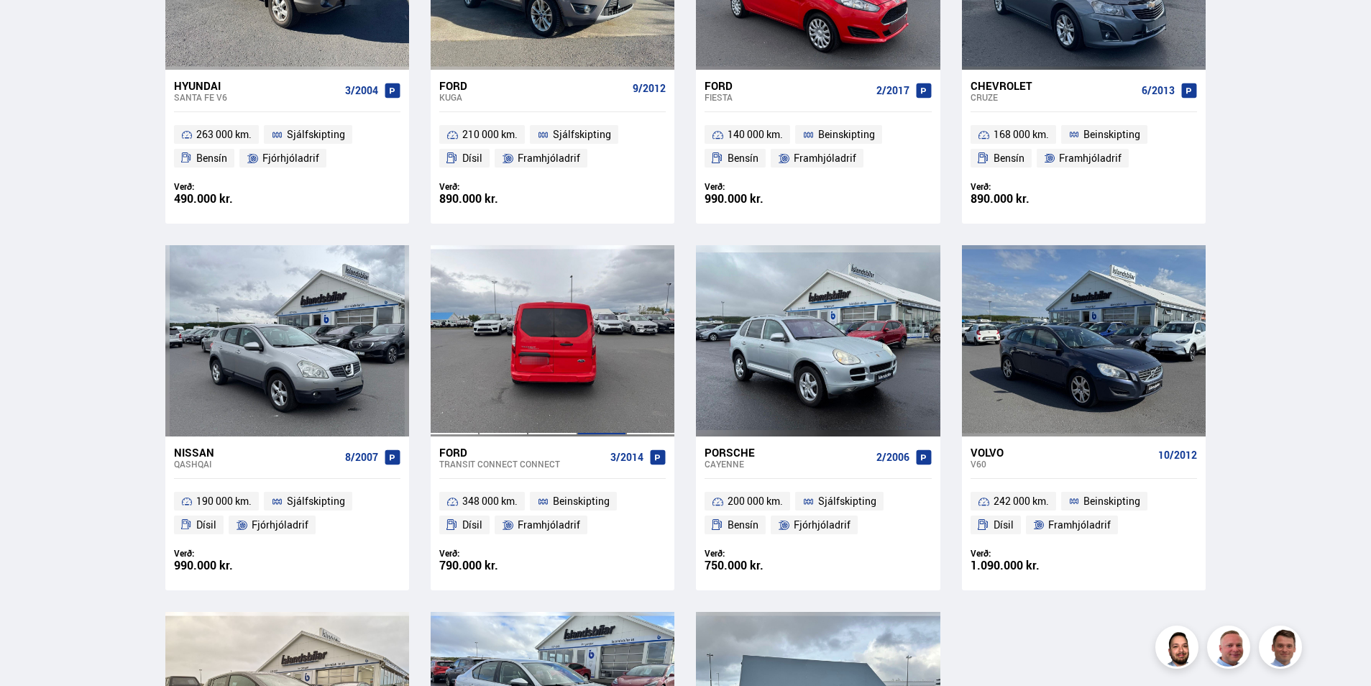
scroll to position [1575, 0]
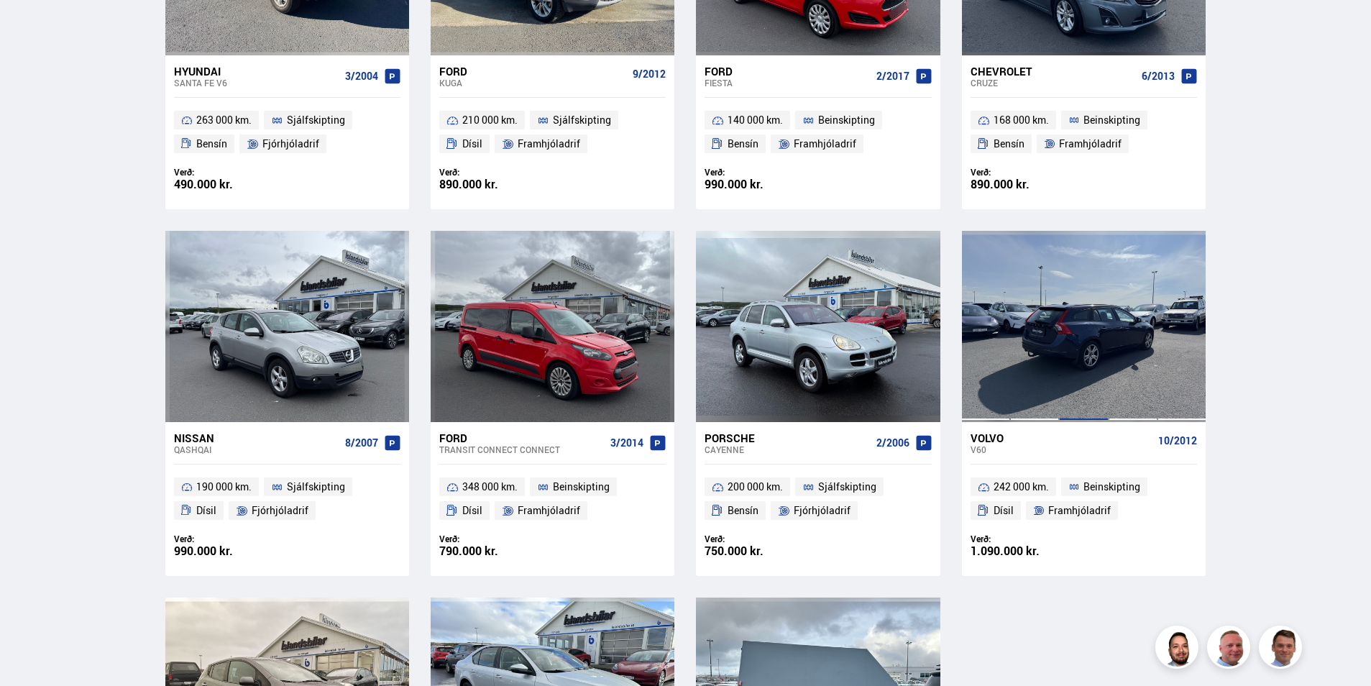
click at [1099, 381] on div at bounding box center [1083, 326] width 49 height 191
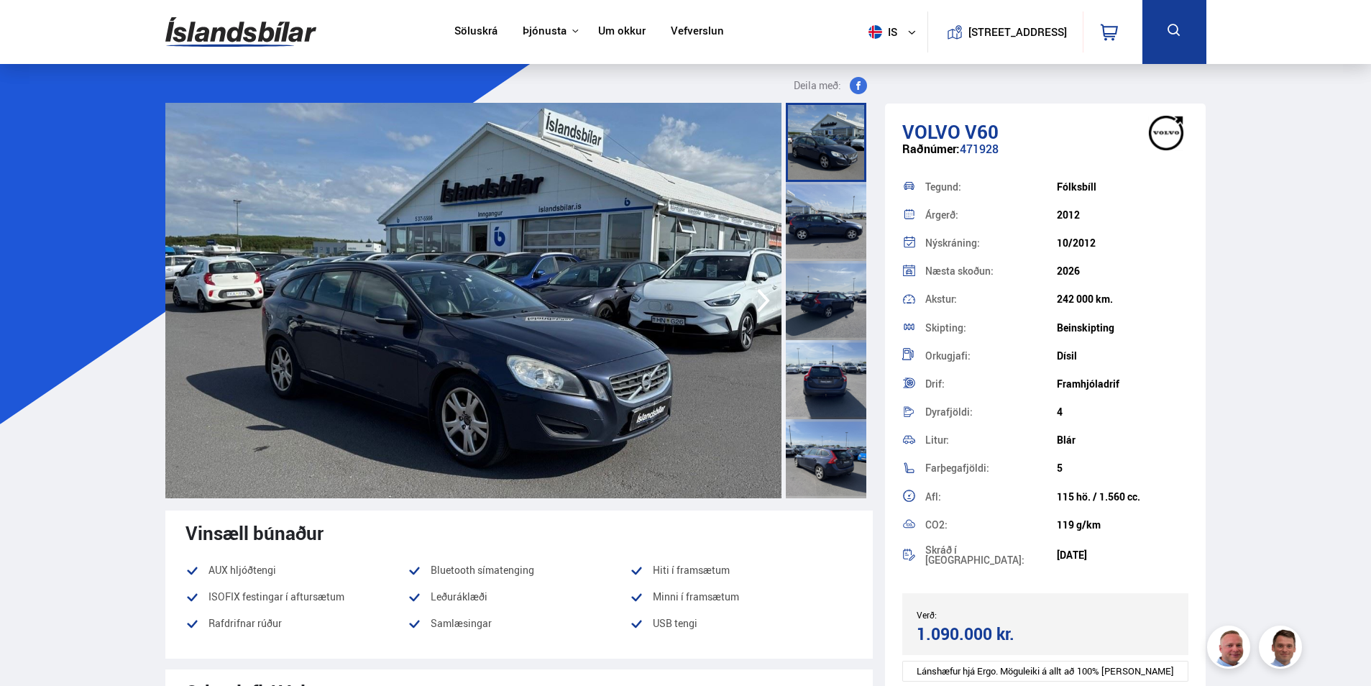
click at [772, 309] on icon "button" at bounding box center [763, 300] width 29 height 34
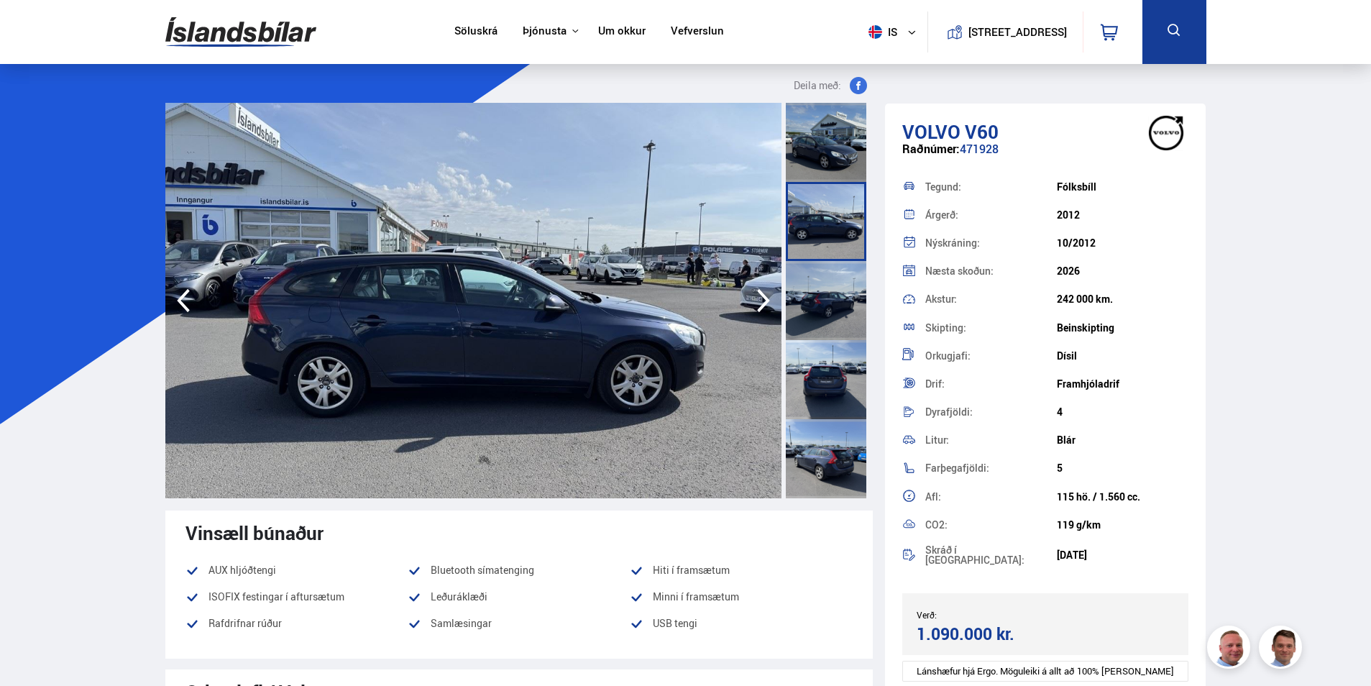
click at [772, 309] on icon "button" at bounding box center [763, 300] width 29 height 34
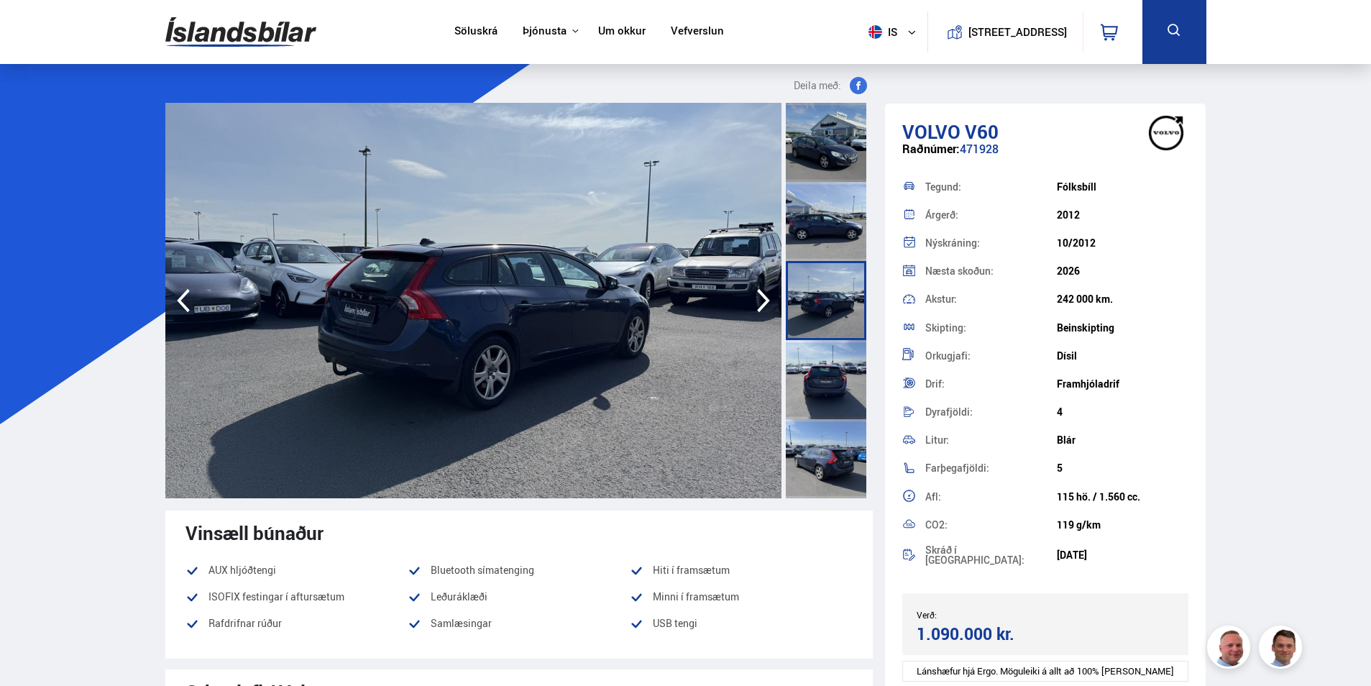
click at [772, 309] on icon "button" at bounding box center [763, 300] width 29 height 34
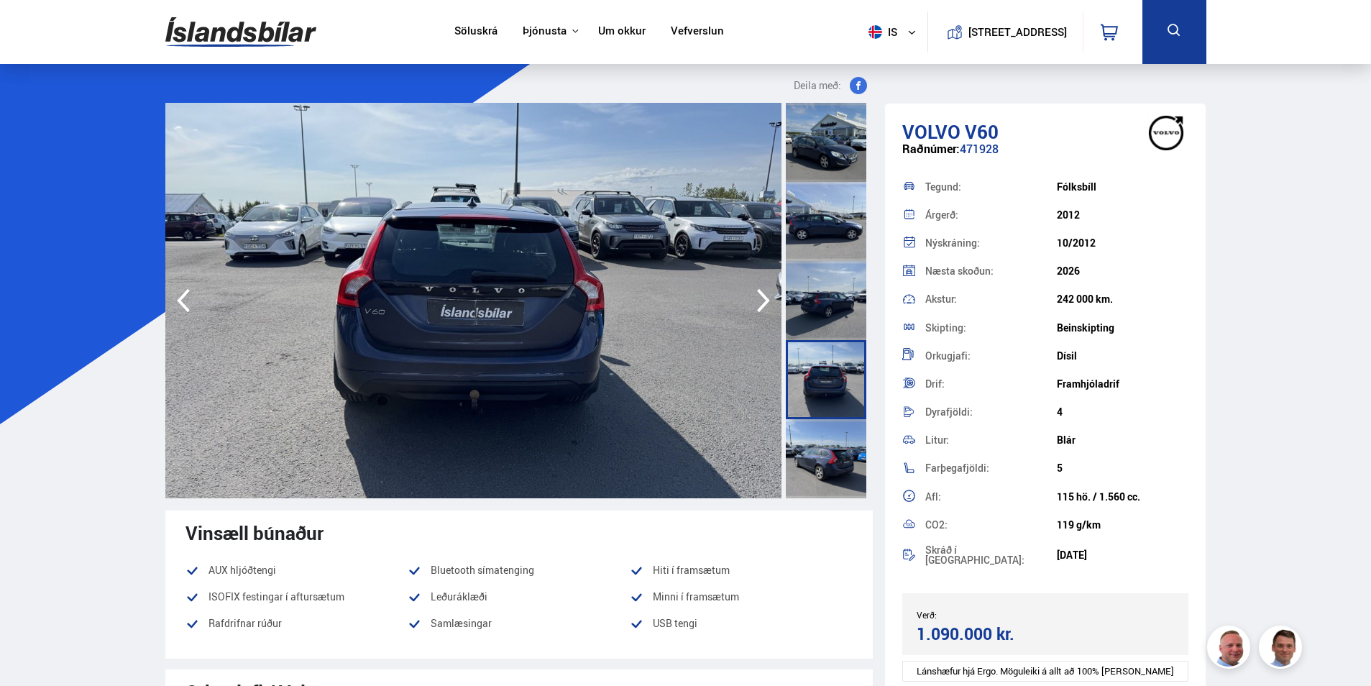
click at [772, 309] on icon "button" at bounding box center [763, 300] width 29 height 34
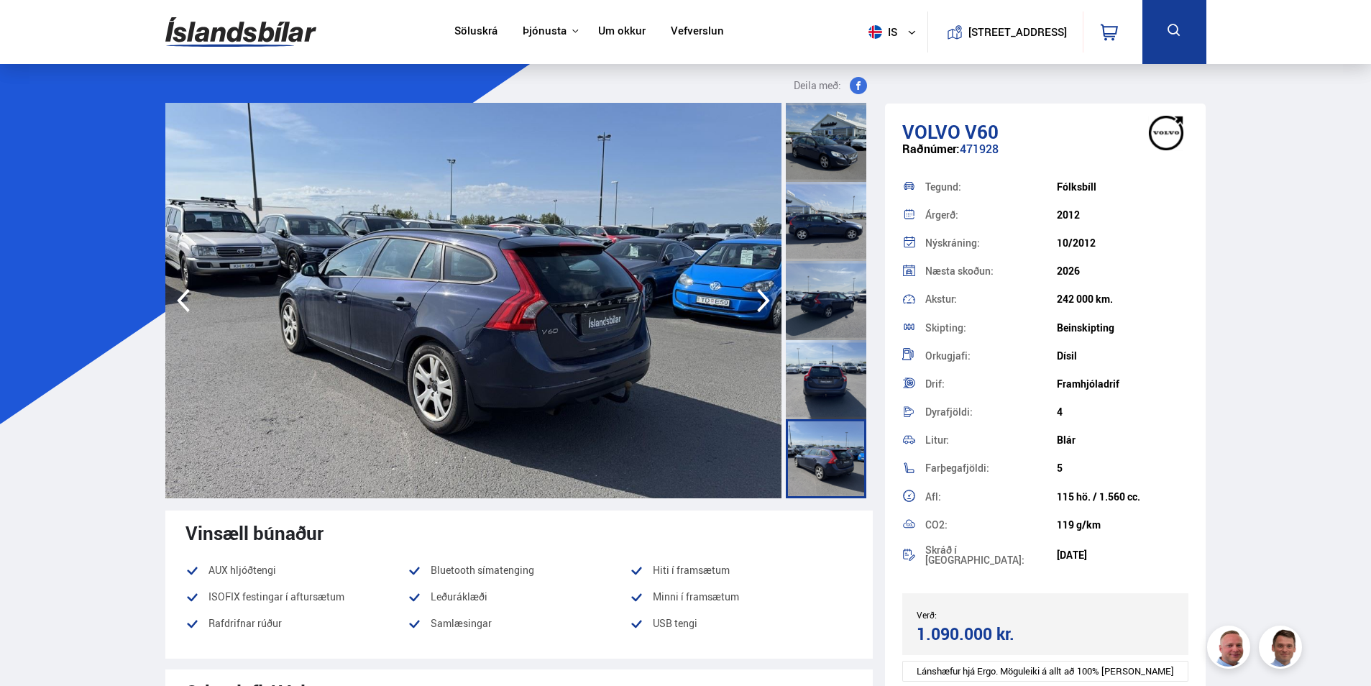
click at [772, 308] on icon "button" at bounding box center [763, 300] width 29 height 34
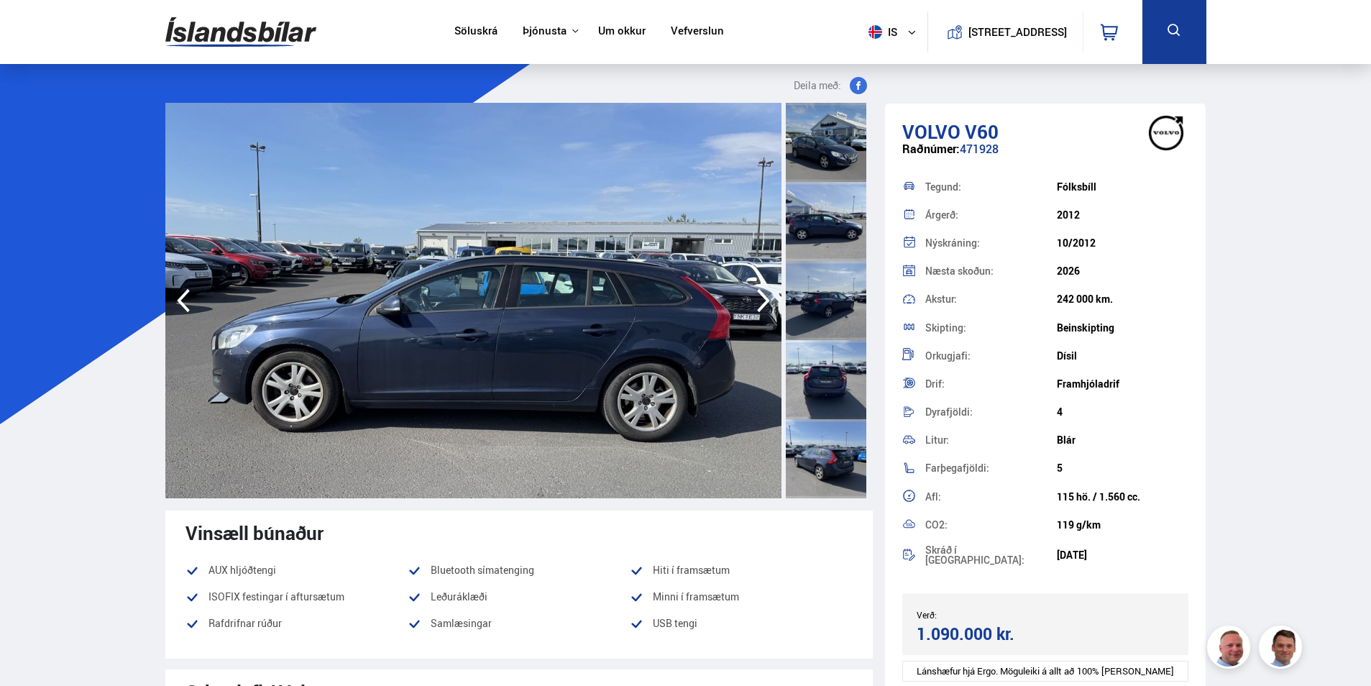
click at [772, 308] on icon "button" at bounding box center [763, 300] width 29 height 34
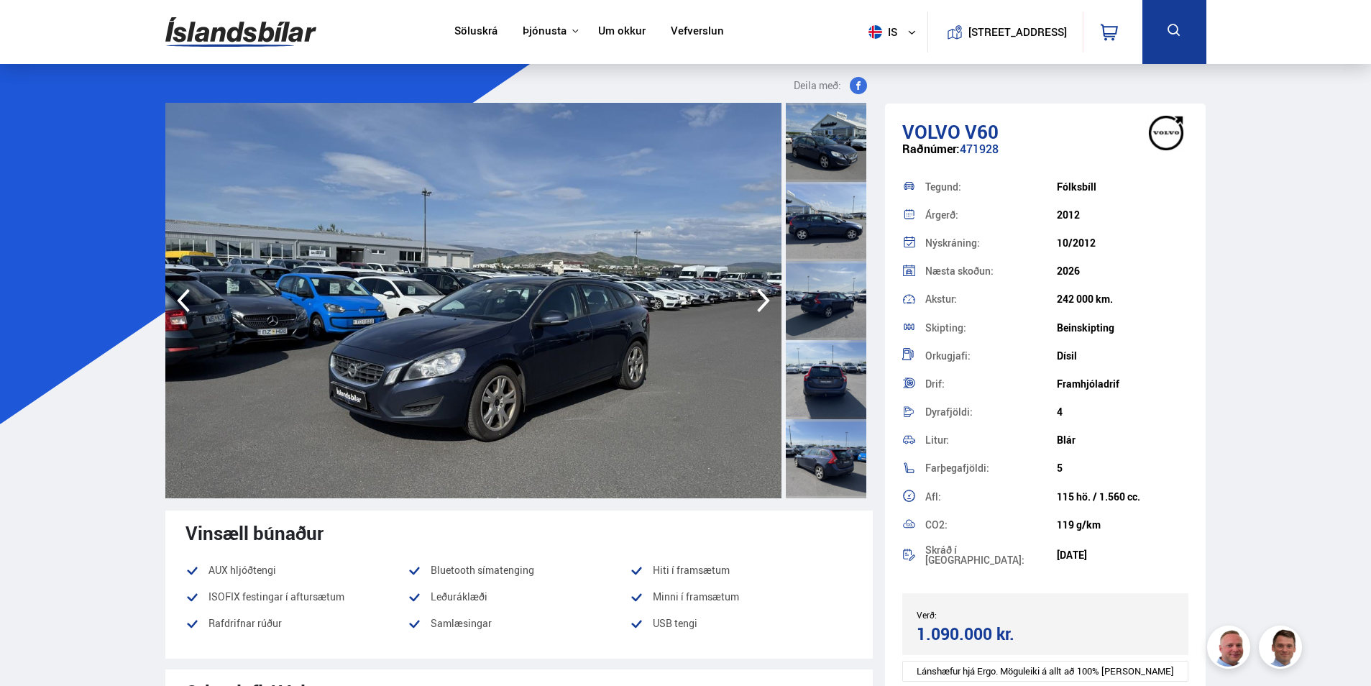
click at [772, 308] on icon "button" at bounding box center [763, 300] width 29 height 34
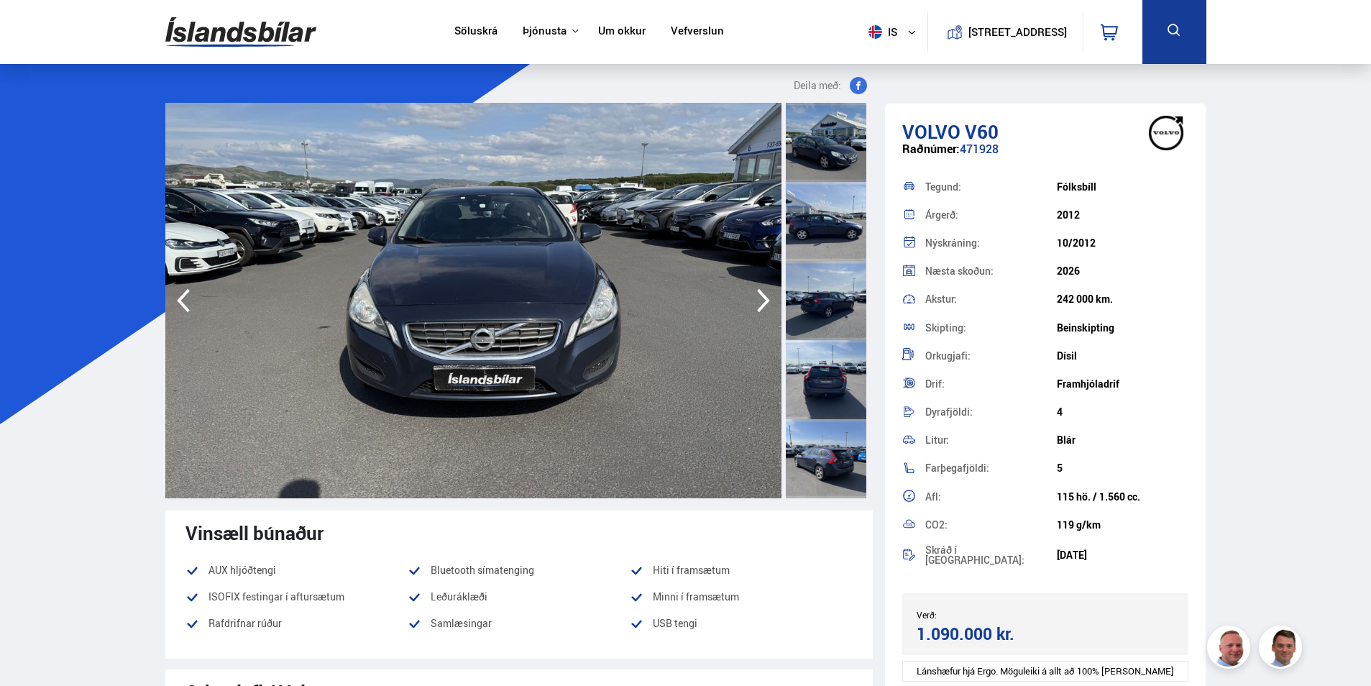
click at [772, 308] on icon "button" at bounding box center [763, 300] width 29 height 34
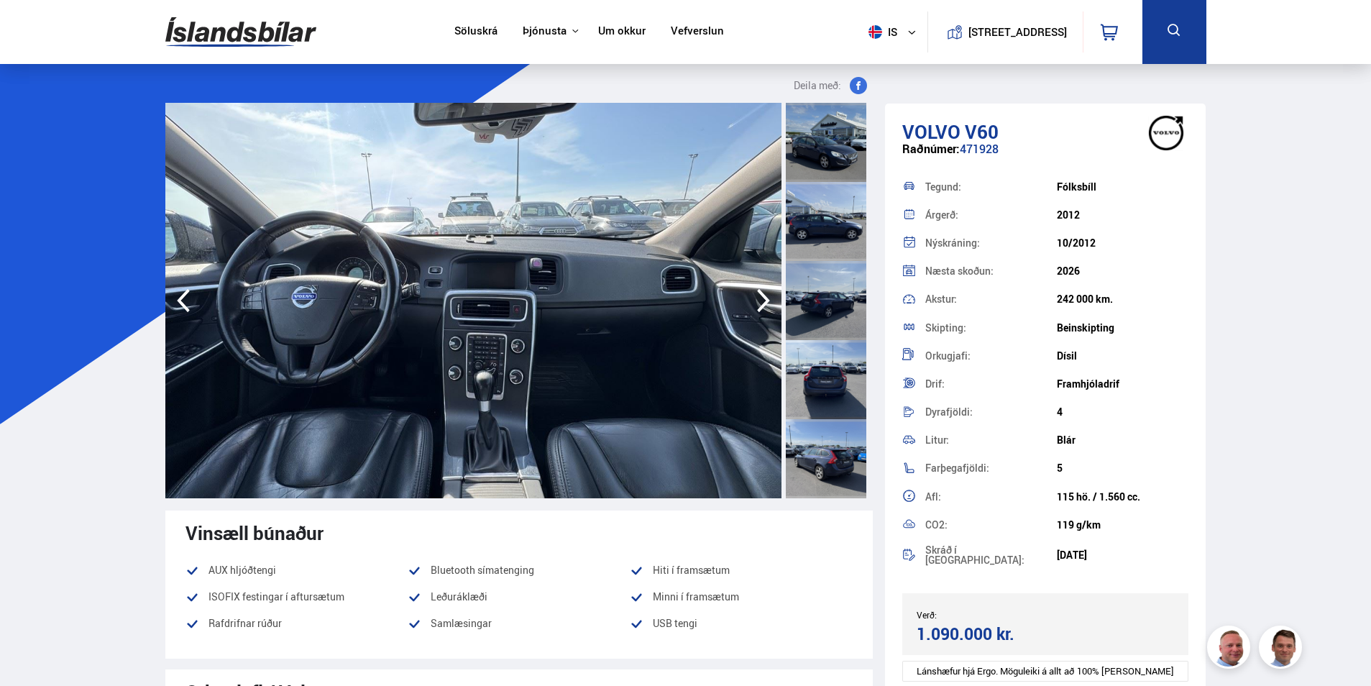
click at [772, 308] on icon "button" at bounding box center [763, 300] width 29 height 34
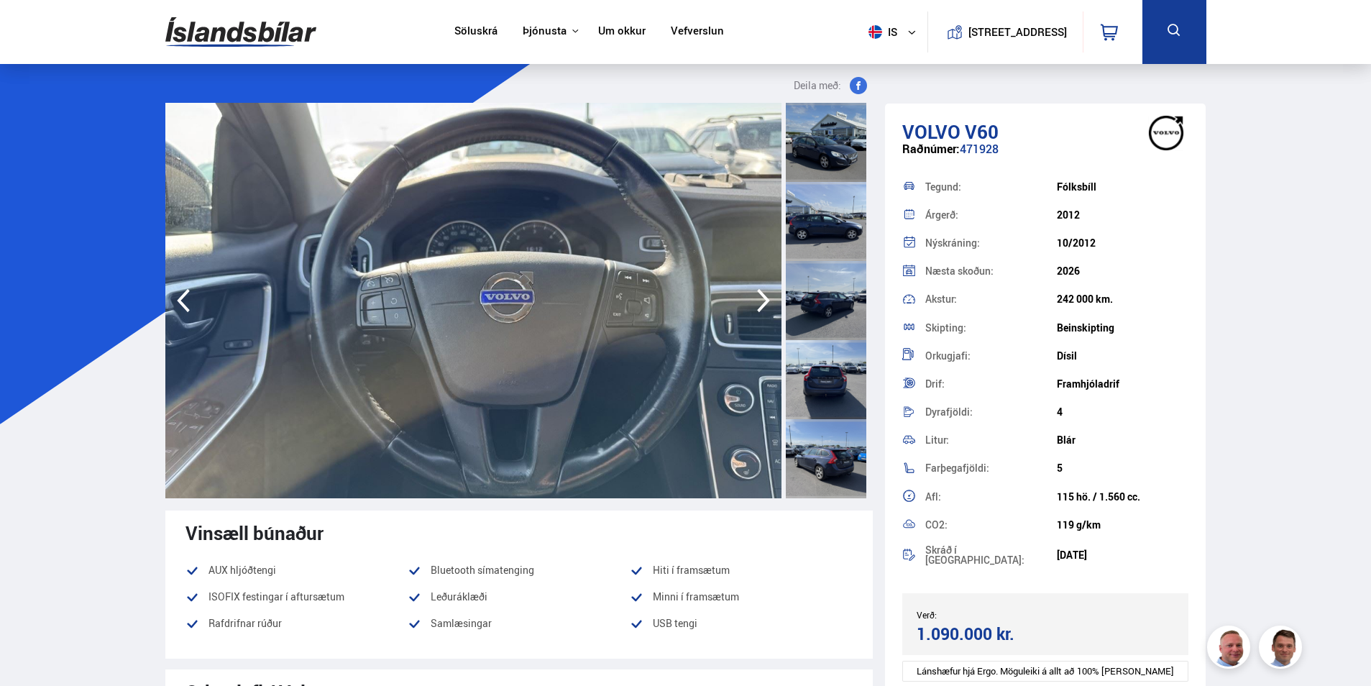
click at [772, 305] on icon "button" at bounding box center [763, 300] width 29 height 34
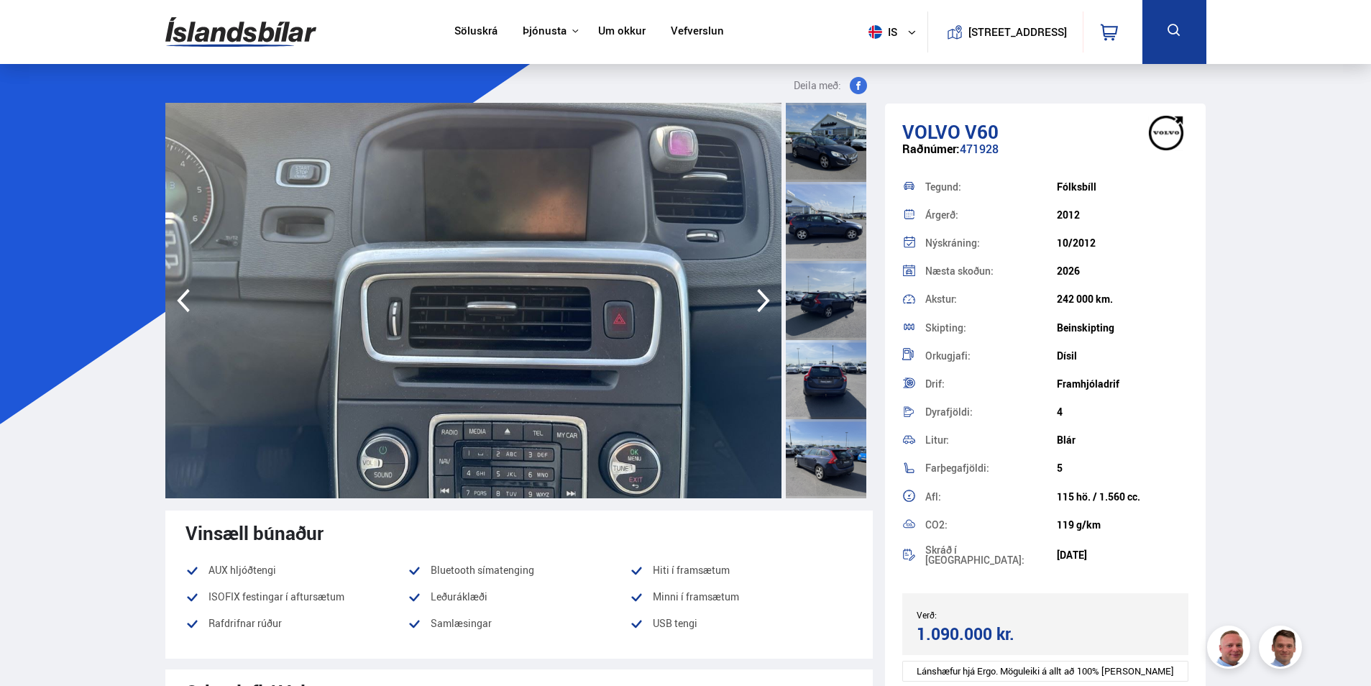
click at [772, 305] on icon "button" at bounding box center [763, 300] width 29 height 34
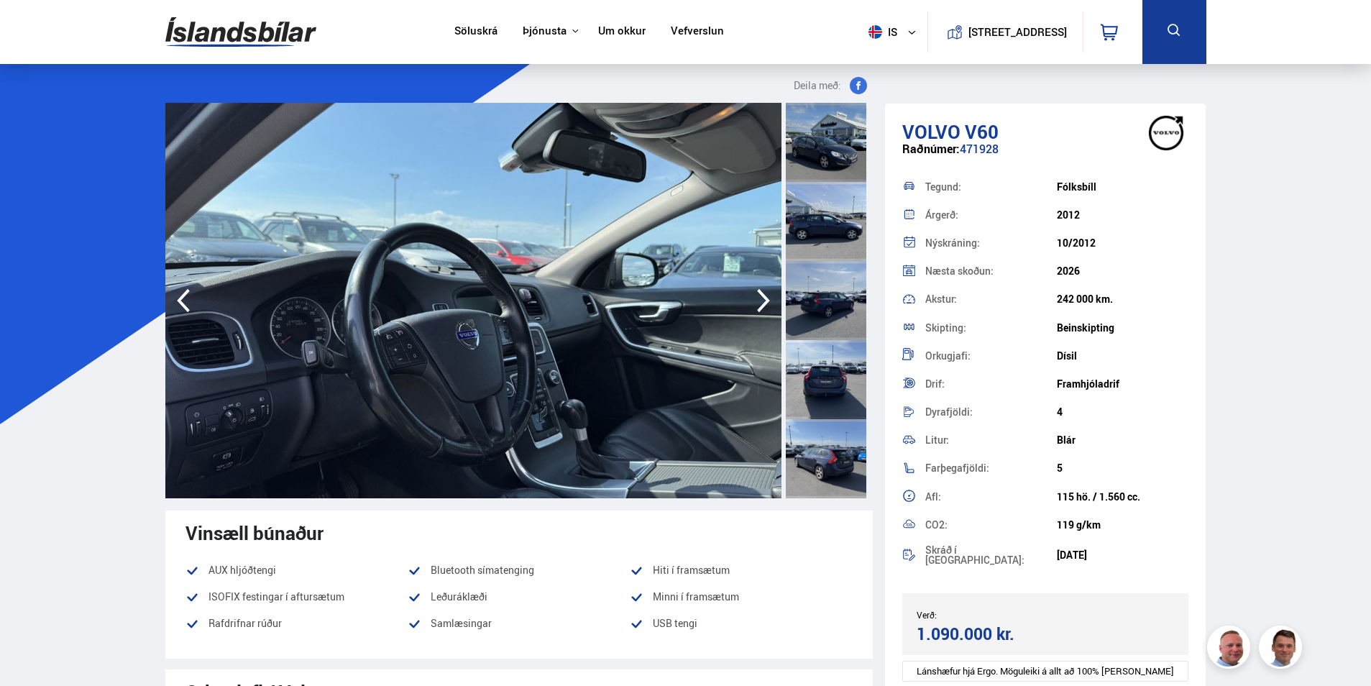
click at [772, 305] on icon "button" at bounding box center [763, 300] width 29 height 34
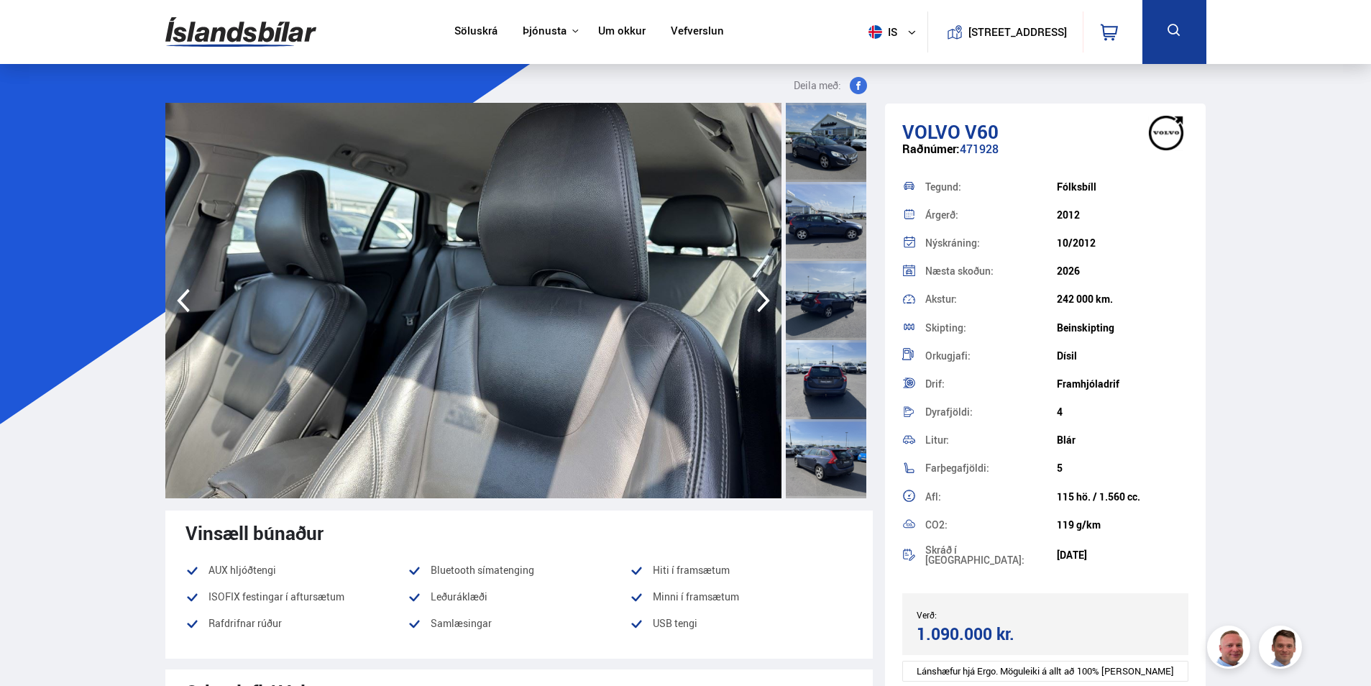
click at [772, 304] on icon "button" at bounding box center [763, 300] width 29 height 34
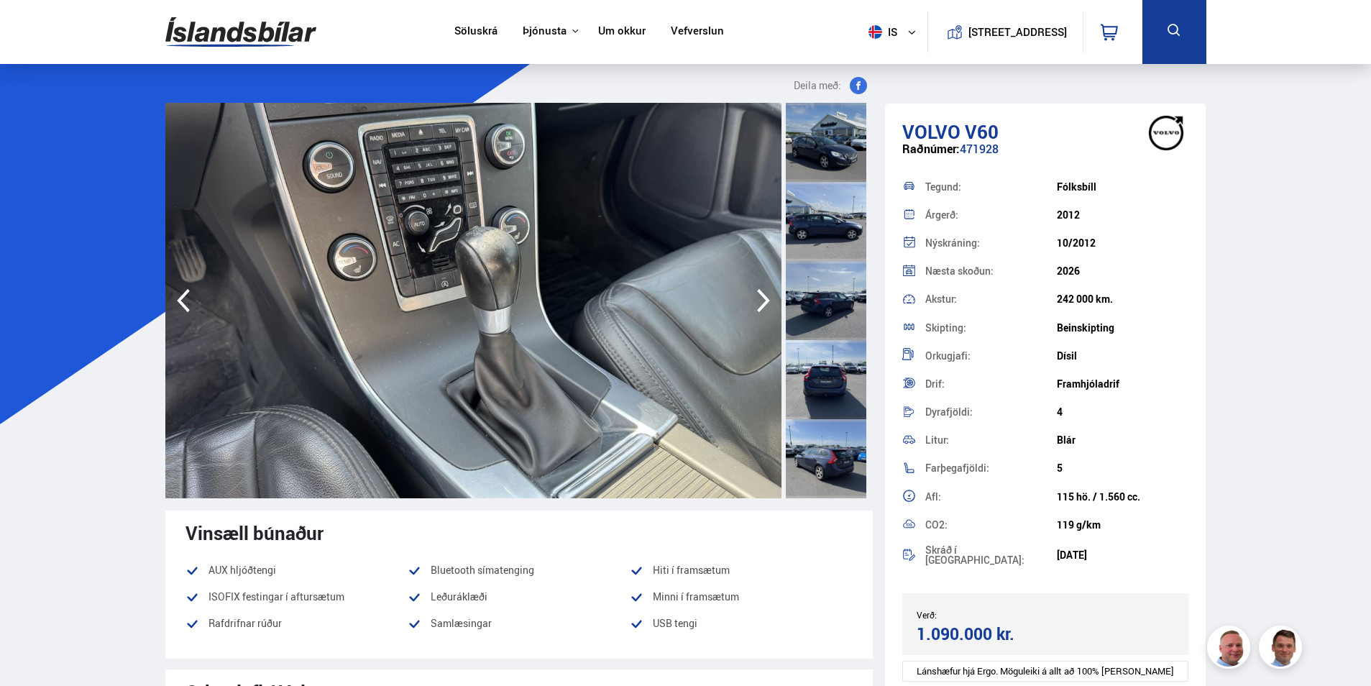
click at [771, 304] on icon "button" at bounding box center [763, 300] width 29 height 34
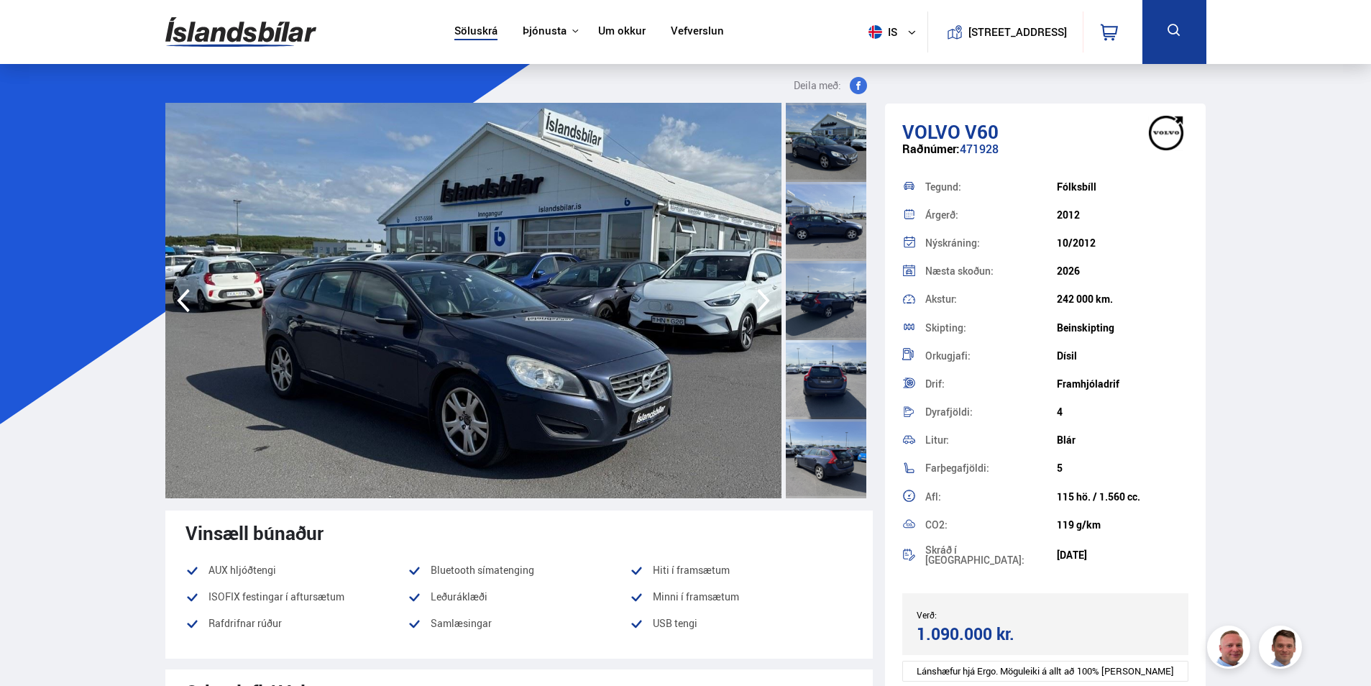
scroll to position [1729, 0]
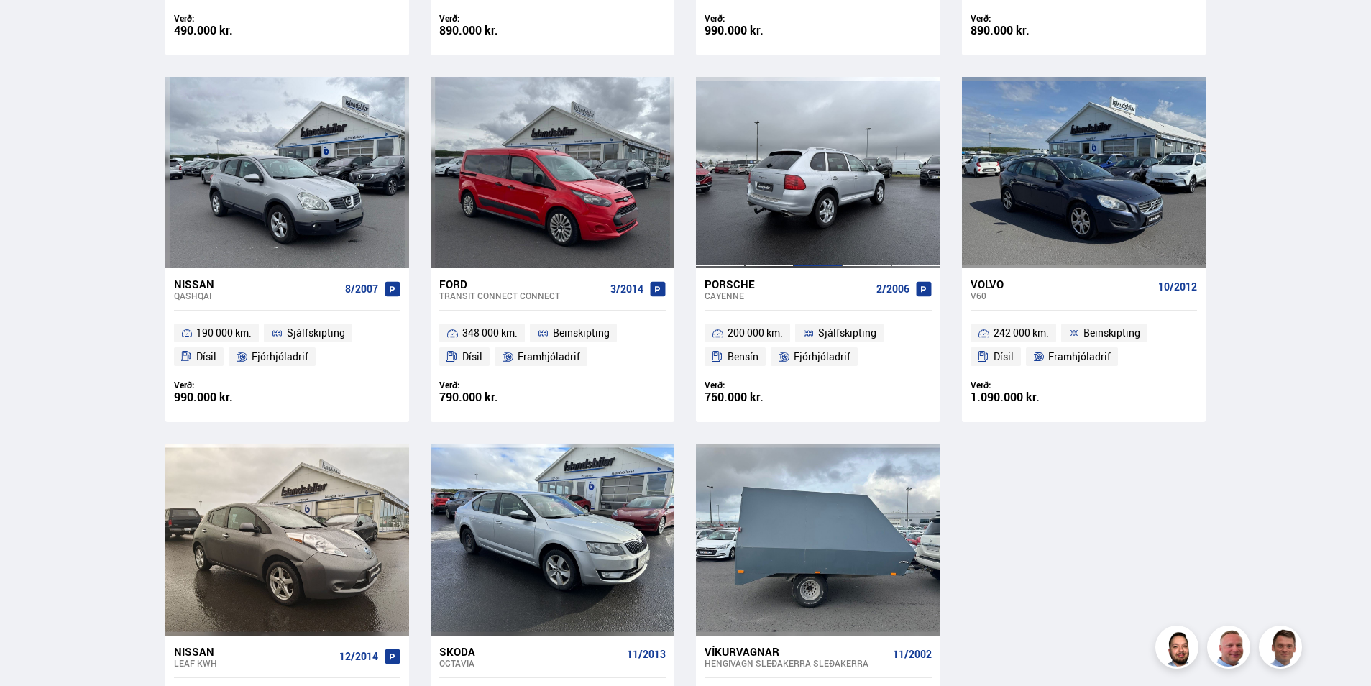
click at [802, 249] on div at bounding box center [817, 172] width 49 height 191
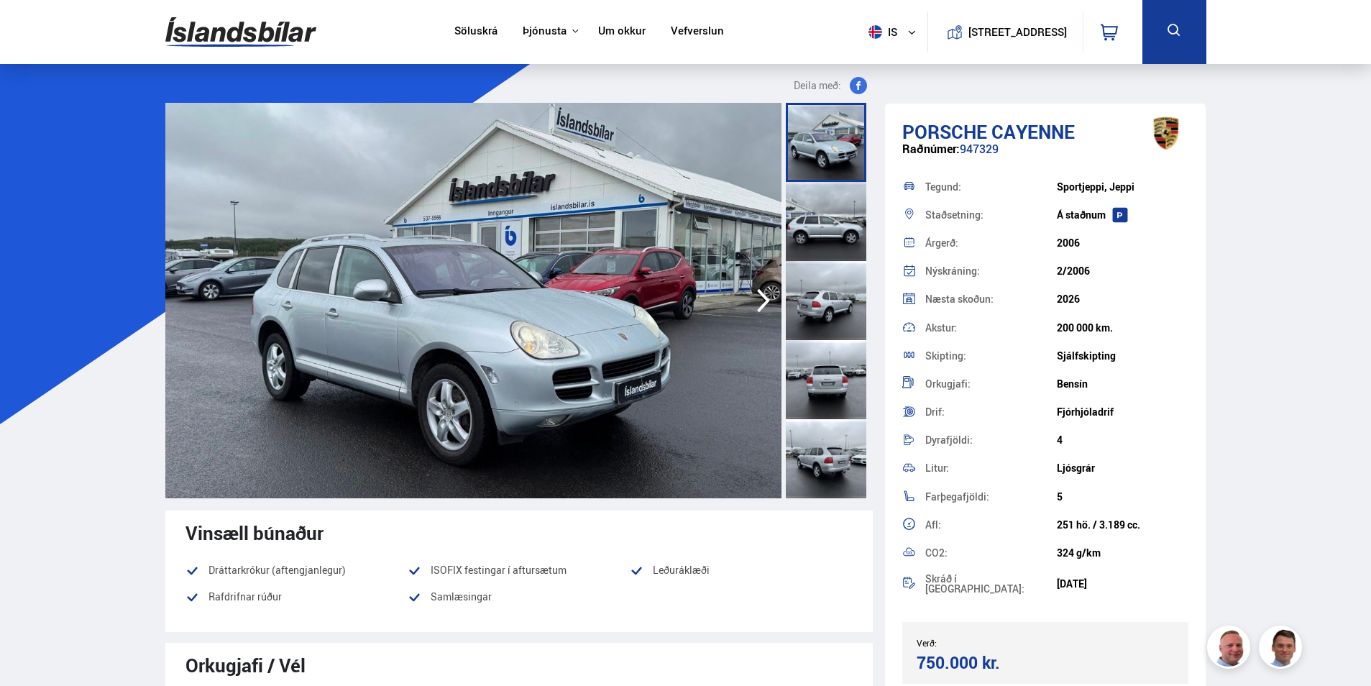
click at [711, 382] on img at bounding box center [473, 300] width 616 height 395
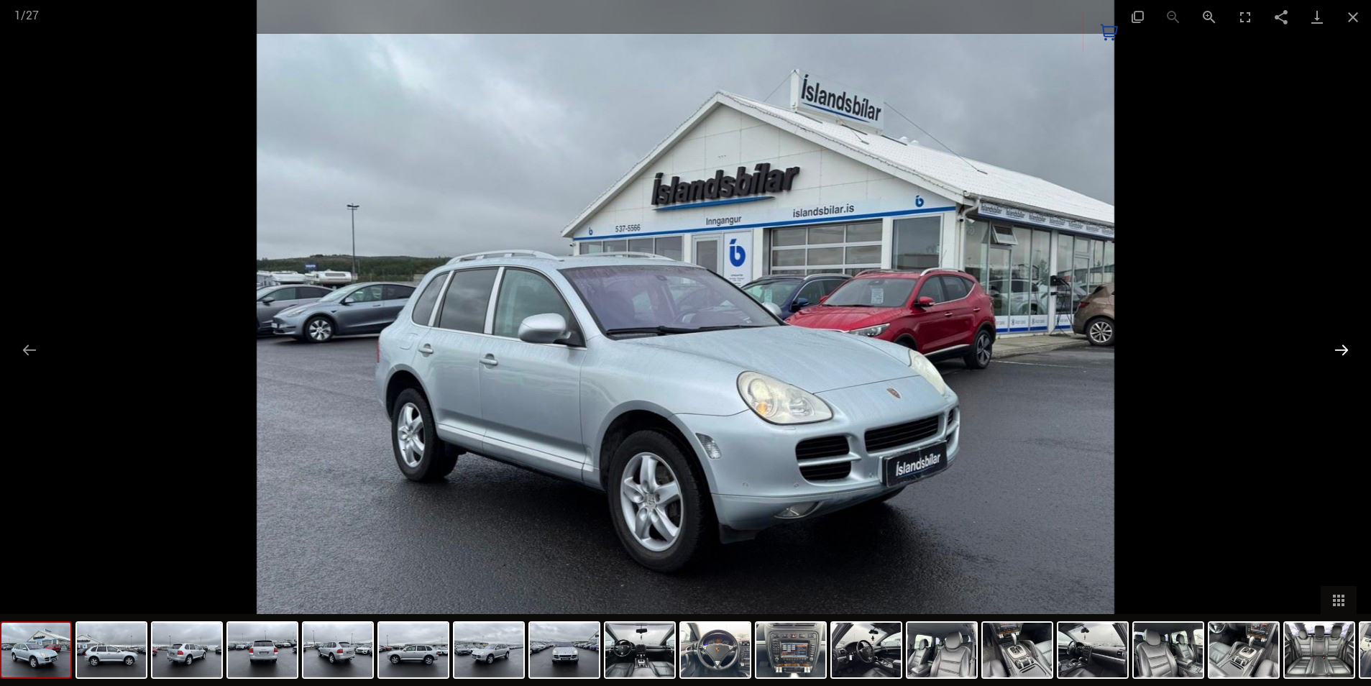
click at [1328, 353] on button "Next slide" at bounding box center [1341, 350] width 30 height 28
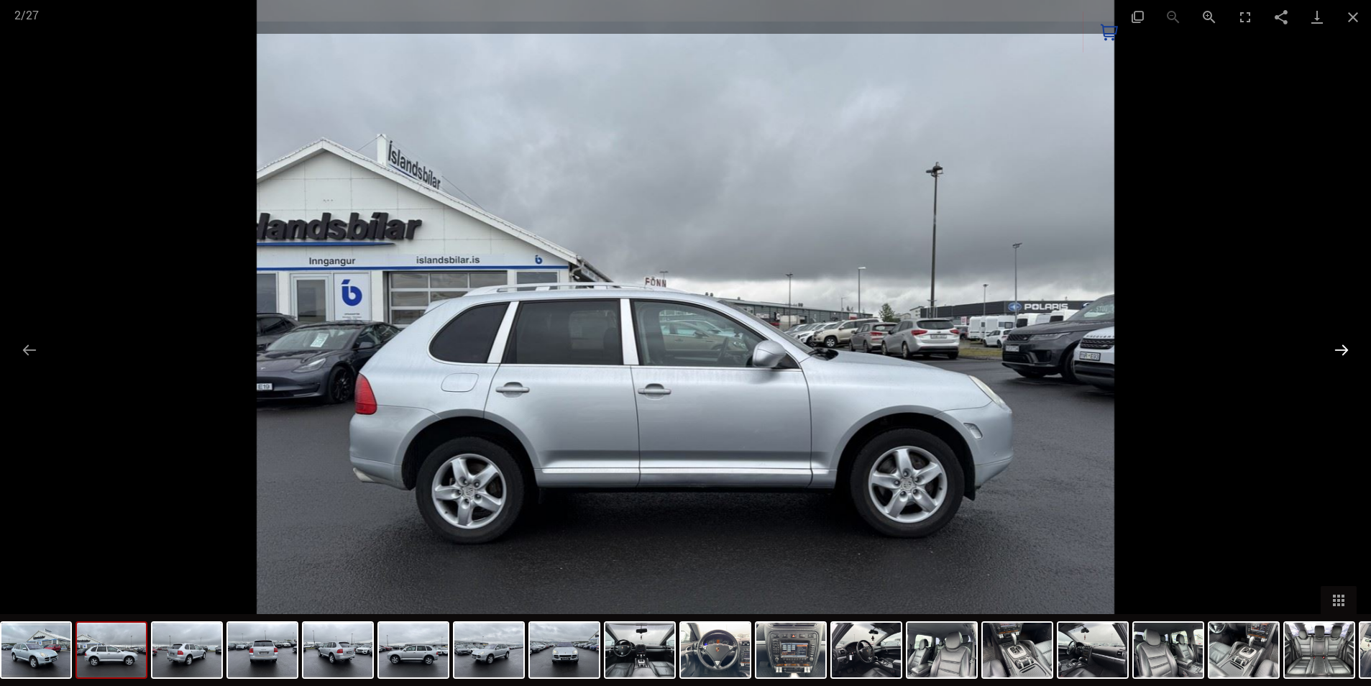
click at [1328, 353] on button "Next slide" at bounding box center [1341, 350] width 30 height 28
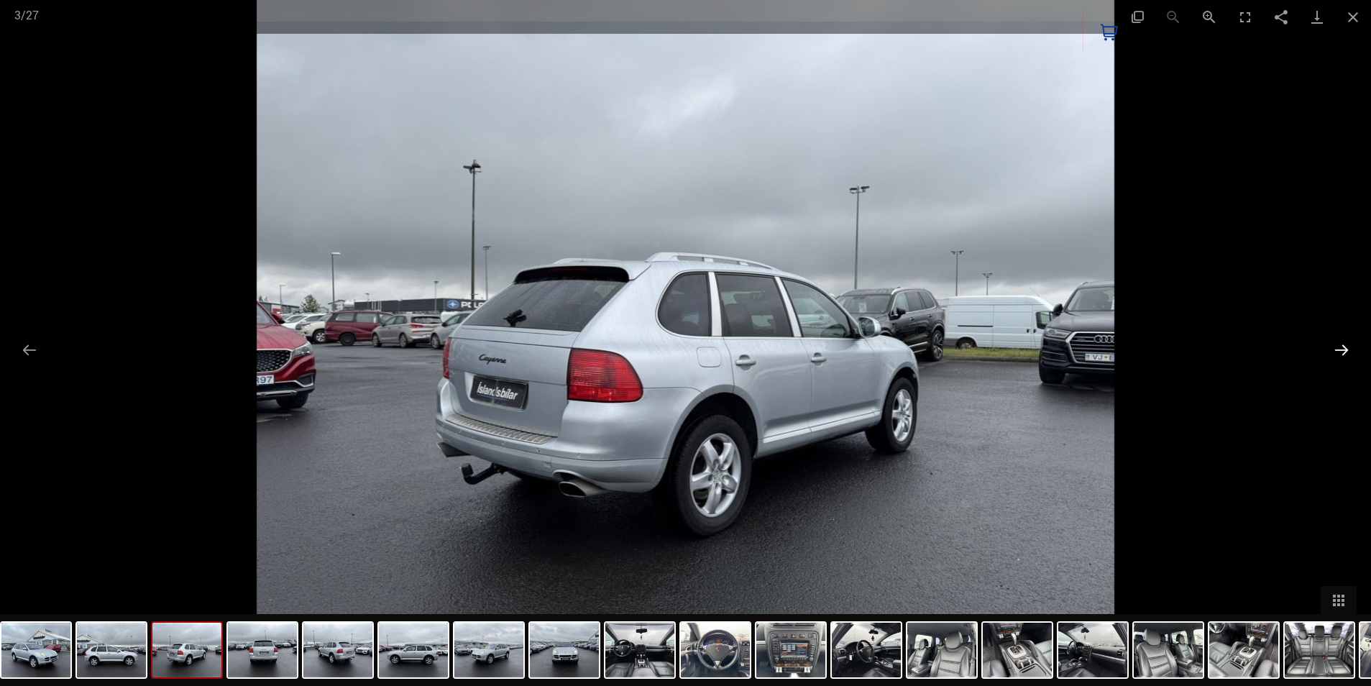
click at [1328, 353] on button "Next slide" at bounding box center [1341, 350] width 30 height 28
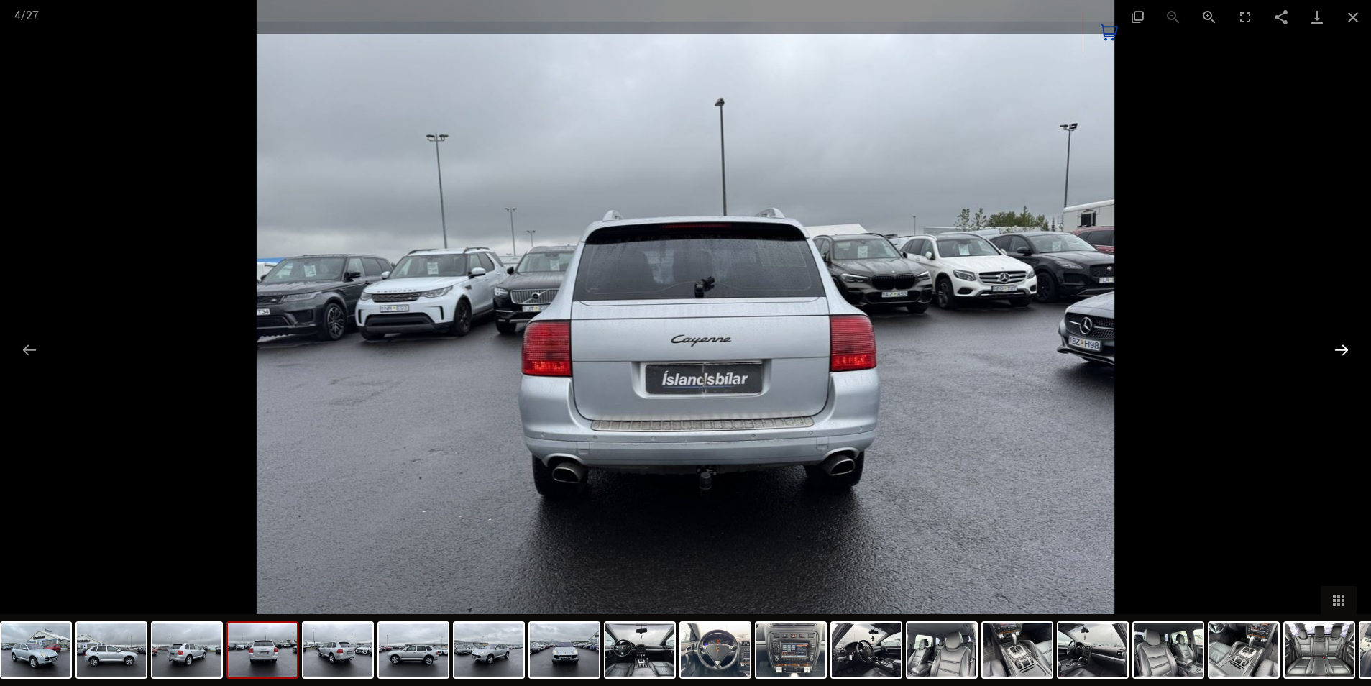
click at [1327, 354] on button "Next slide" at bounding box center [1341, 350] width 30 height 28
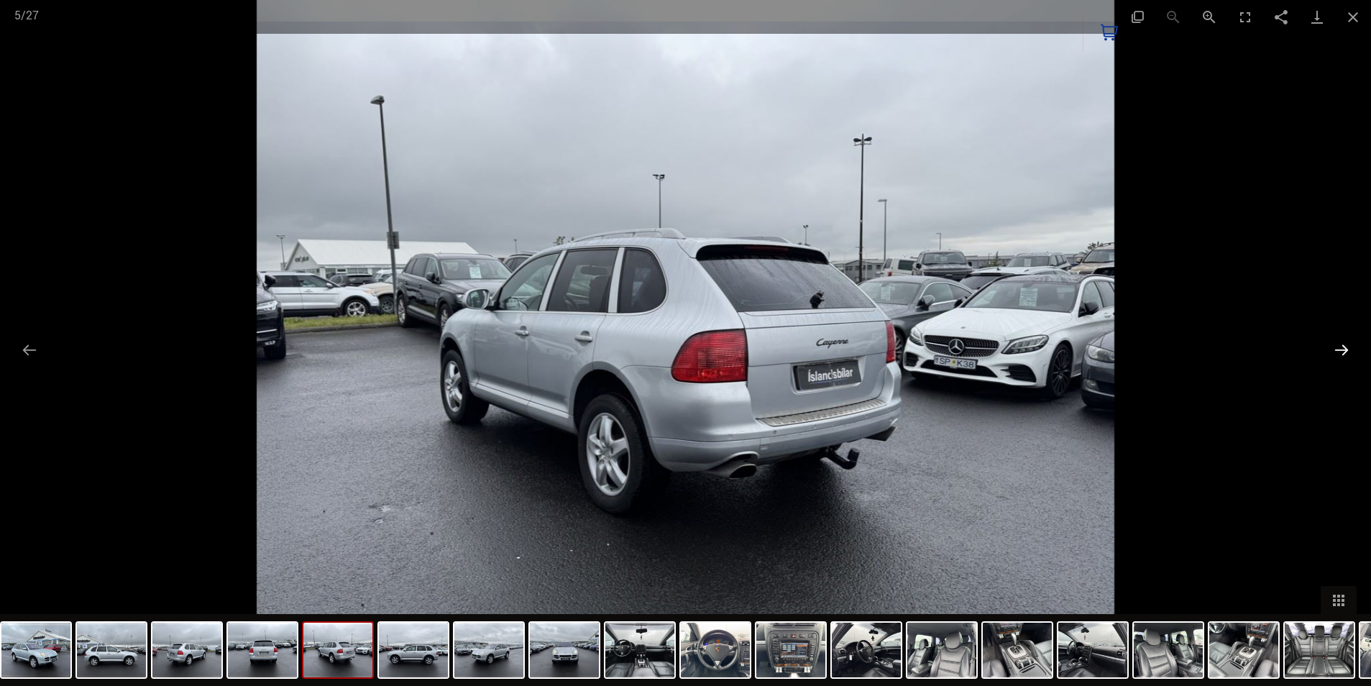
click at [1327, 354] on button "Next slide" at bounding box center [1341, 350] width 30 height 28
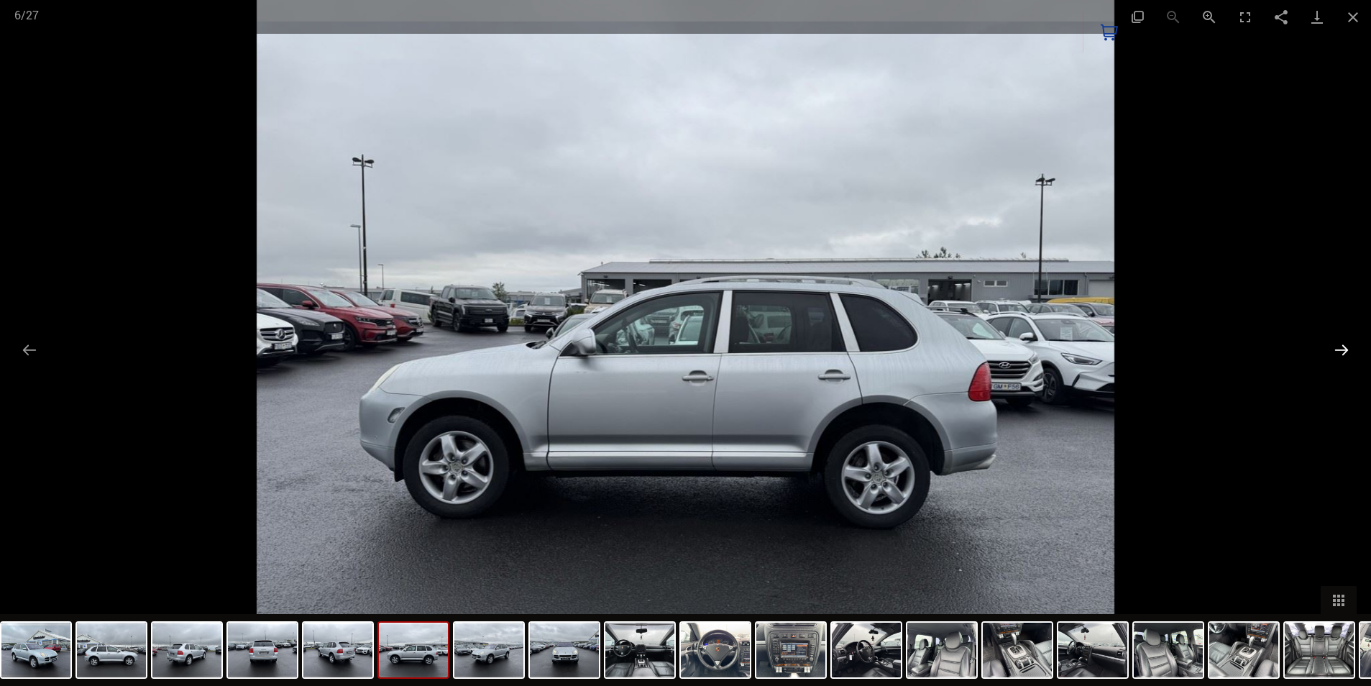
click at [1327, 354] on button "Next slide" at bounding box center [1341, 350] width 30 height 28
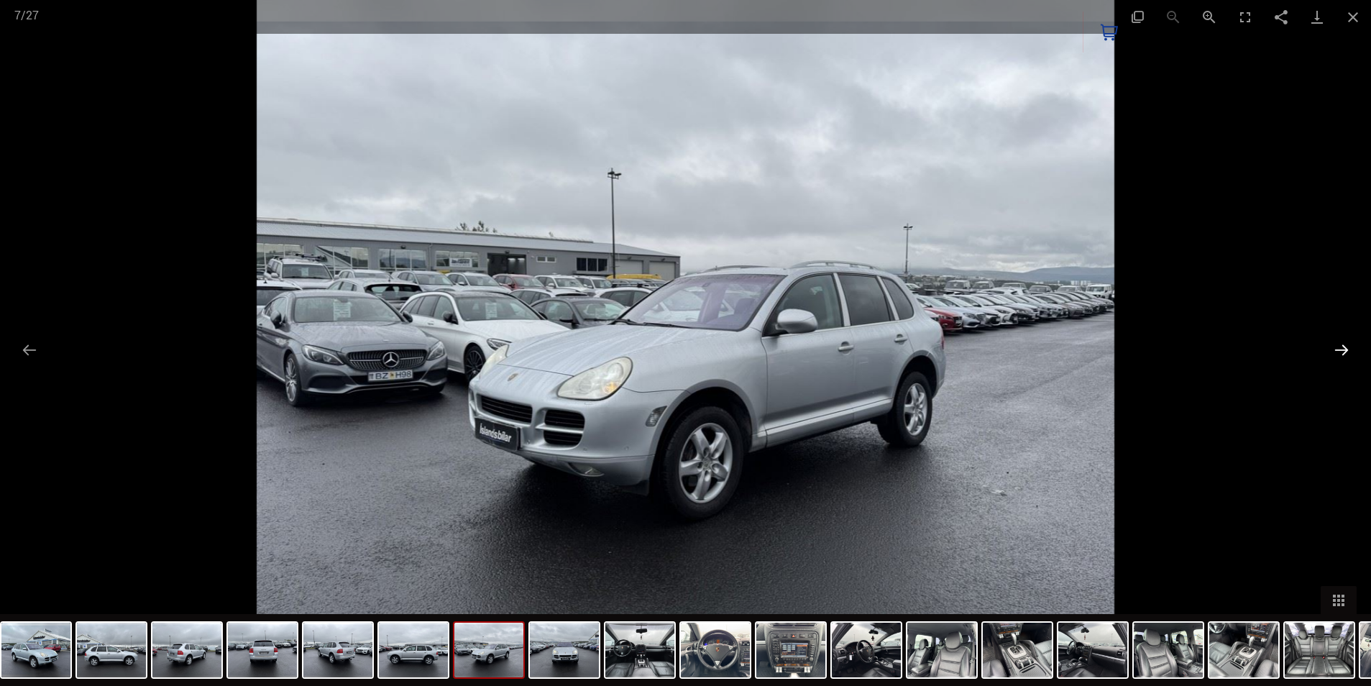
click at [1327, 354] on button "Next slide" at bounding box center [1341, 350] width 30 height 28
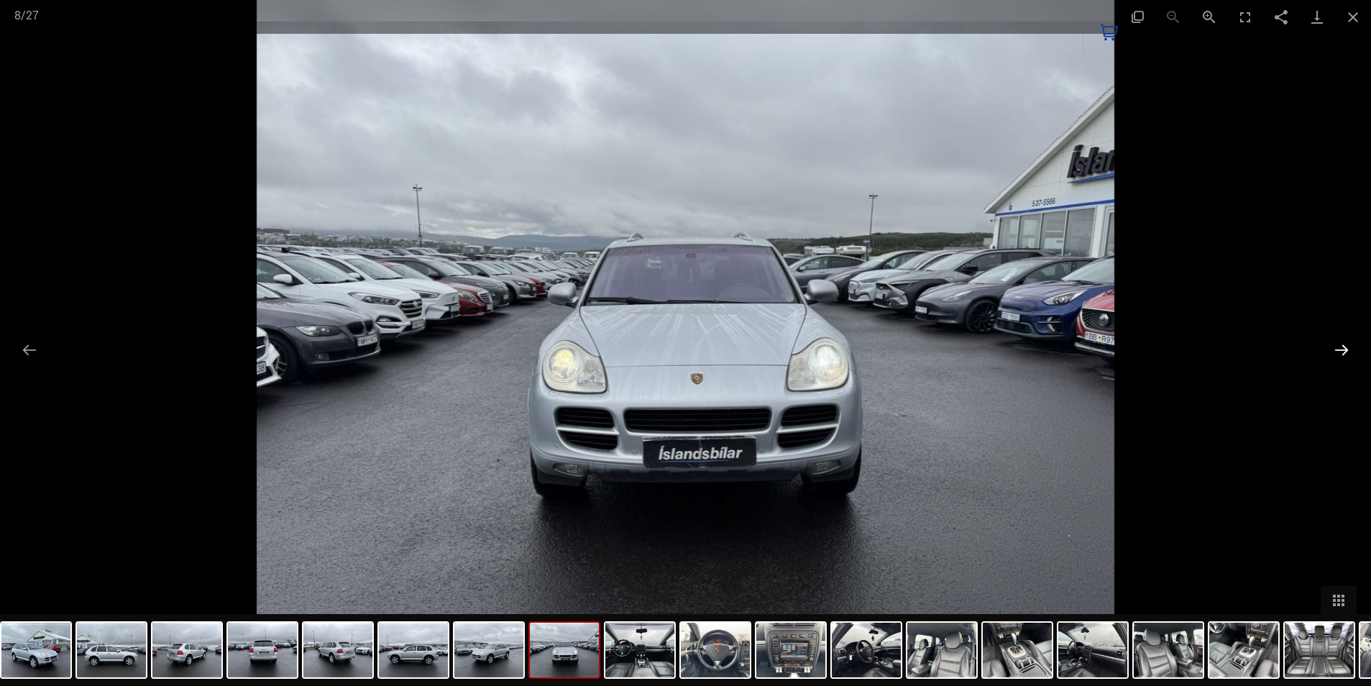
click at [1328, 355] on button "Next slide" at bounding box center [1341, 350] width 30 height 28
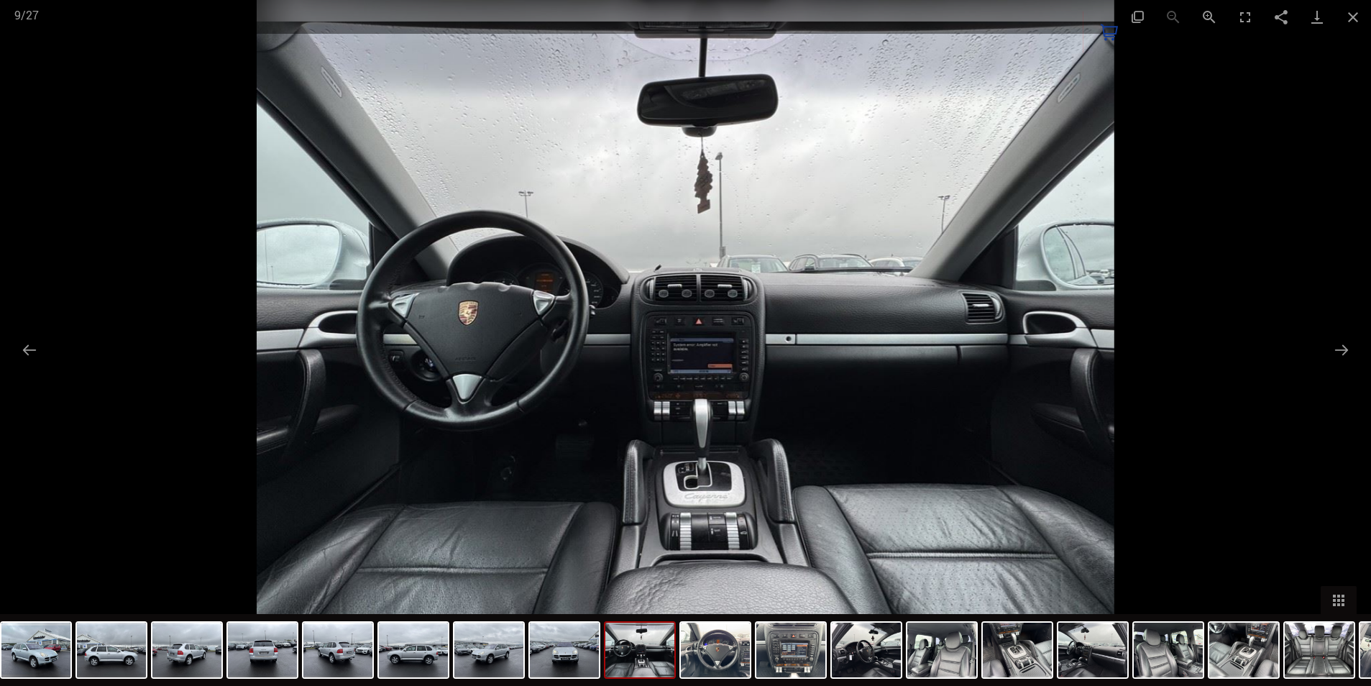
scroll to position [1883, 0]
